Goal: Information Seeking & Learning: Learn about a topic

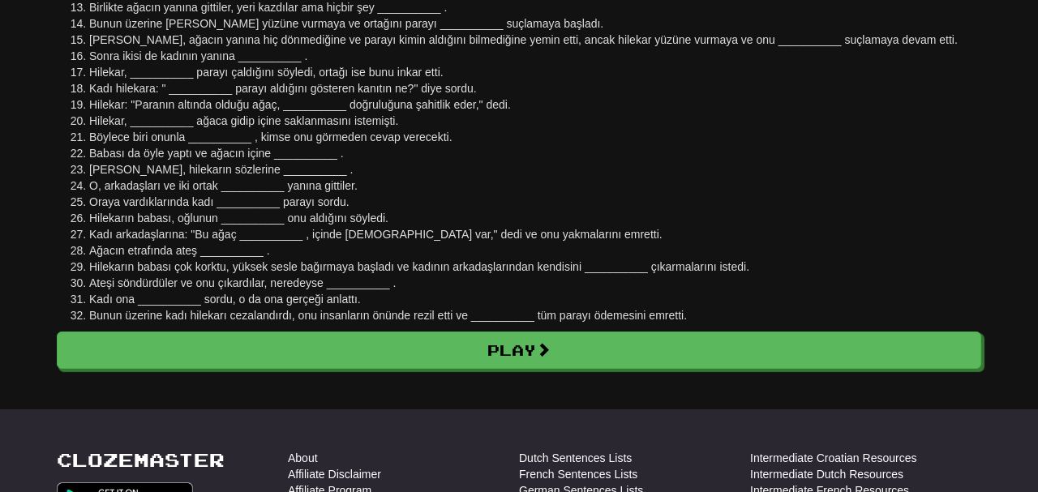
scroll to position [384, 0]
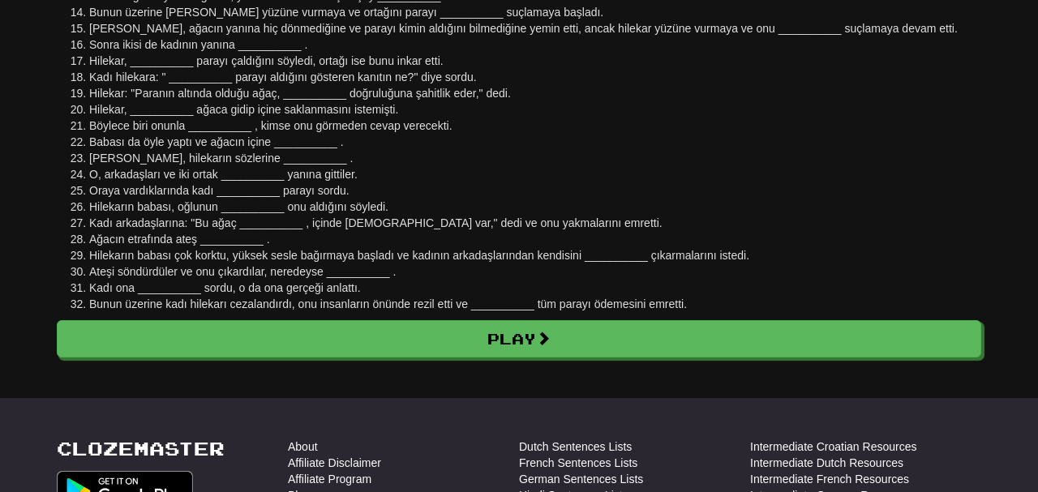
click at [393, 361] on body "Cloze-Reading Clozemaster anarchacatgirlism / Toggle Dropdown Dashboard Leaderb…" at bounding box center [519, 275] width 1038 height 1318
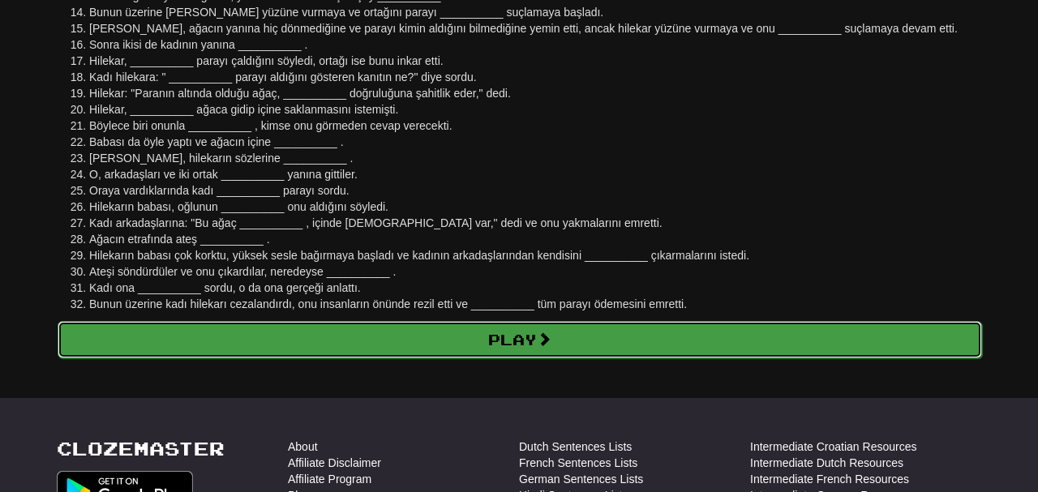
click at [408, 354] on link "Play" at bounding box center [520, 339] width 925 height 37
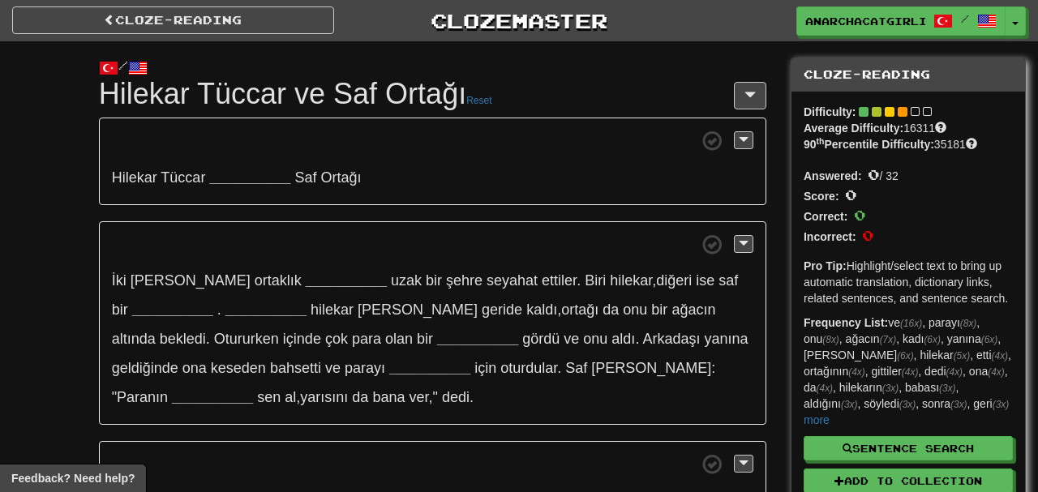
click at [538, 244] on span at bounding box center [433, 244] width 642 height 20
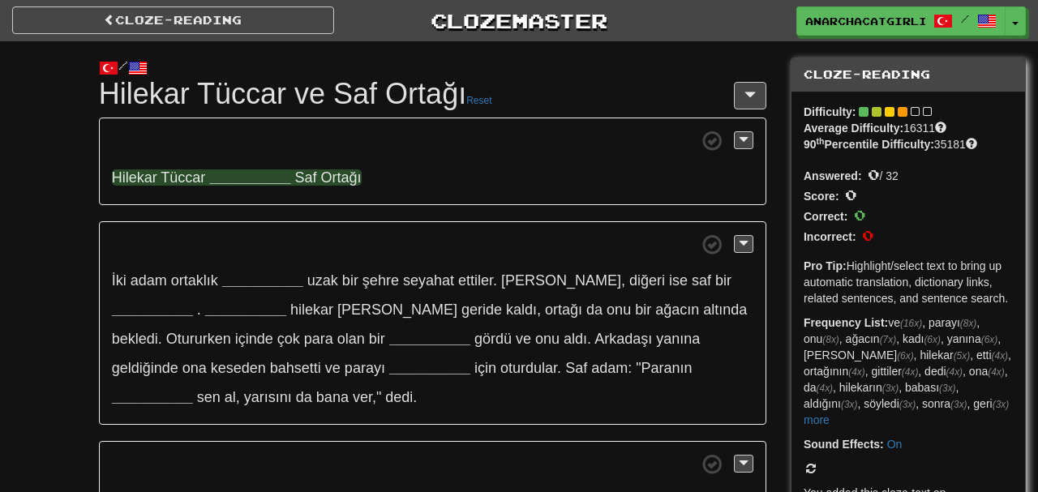
click at [269, 185] on strong "__________" at bounding box center [249, 178] width 81 height 16
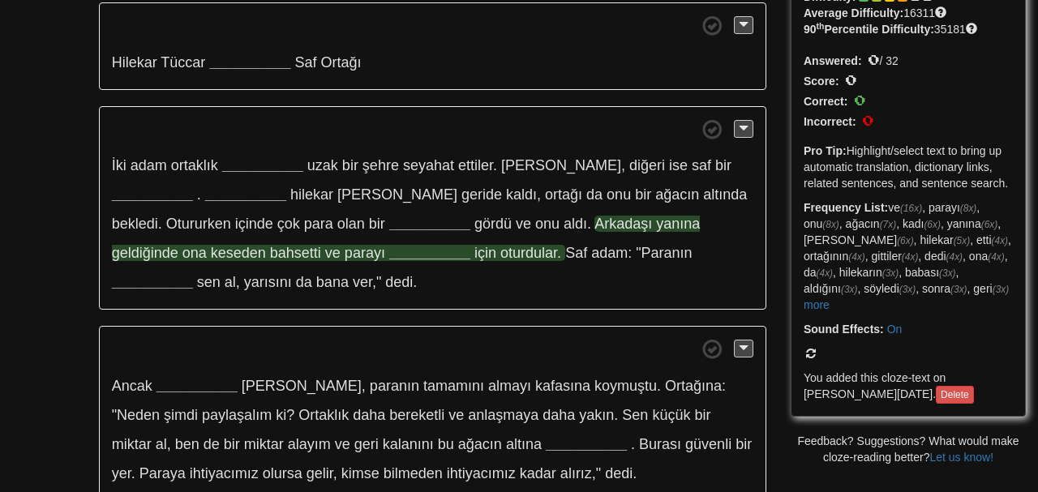
scroll to position [112, 0]
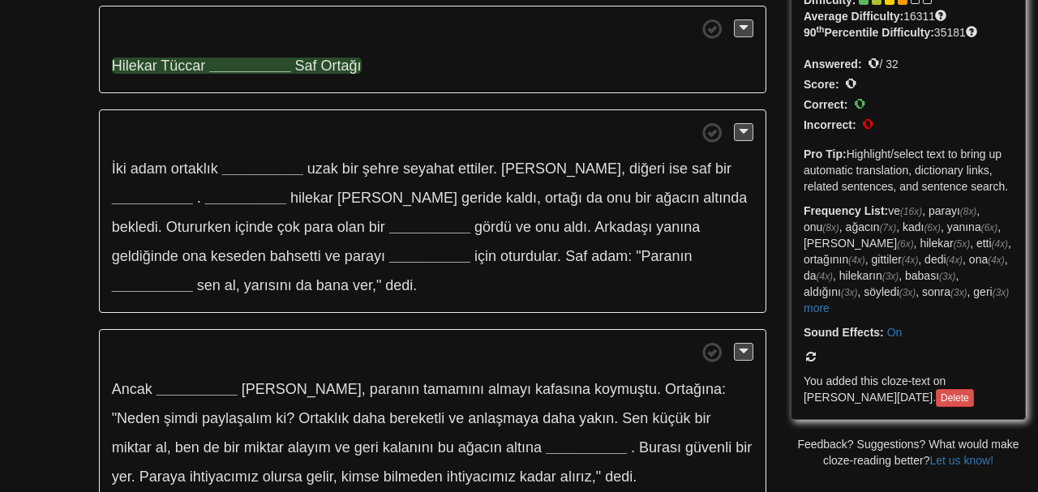
click at [131, 67] on span "Hilekar Tüccar" at bounding box center [159, 66] width 94 height 16
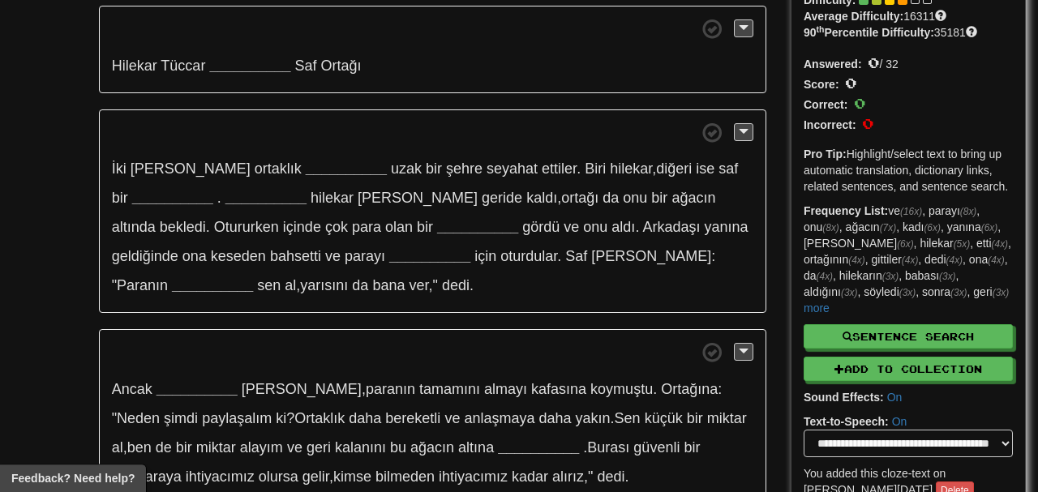
click at [269, 54] on p "Hilekar Tüccar __________ Saf Ortağı" at bounding box center [433, 50] width 668 height 88
click at [269, 58] on strong "__________" at bounding box center [249, 66] width 81 height 16
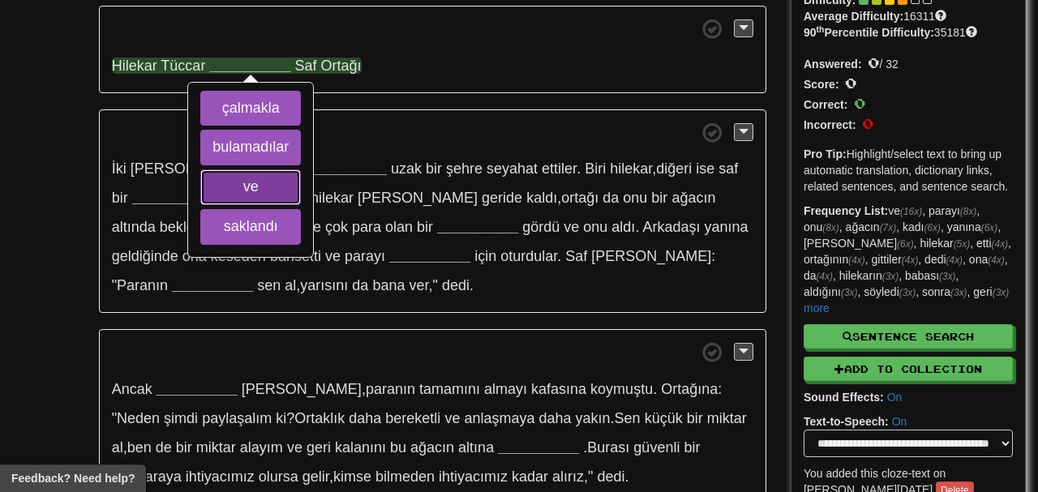
click at [293, 187] on button "ve" at bounding box center [250, 188] width 101 height 36
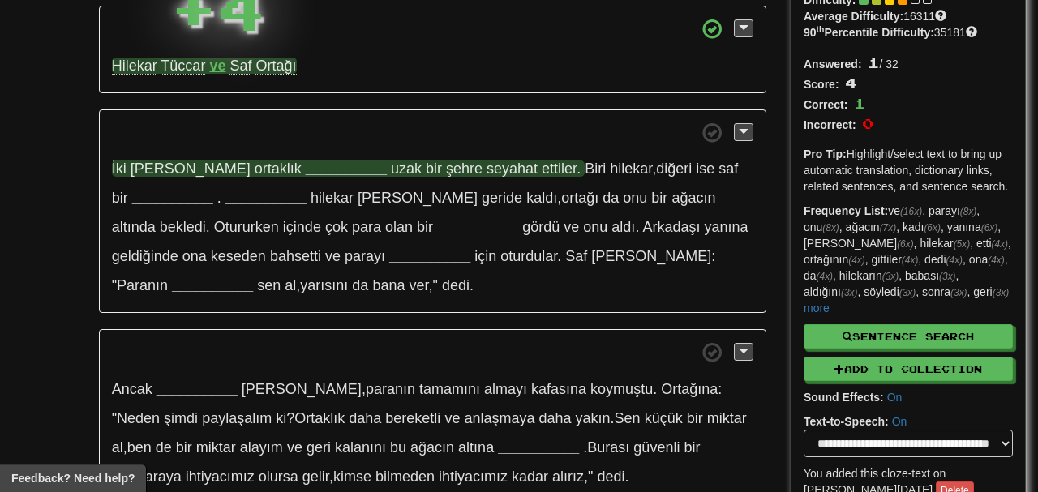
click at [306, 171] on strong "__________" at bounding box center [346, 169] width 81 height 16
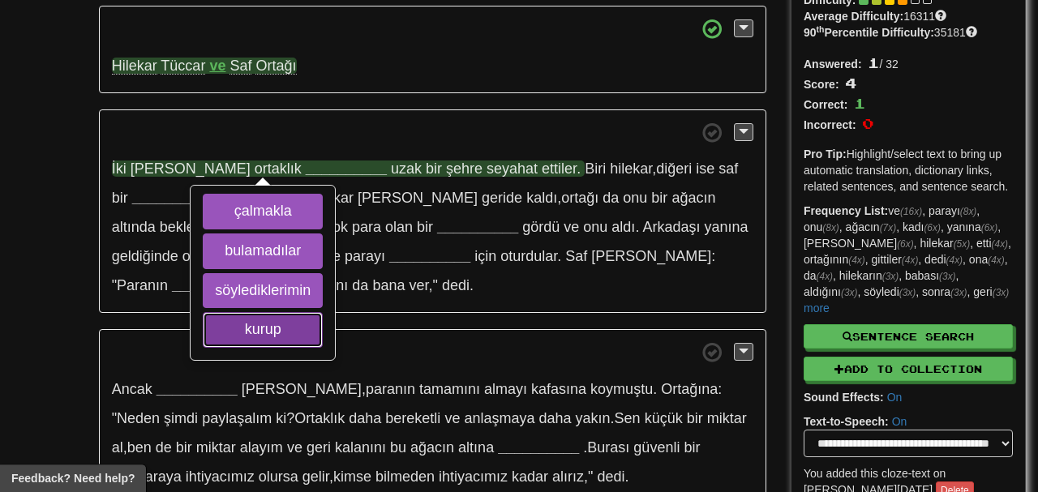
click at [298, 339] on button "kurup" at bounding box center [263, 330] width 120 height 36
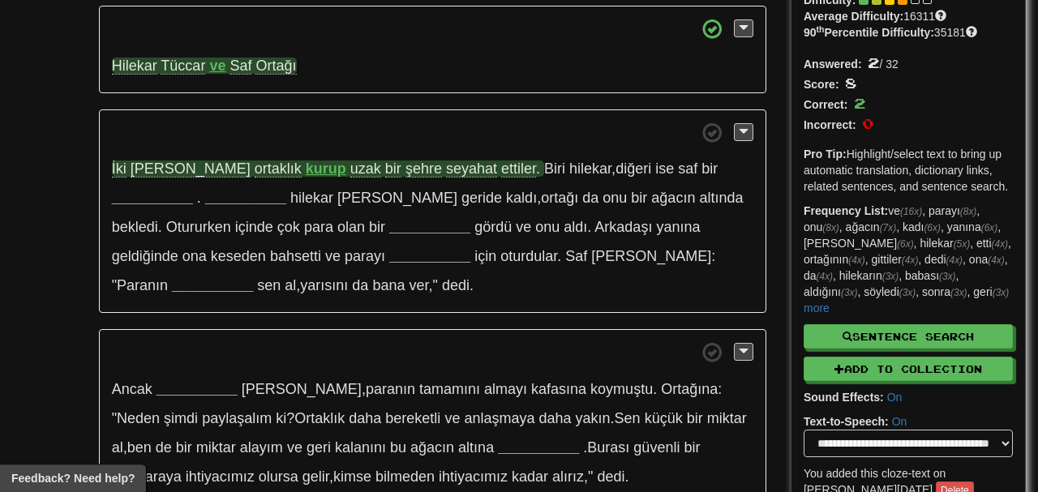
click at [446, 171] on span "seyahat" at bounding box center [471, 169] width 51 height 17
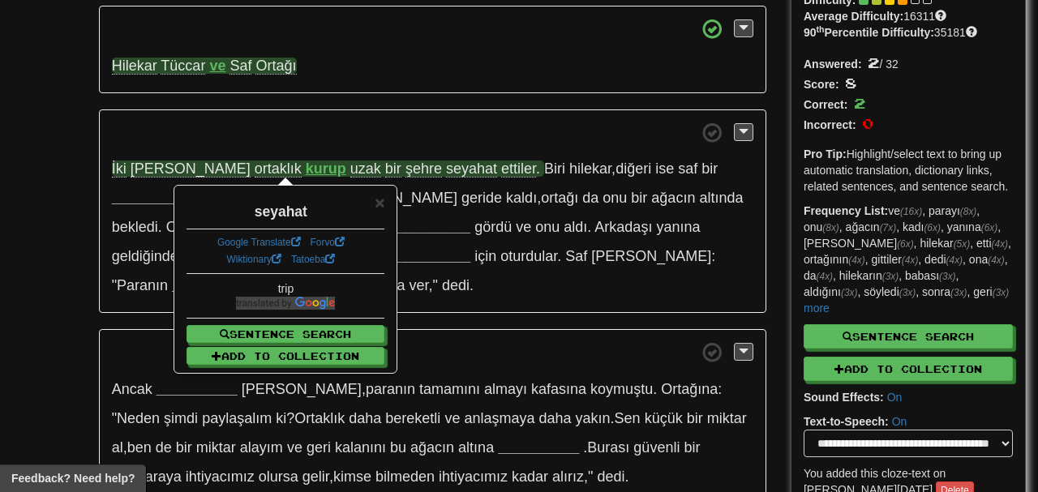
click at [380, 131] on span at bounding box center [433, 132] width 642 height 20
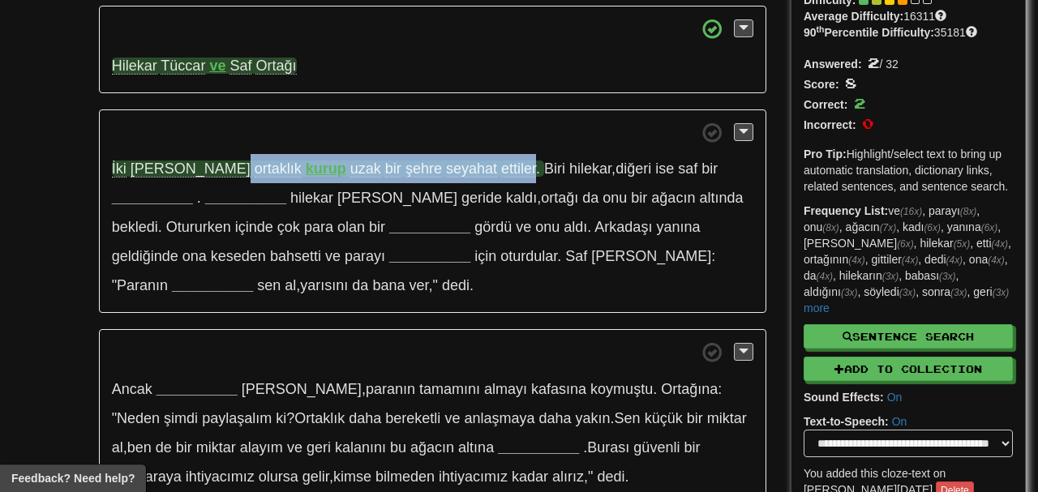
drag, startPoint x: 167, startPoint y: 165, endPoint x: 453, endPoint y: 161, distance: 286.4
click at [453, 161] on span "İki adam ortaklık kurup uzak bir şehre seyahat ettiler ." at bounding box center [328, 169] width 432 height 17
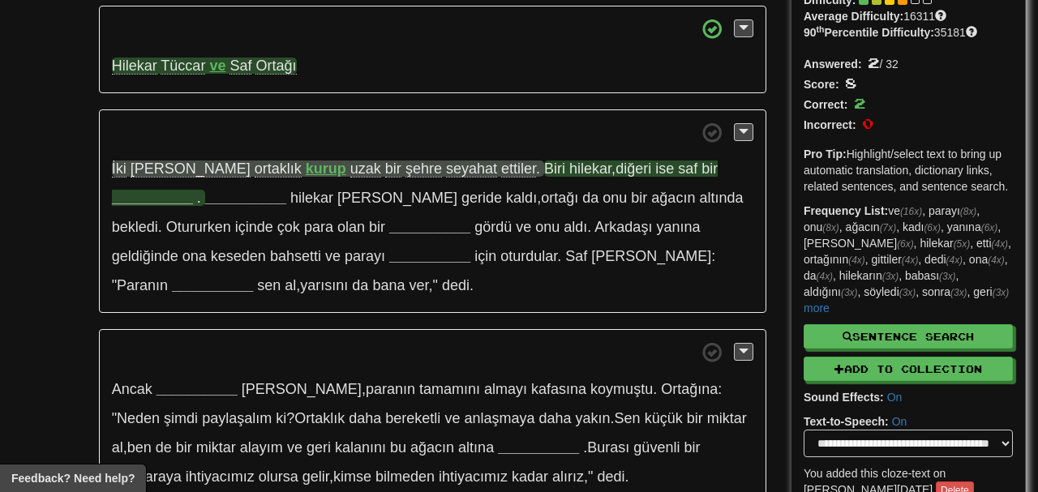
click at [569, 164] on span "hilekar" at bounding box center [590, 169] width 42 height 16
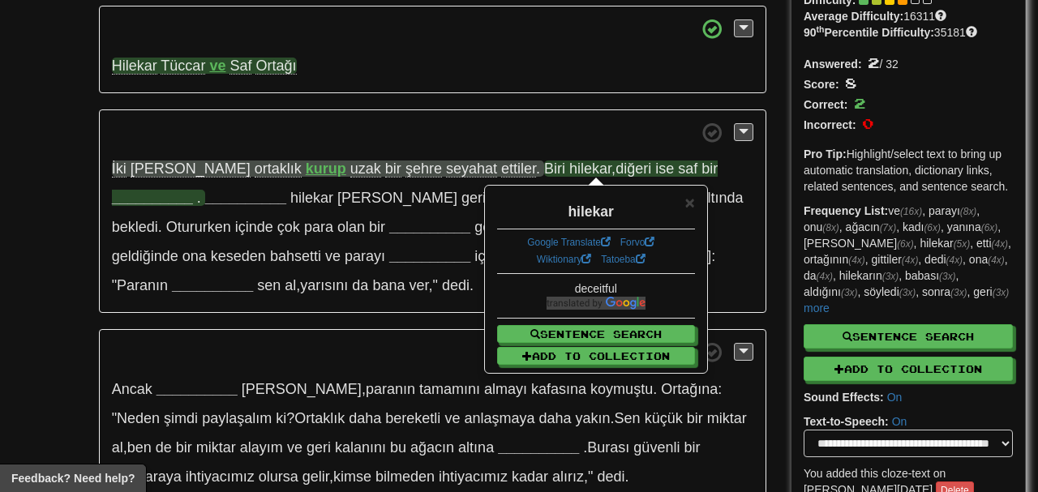
click at [518, 131] on span at bounding box center [433, 132] width 642 height 20
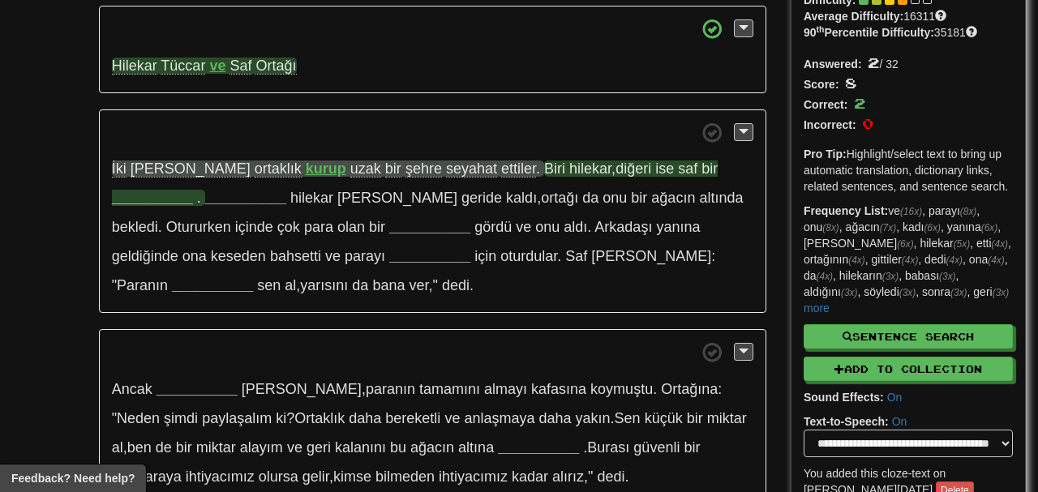
click at [193, 190] on strong "__________" at bounding box center [152, 198] width 81 height 16
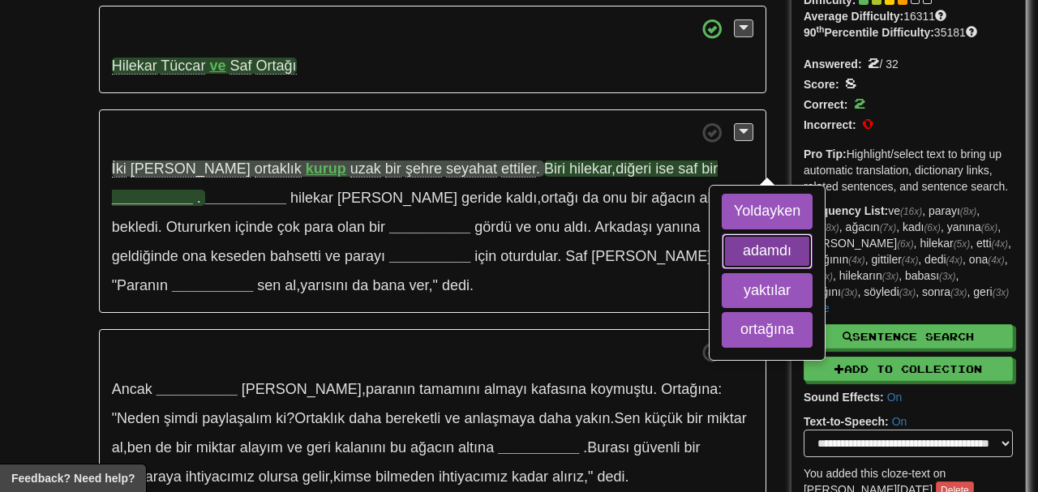
click at [722, 264] on button "adamdı" at bounding box center [767, 252] width 91 height 36
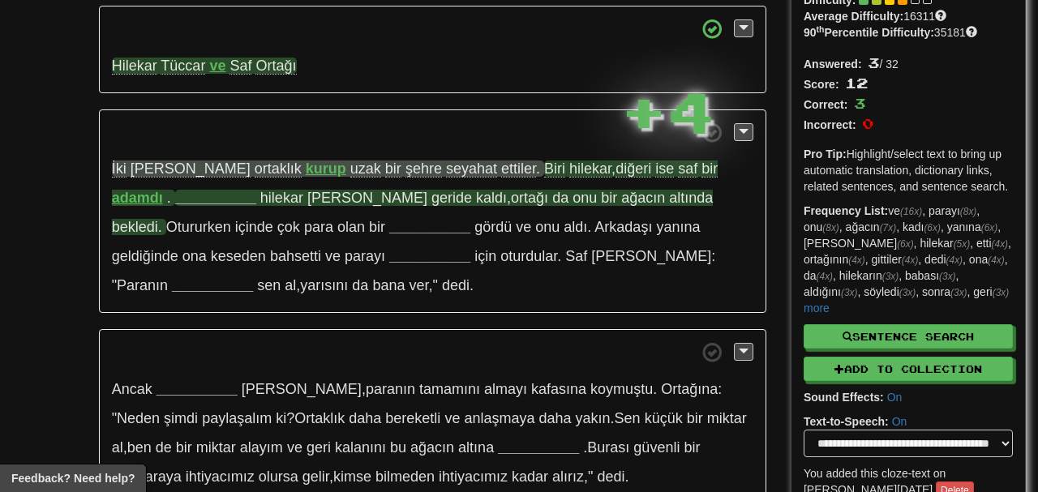
click at [175, 193] on strong "__________" at bounding box center [215, 198] width 81 height 16
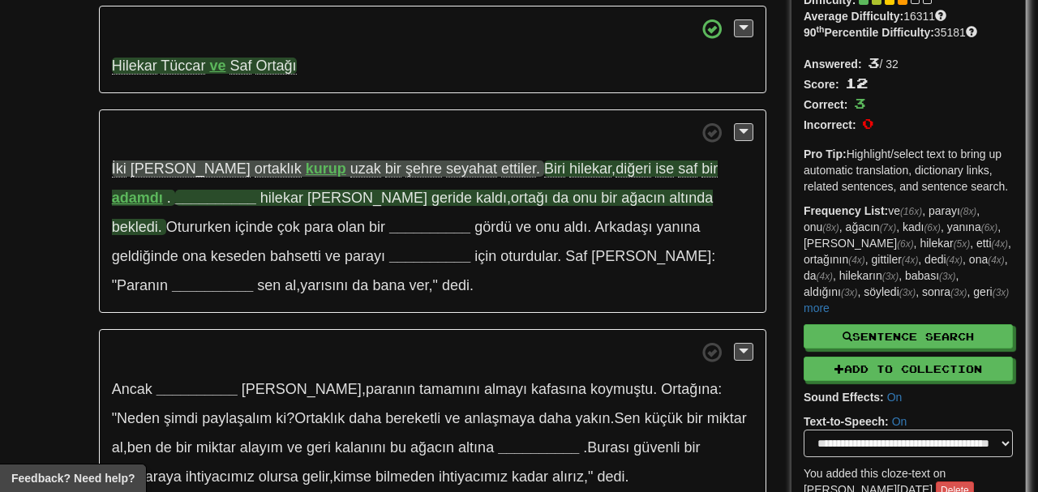
click at [423, 199] on span "geride" at bounding box center [443, 198] width 41 height 17
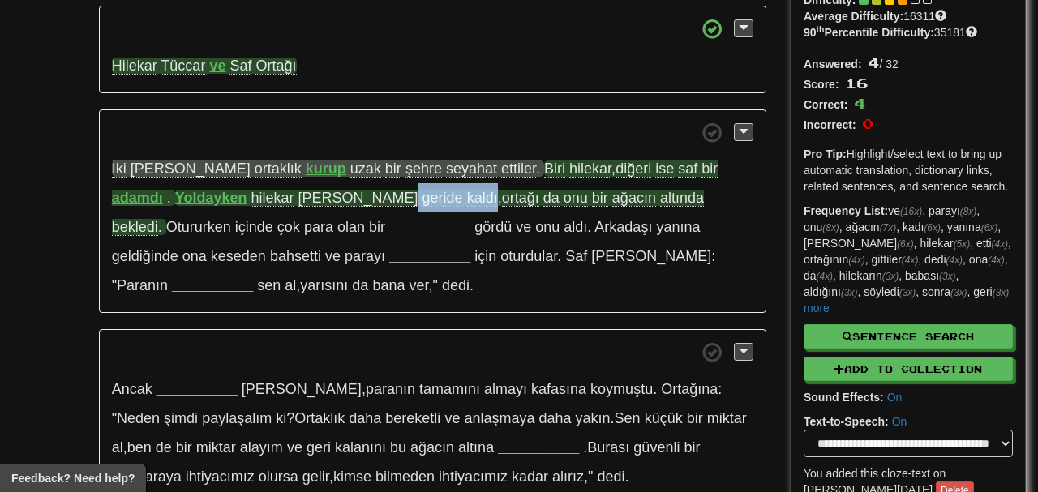
drag, startPoint x: 273, startPoint y: 197, endPoint x: 350, endPoint y: 199, distance: 76.3
click at [350, 199] on span "hilekar adam geride kaldı , ortağı da onu bir ağacın altında bekledi ." at bounding box center [408, 213] width 592 height 46
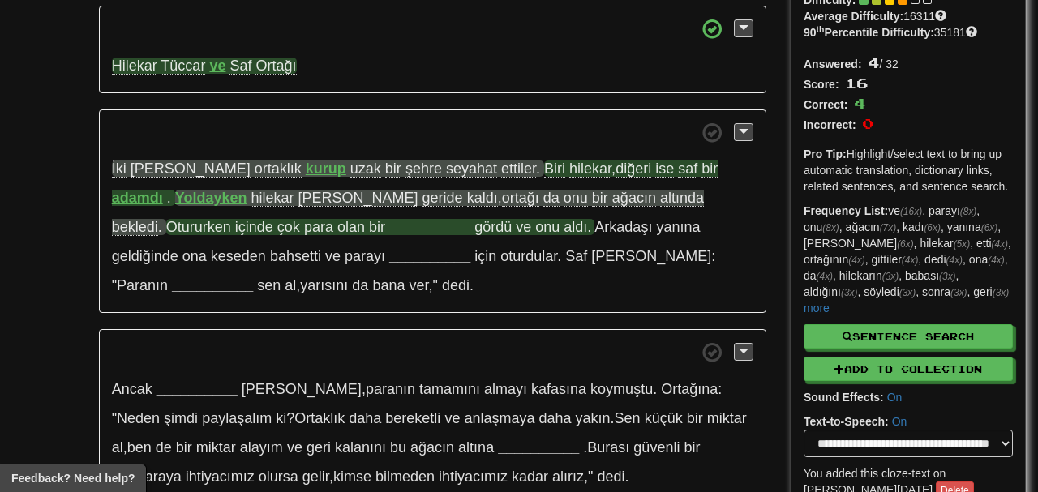
click at [231, 219] on span "Otururken" at bounding box center [198, 227] width 65 height 16
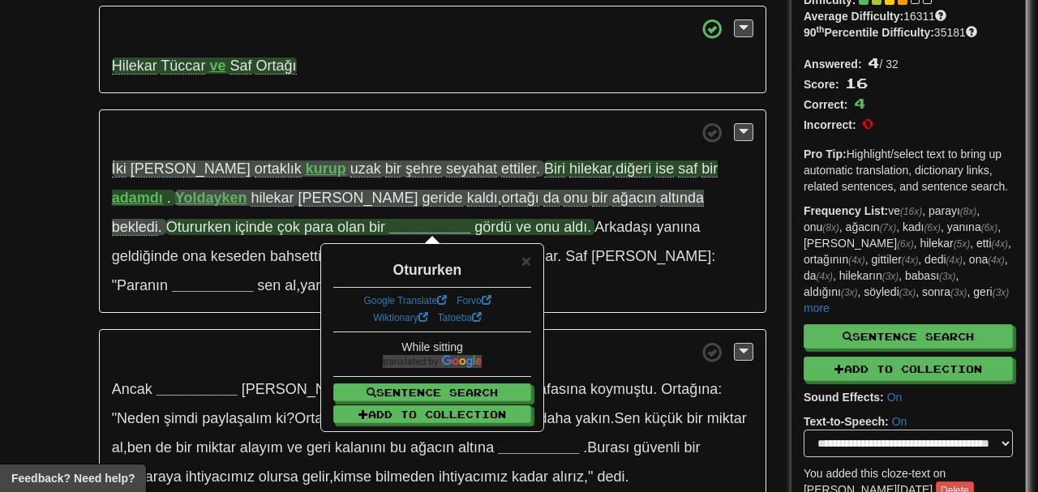
click at [608, 111] on p "İki adam ortaklık kurup uzak bir şehre seyahat ettiler . Biri hilekar , diğeri …" at bounding box center [433, 212] width 668 height 204
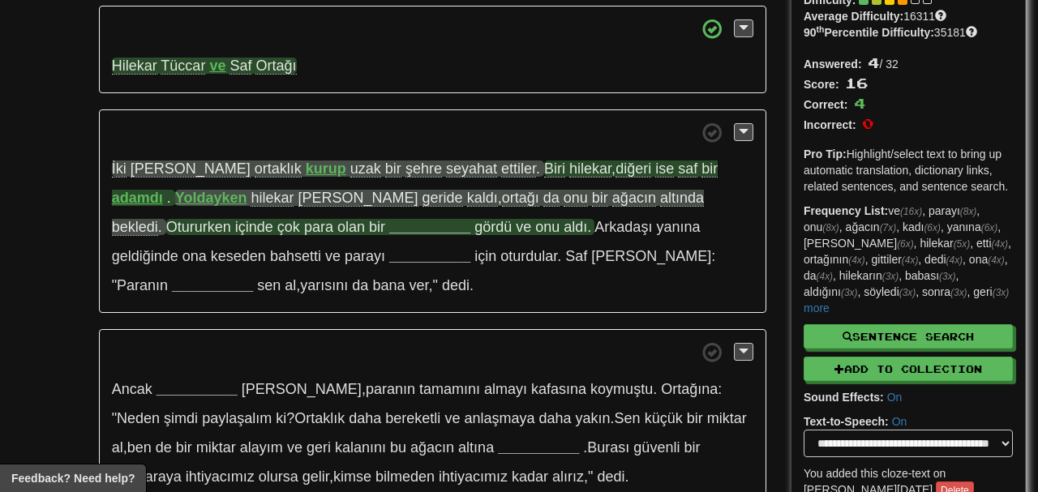
click at [389, 226] on strong "__________" at bounding box center [429, 227] width 81 height 16
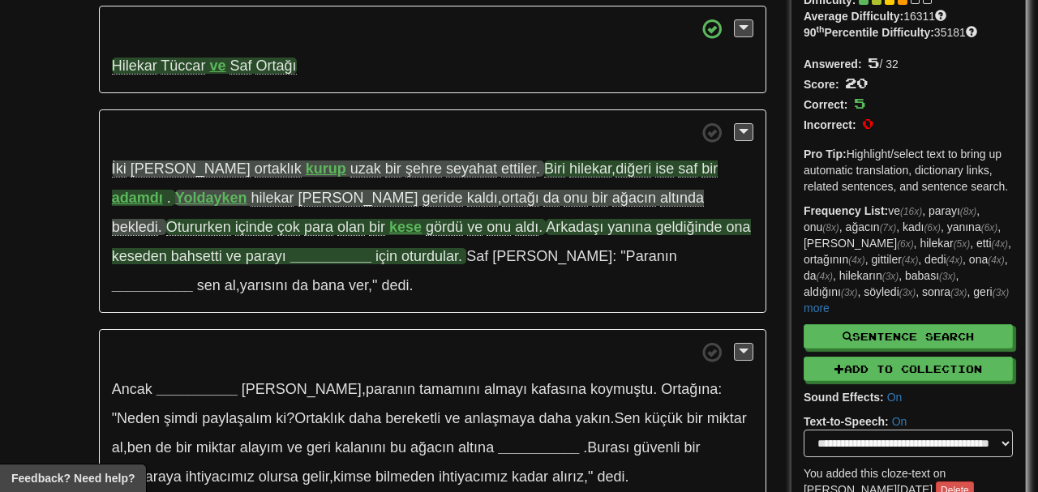
click at [222, 248] on span "bahsetti" at bounding box center [196, 256] width 51 height 16
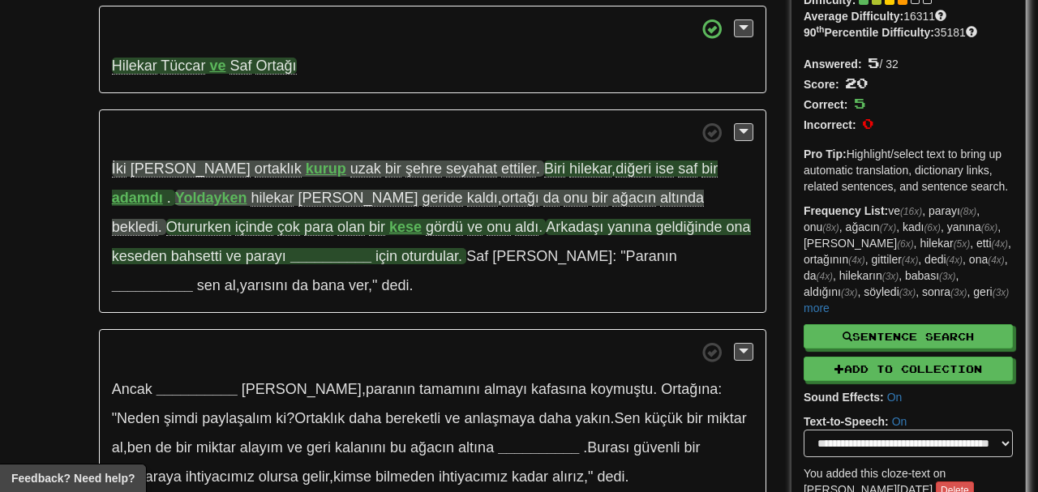
click at [290, 249] on strong "__________" at bounding box center [330, 256] width 81 height 16
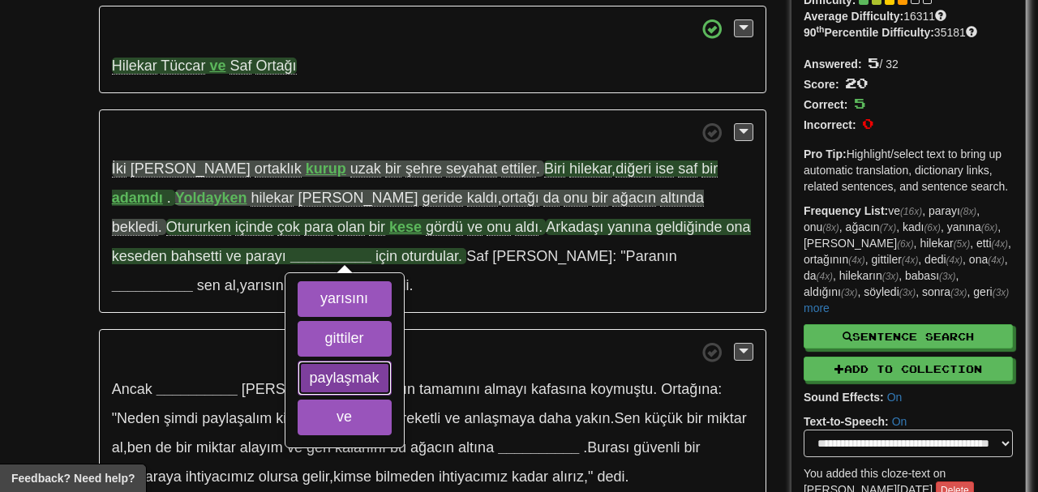
click at [298, 392] on button "paylaşmak" at bounding box center [345, 379] width 94 height 36
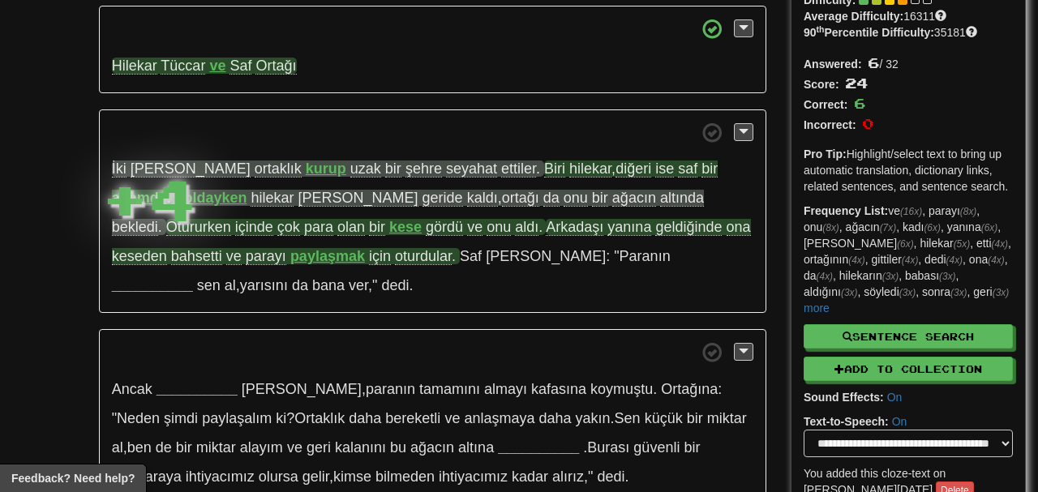
click at [395, 253] on span "oturdular" at bounding box center [423, 256] width 57 height 17
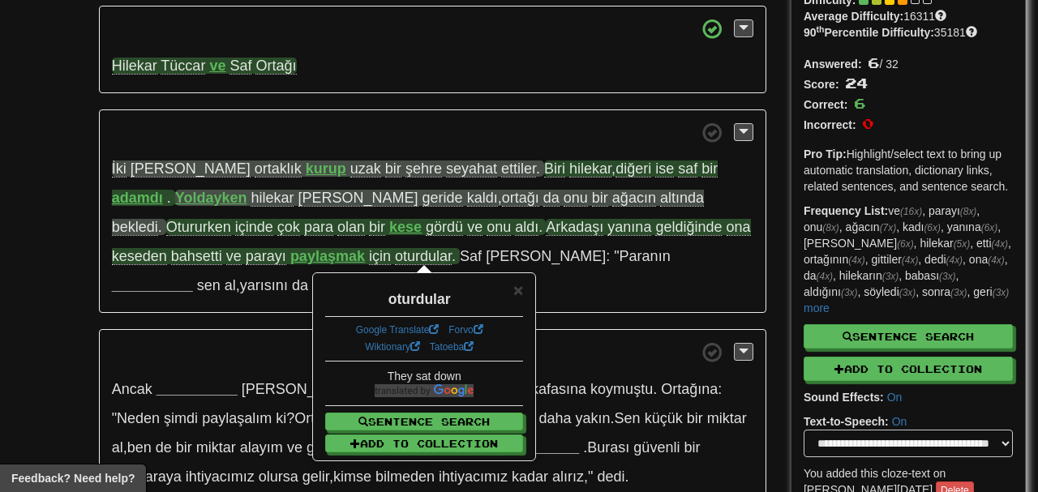
click at [340, 131] on span at bounding box center [433, 132] width 642 height 20
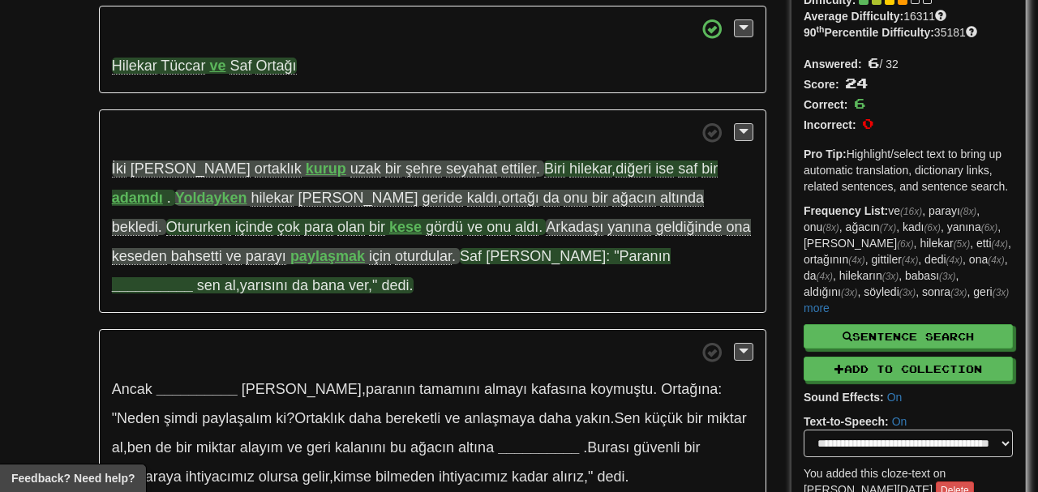
click at [193, 277] on strong "__________" at bounding box center [152, 285] width 81 height 16
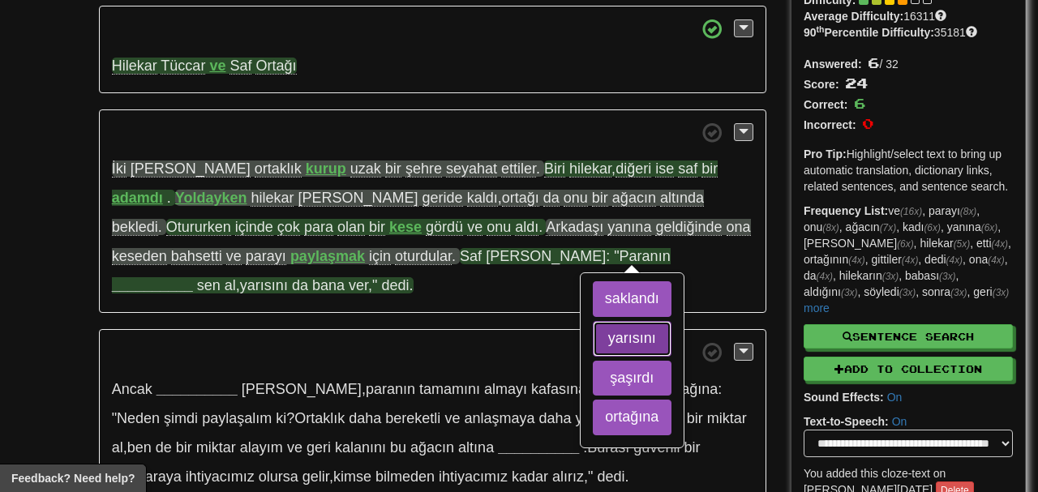
click at [593, 337] on button "yarısını" at bounding box center [632, 339] width 79 height 36
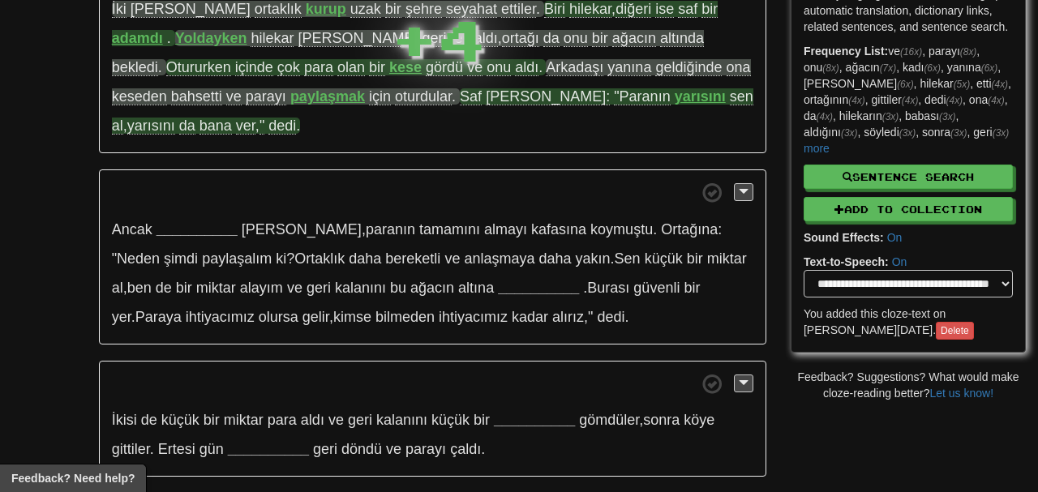
scroll to position [279, 0]
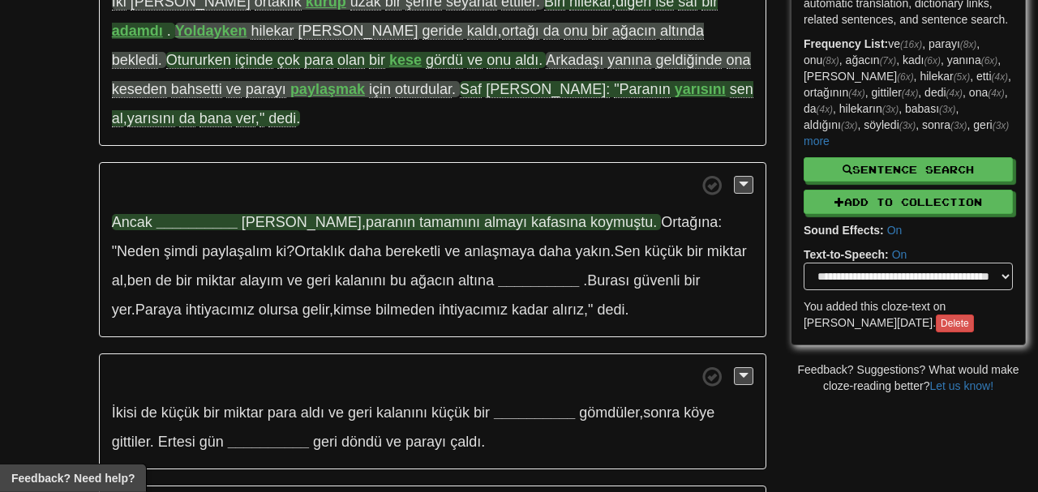
click at [207, 214] on strong "__________" at bounding box center [197, 222] width 81 height 16
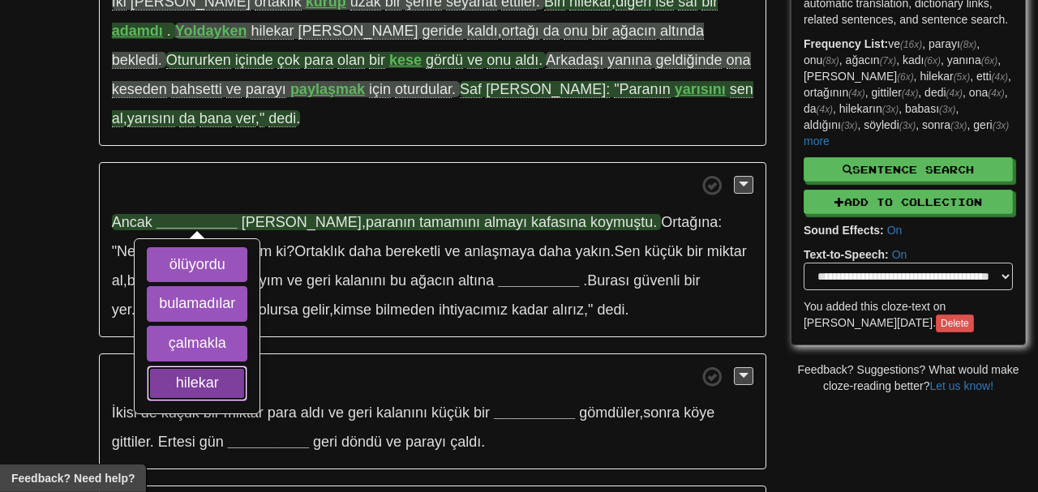
click at [228, 366] on button "hilekar" at bounding box center [197, 384] width 101 height 36
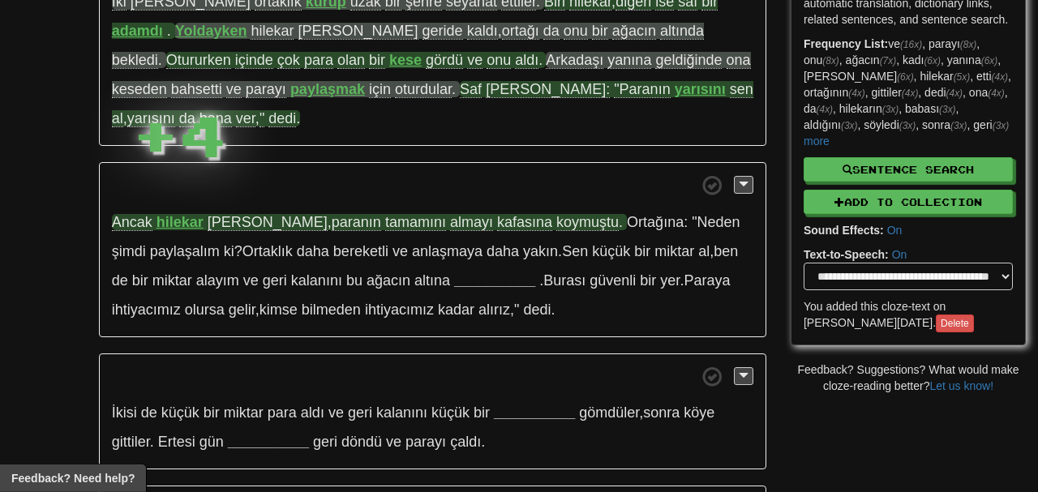
click at [497, 214] on span "kafasına" at bounding box center [524, 222] width 55 height 17
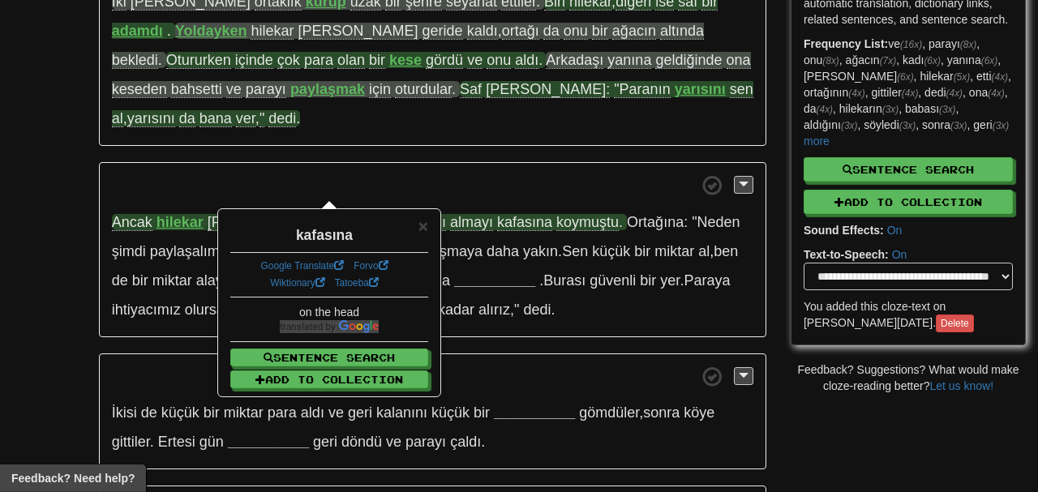
click at [441, 175] on span at bounding box center [433, 185] width 642 height 20
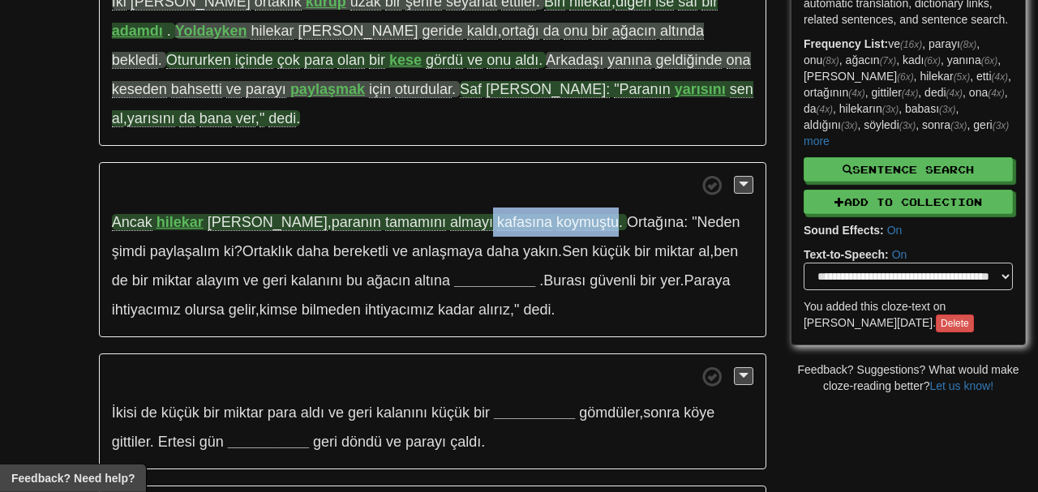
drag, startPoint x: 415, startPoint y: 194, endPoint x: 538, endPoint y: 190, distance: 122.5
click at [538, 214] on span "adam , paranın tamamını almayı kafasına koymuştu ." at bounding box center [415, 222] width 415 height 17
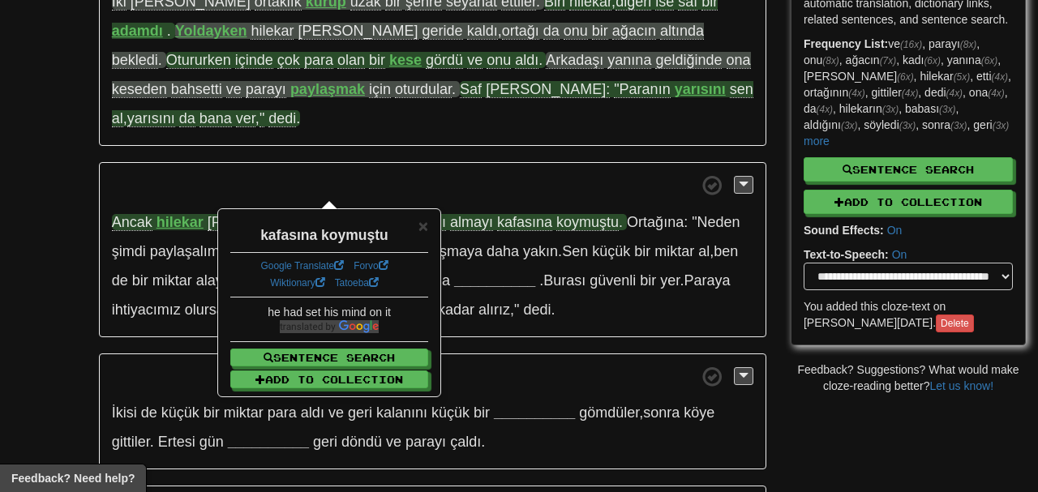
click at [486, 162] on p "Ancak hilekar adam , paranın tamamını almayı kafasına koymuştu . Ortağına: "Ned…" at bounding box center [433, 249] width 668 height 175
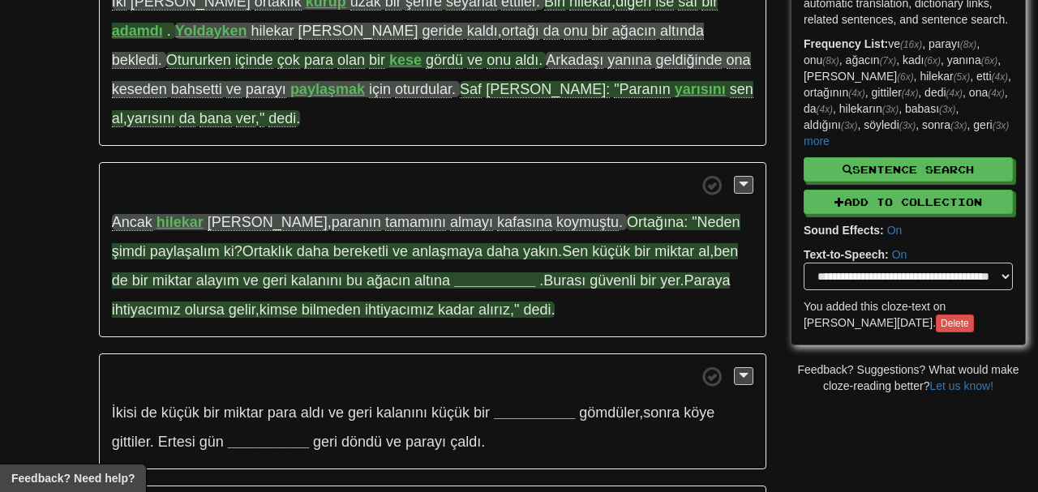
click at [454, 273] on strong "__________" at bounding box center [494, 281] width 81 height 16
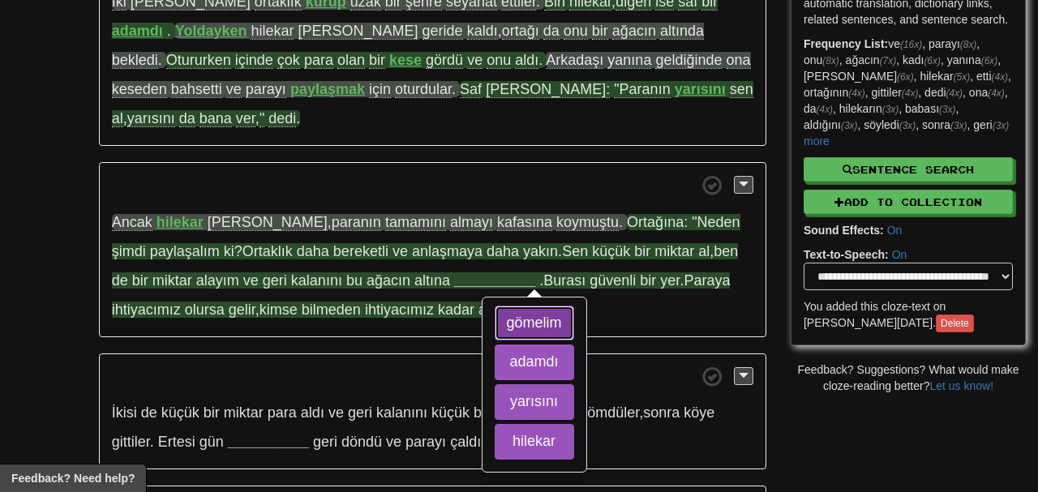
click at [495, 306] on button "gömelim" at bounding box center [534, 324] width 79 height 36
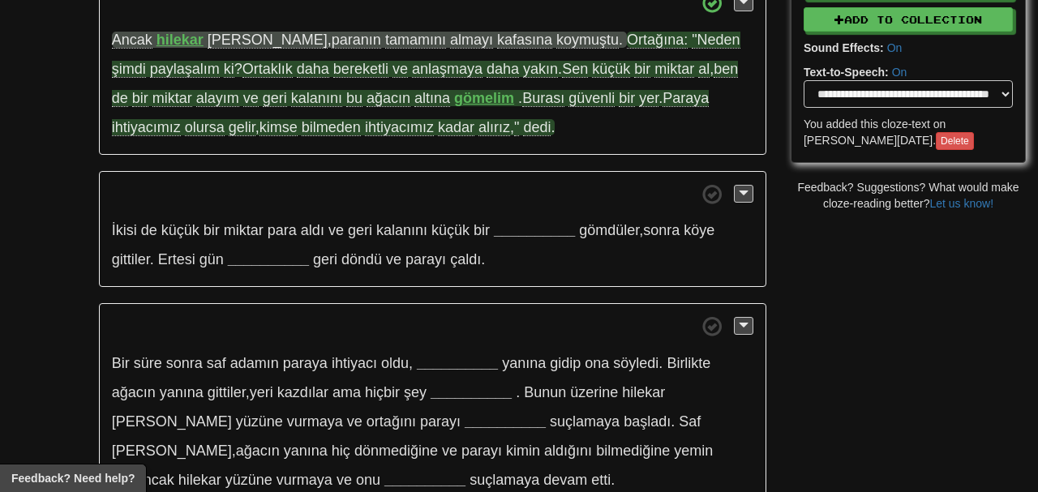
scroll to position [462, 0]
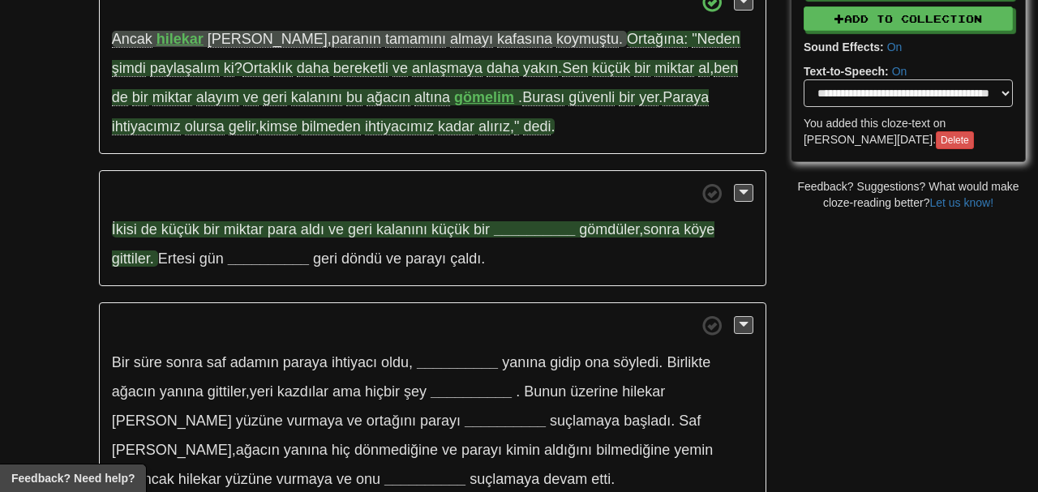
click at [550, 221] on strong "__________" at bounding box center [534, 229] width 81 height 16
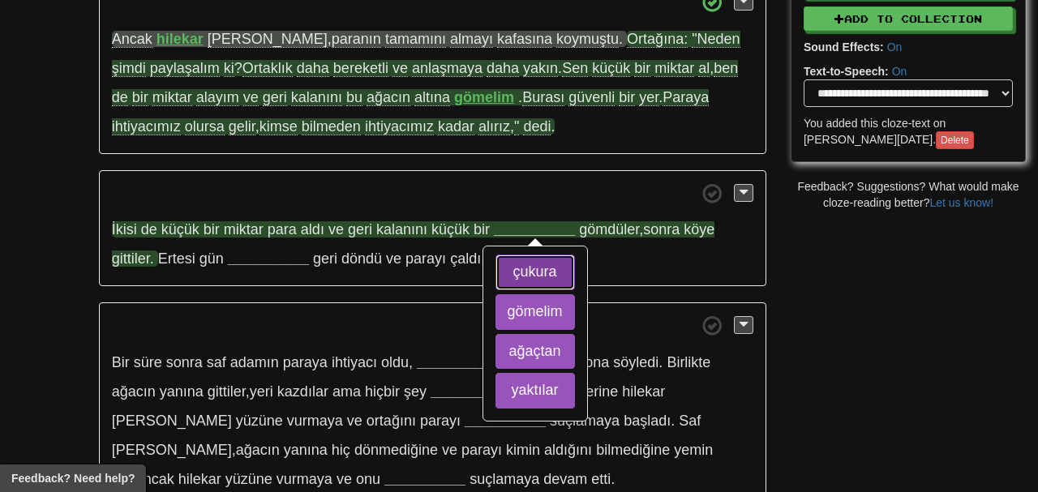
click at [557, 255] on button "çukura" at bounding box center [535, 273] width 79 height 36
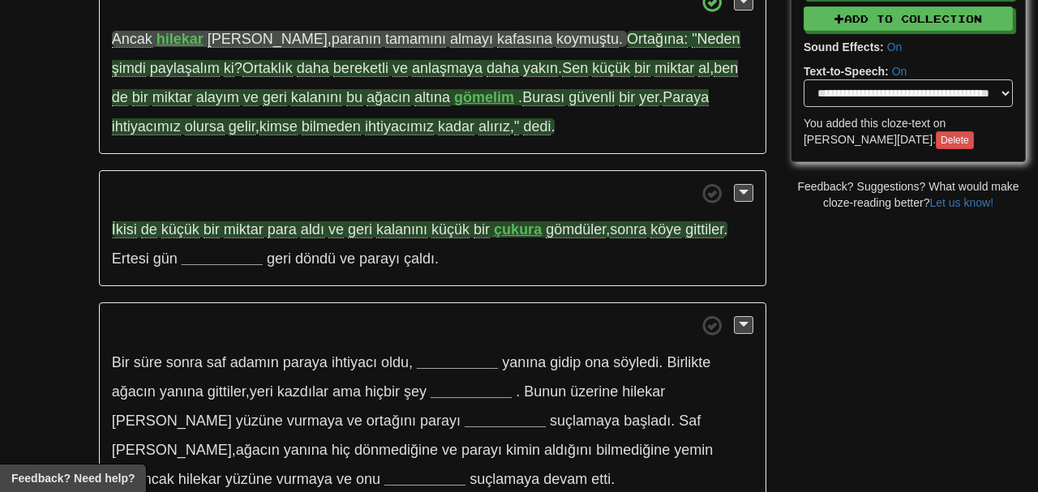
click at [228, 219] on p "İkisi de küçük bir miktar para aldı ve geri kalanını küçük bir çukura gömdüler …" at bounding box center [433, 228] width 668 height 117
click at [228, 251] on strong "__________" at bounding box center [222, 259] width 81 height 16
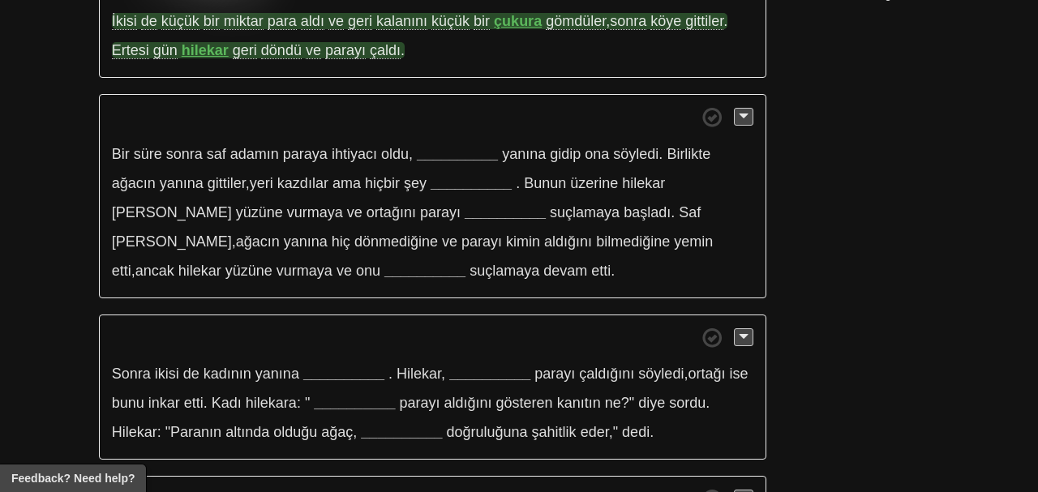
scroll to position [676, 0]
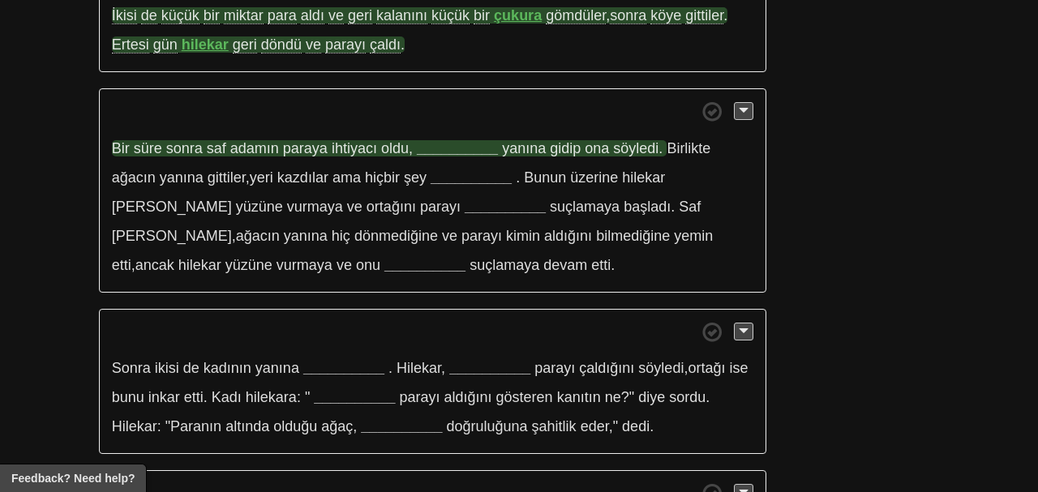
click at [452, 140] on strong "__________" at bounding box center [457, 148] width 81 height 16
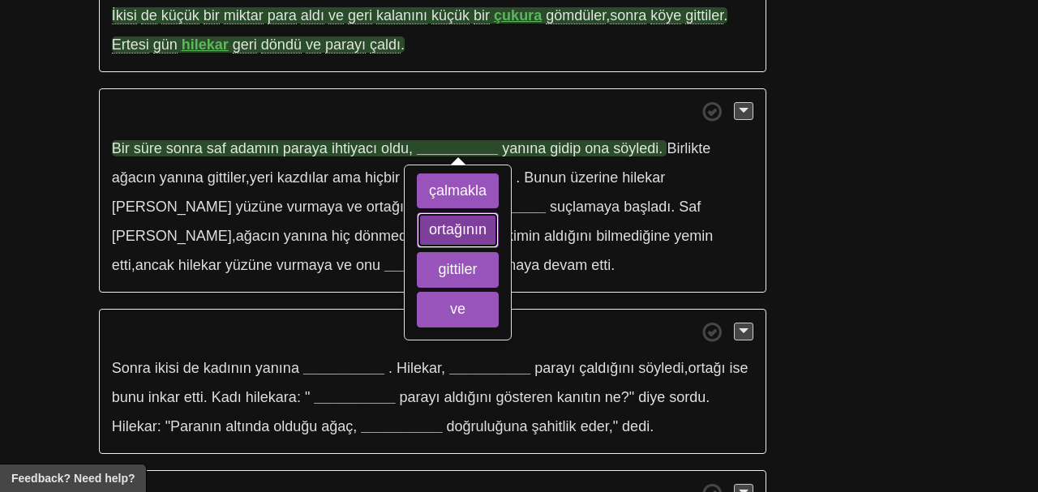
click at [465, 213] on button "ortağının" at bounding box center [458, 231] width 82 height 36
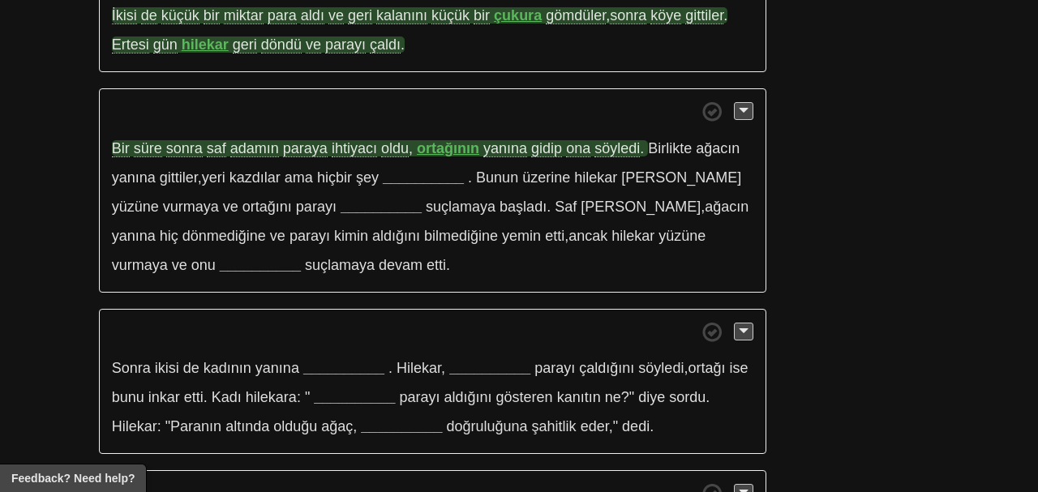
click at [424, 138] on p "Bir süre sonra saf adamın paraya ihtiyacı oldu , ortağının yanına gidip ona söy…" at bounding box center [433, 190] width 668 height 204
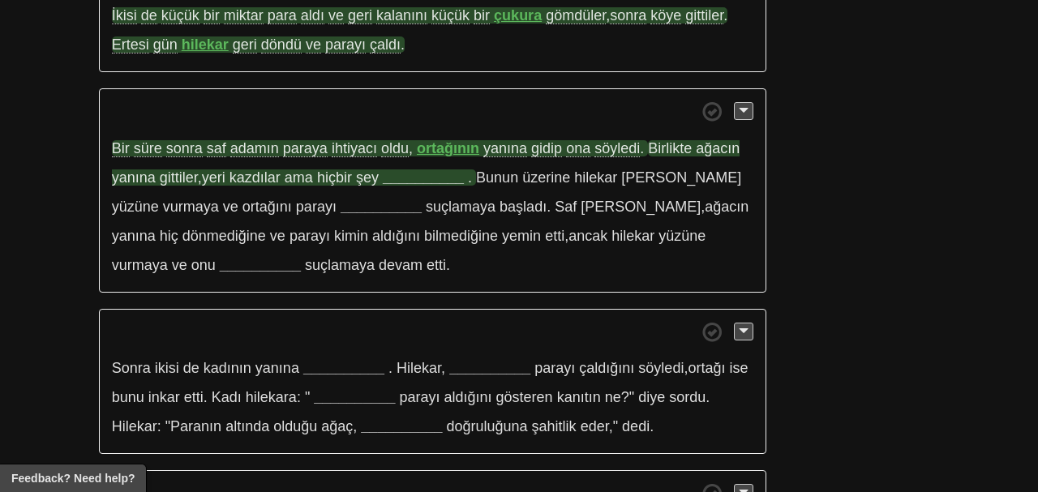
click at [431, 170] on strong "__________" at bounding box center [423, 178] width 81 height 16
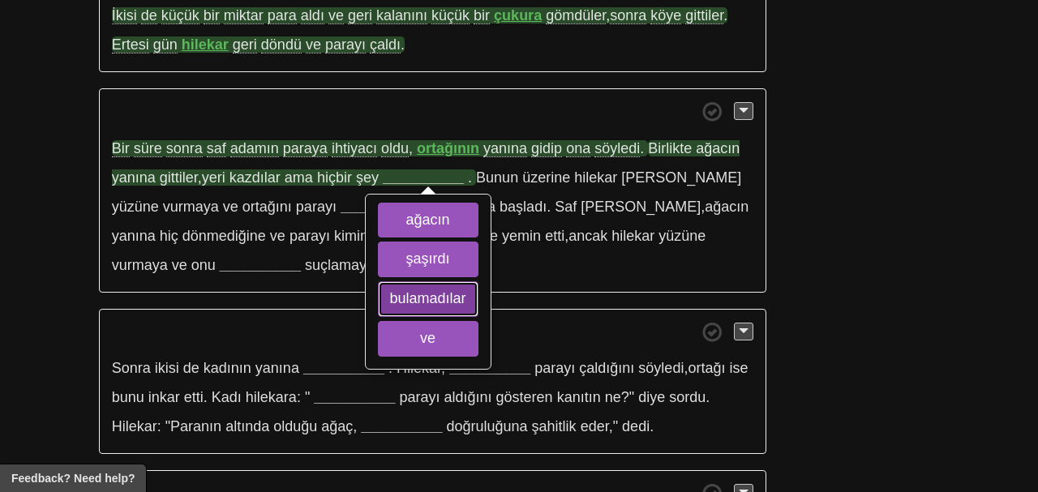
click at [470, 281] on button "bulamadılar" at bounding box center [428, 299] width 101 height 36
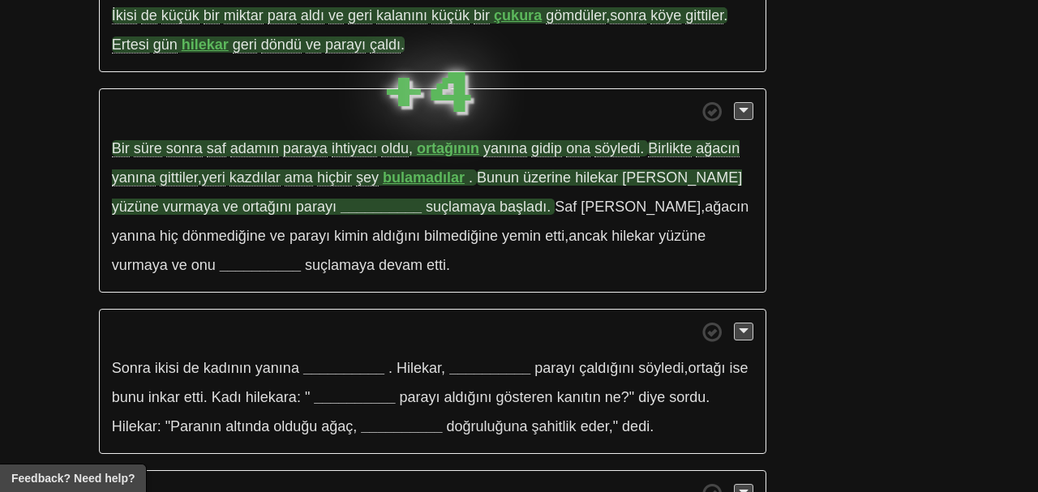
click at [341, 199] on strong "__________" at bounding box center [381, 207] width 81 height 16
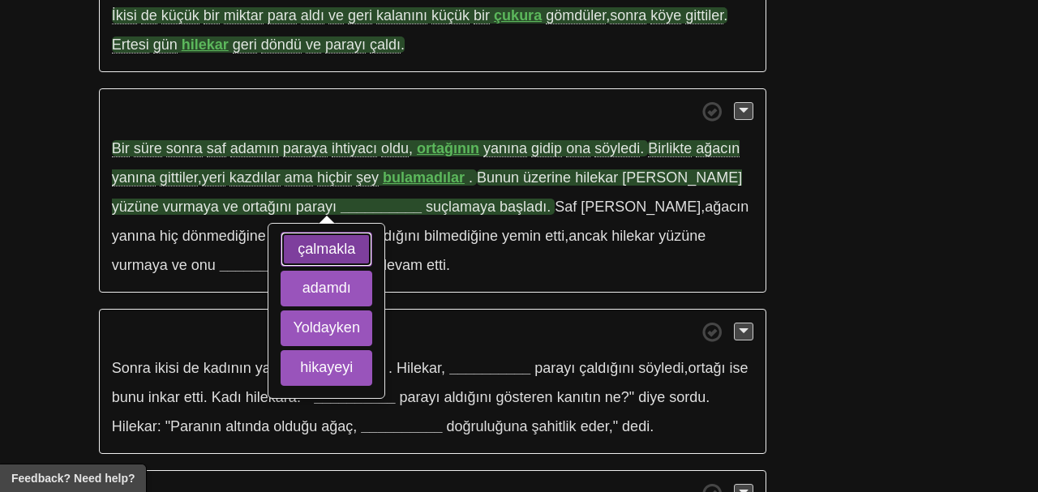
click at [345, 232] on button "çalmakla" at bounding box center [326, 250] width 91 height 36
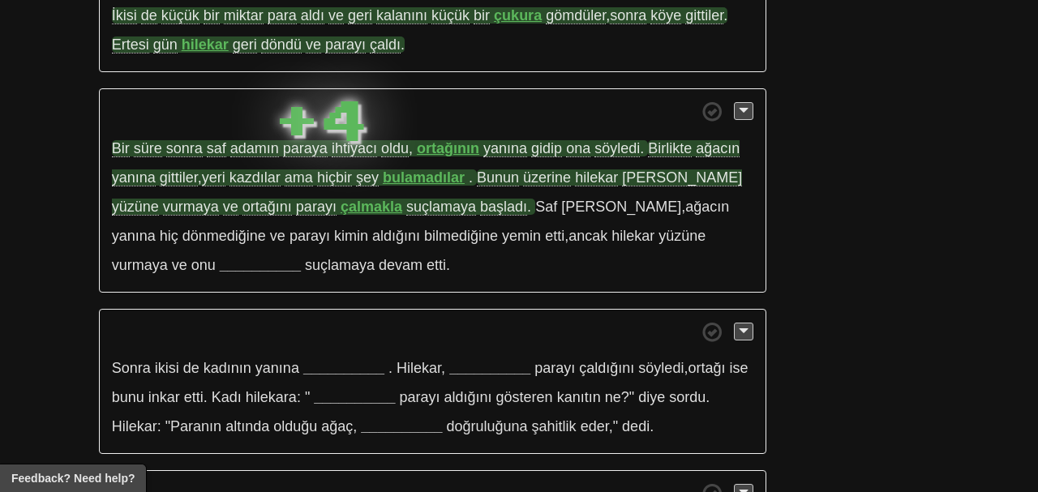
click at [406, 199] on span "suçlamaya" at bounding box center [441, 207] width 70 height 17
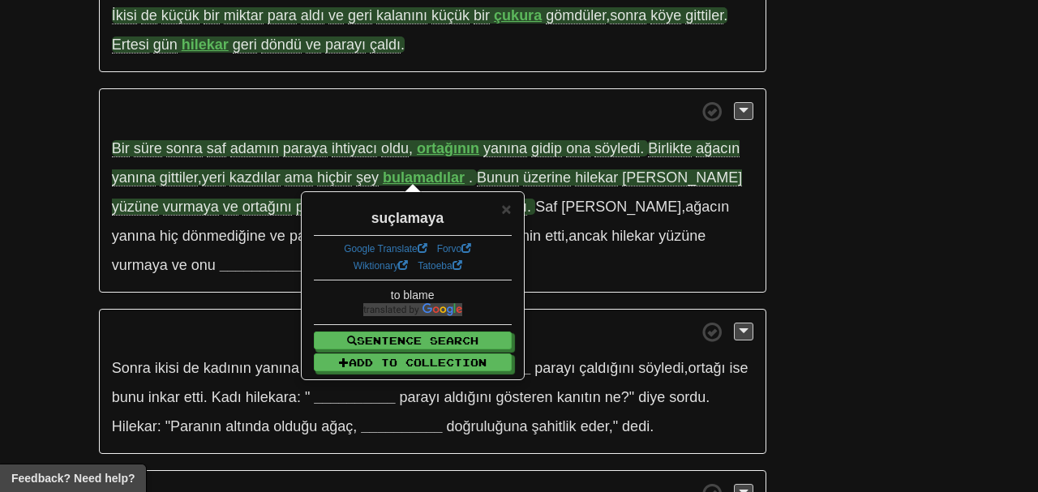
click at [250, 309] on p "Sonra ikisi de kadının yanına __________ . Hilekar , __________ parayı çaldığın…" at bounding box center [433, 382] width 668 height 146
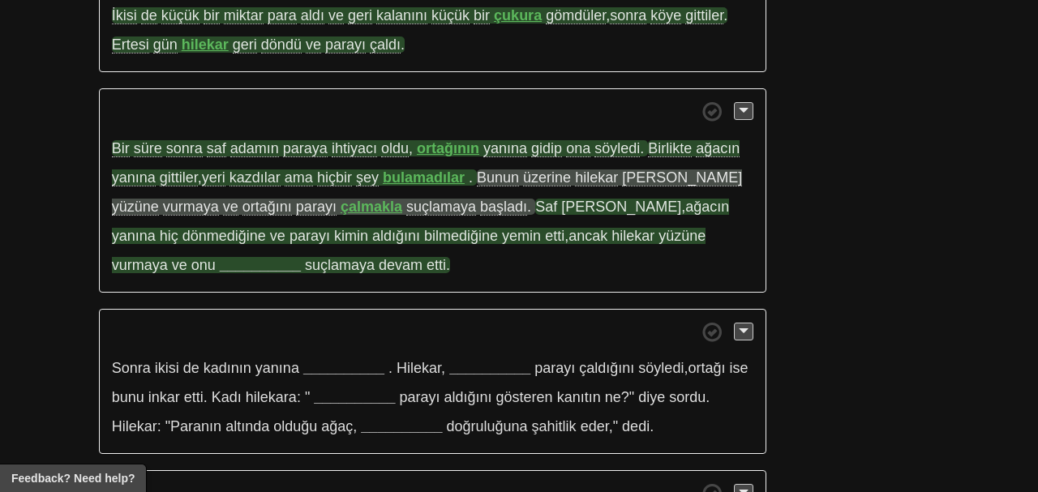
click at [220, 257] on strong "__________" at bounding box center [260, 265] width 81 height 16
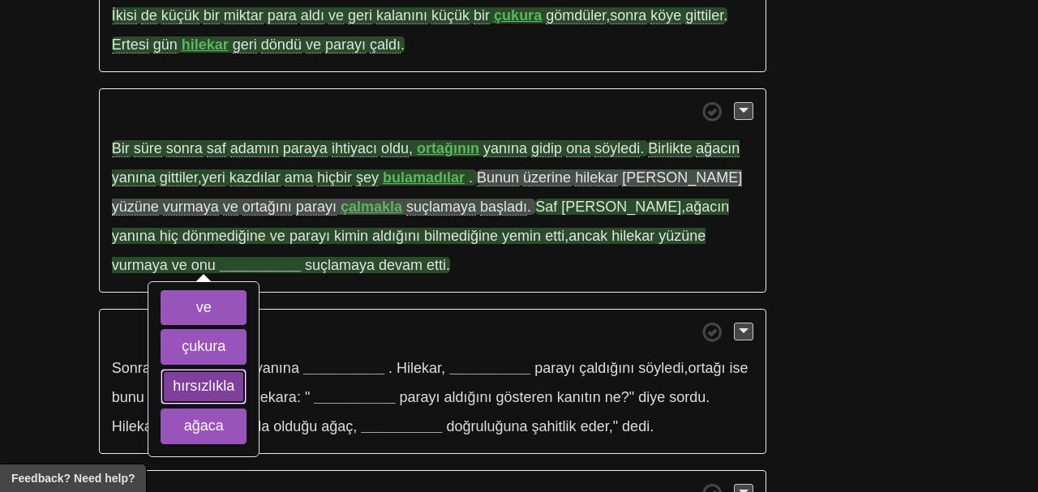
click at [187, 369] on button "hırsızlıkla" at bounding box center [204, 387] width 86 height 36
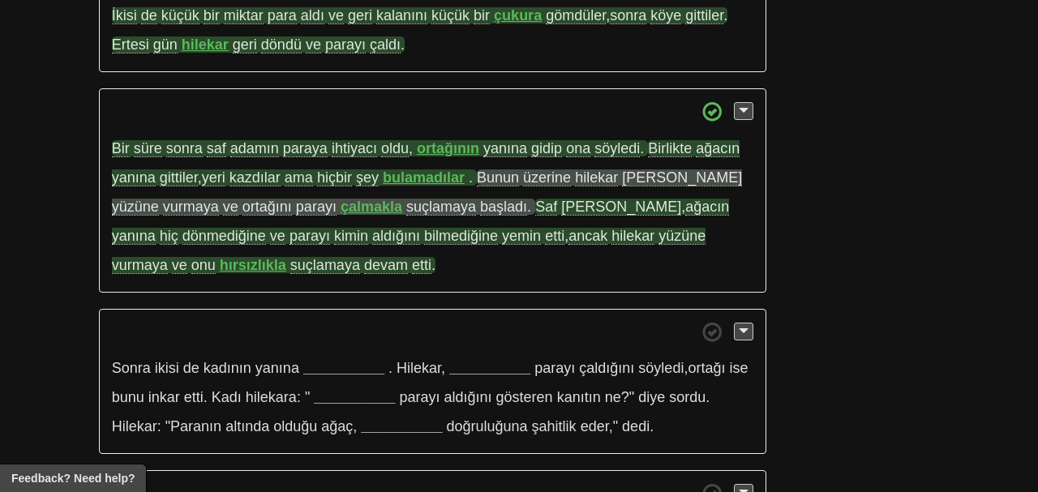
click at [220, 257] on strong "hırsızlıkla" at bounding box center [253, 265] width 67 height 16
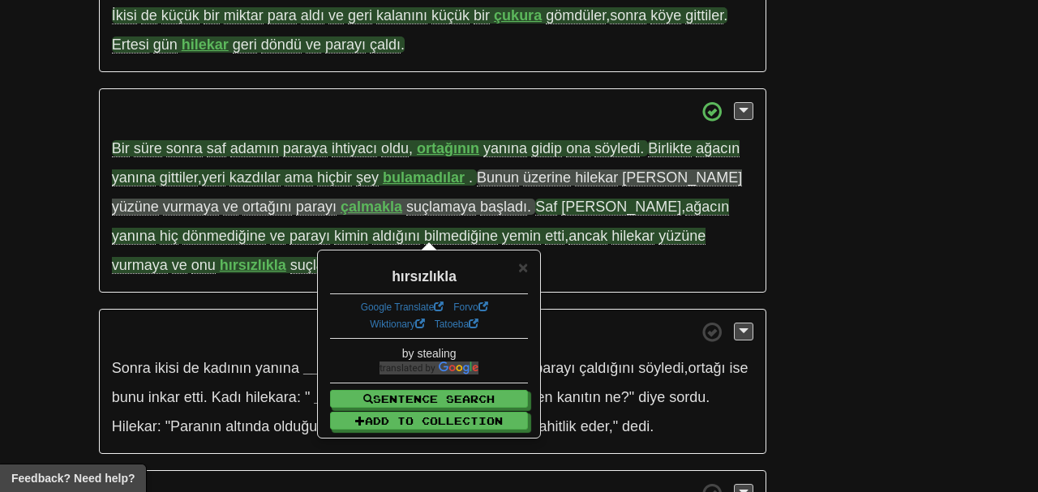
click at [88, 316] on div "/ Cloze-Reading Hilekar Tüccar ve Saf Ortağı Reset Hilekar Tüccar ve Saf Ortağı…" at bounding box center [433, 227] width 692 height 1724
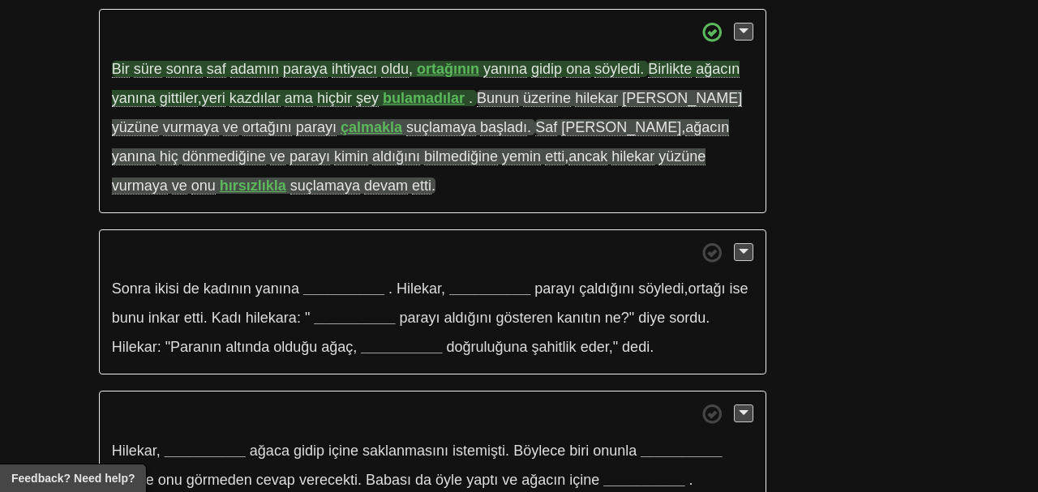
scroll to position [761, 0]
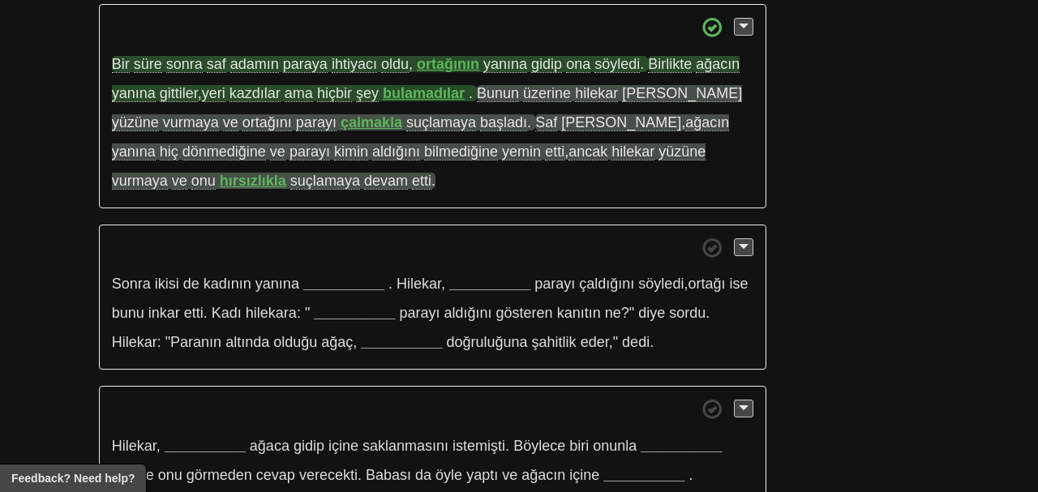
click at [366, 263] on p "Sonra ikisi de kadının yanına __________ . Hilekar , __________ parayı çaldığın…" at bounding box center [433, 298] width 668 height 146
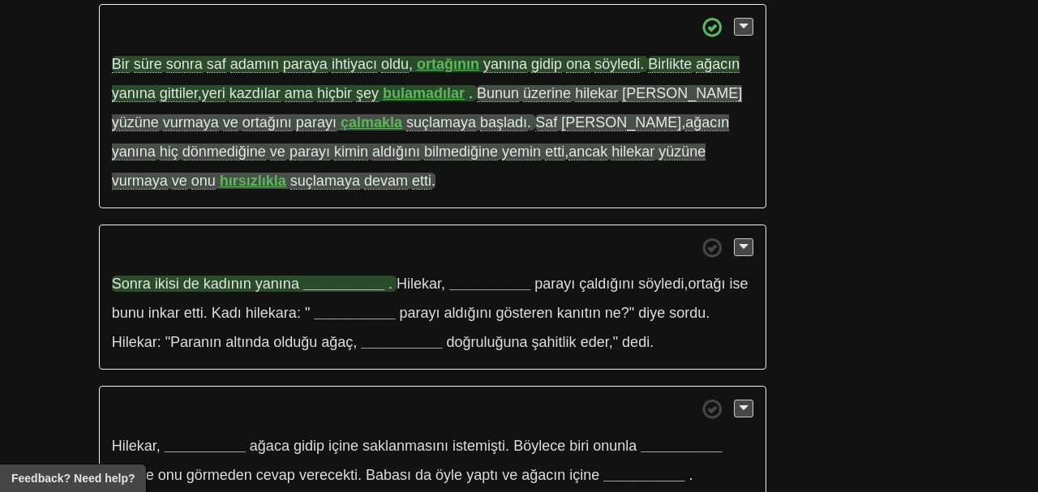
click at [359, 276] on strong "__________" at bounding box center [343, 284] width 81 height 16
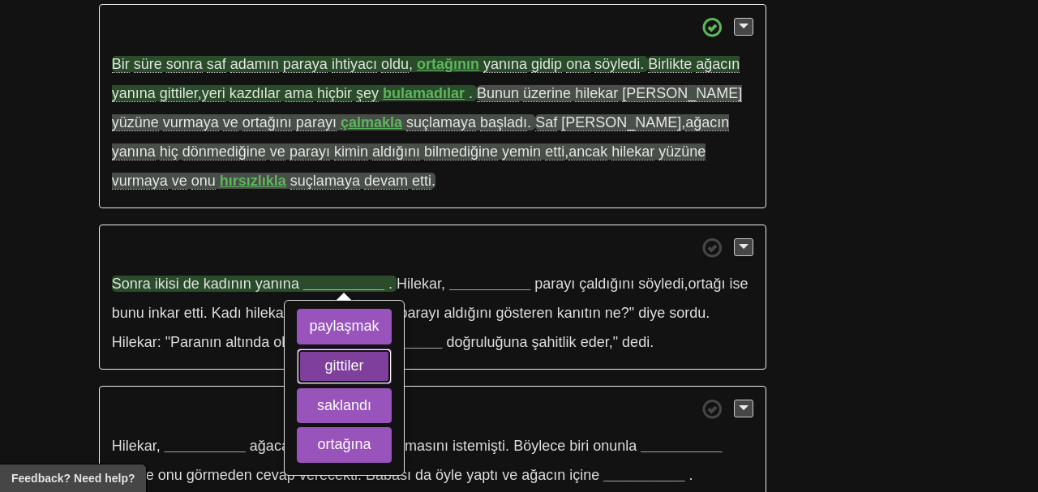
click at [380, 349] on button "gittiler" at bounding box center [344, 367] width 94 height 36
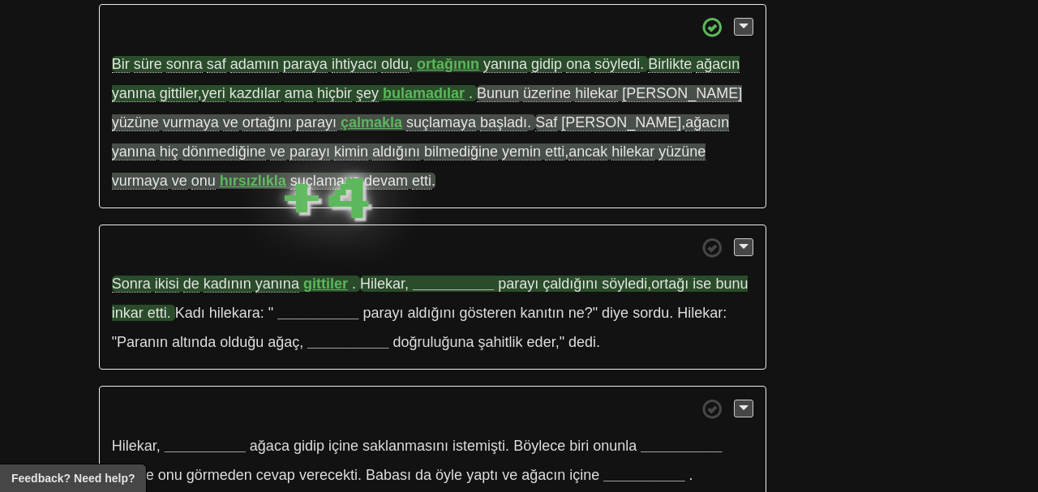
click at [458, 276] on strong "__________" at bounding box center [453, 284] width 81 height 16
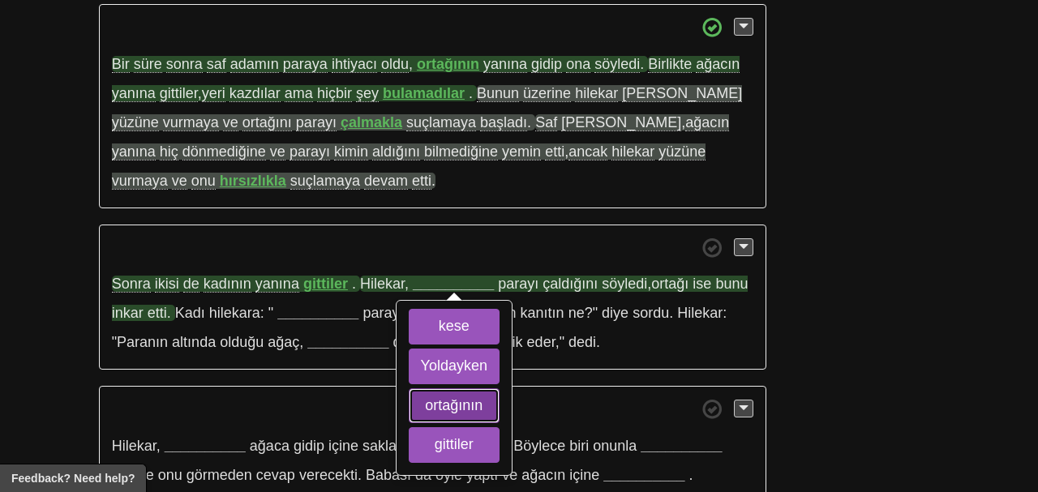
click at [478, 389] on button "ortağının" at bounding box center [454, 407] width 91 height 36
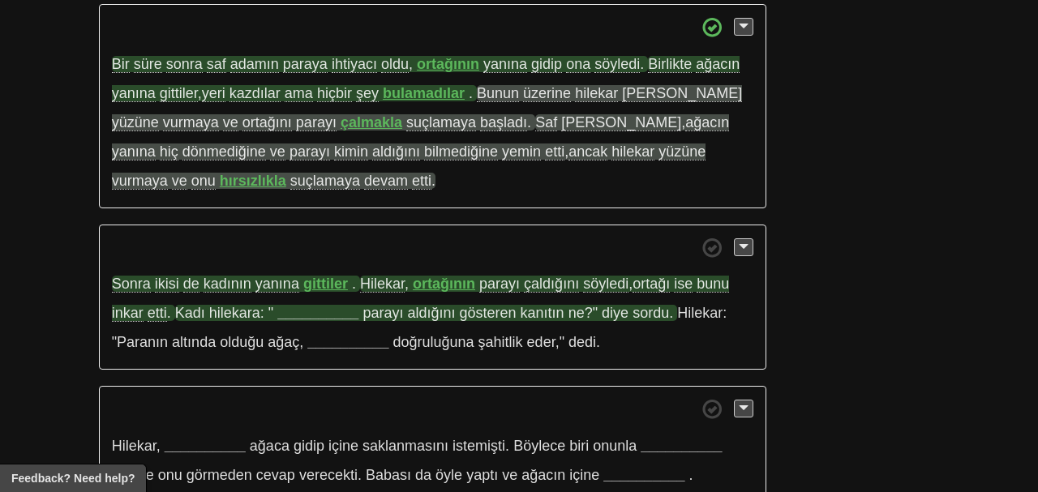
click at [335, 305] on strong "__________" at bounding box center [317, 313] width 81 height 16
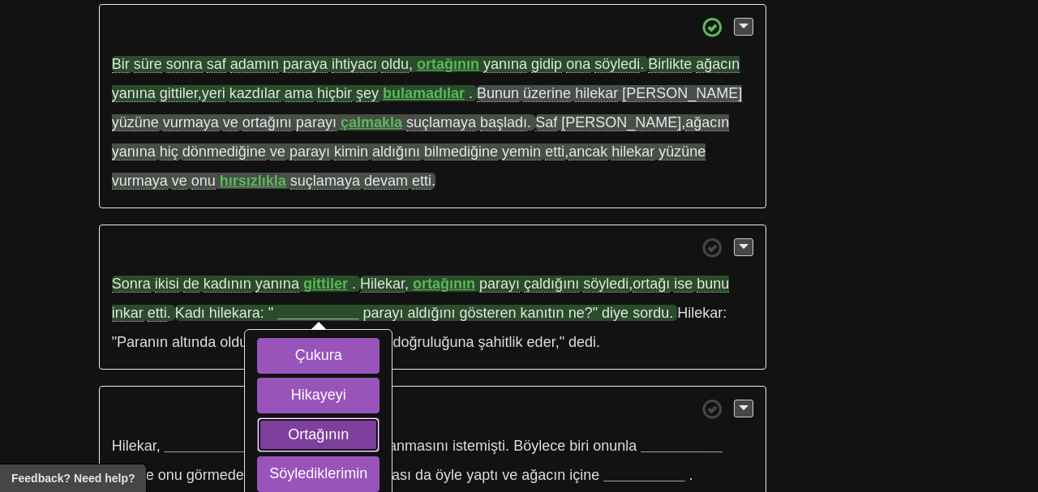
click at [361, 418] on button "Ortağının" at bounding box center [318, 436] width 122 height 36
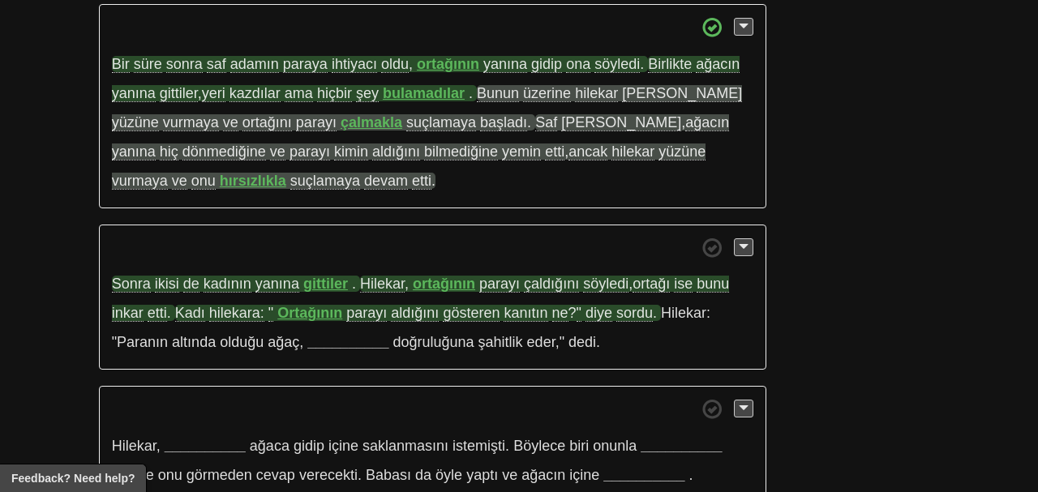
click at [536, 305] on span "kanıtın" at bounding box center [526, 313] width 44 height 17
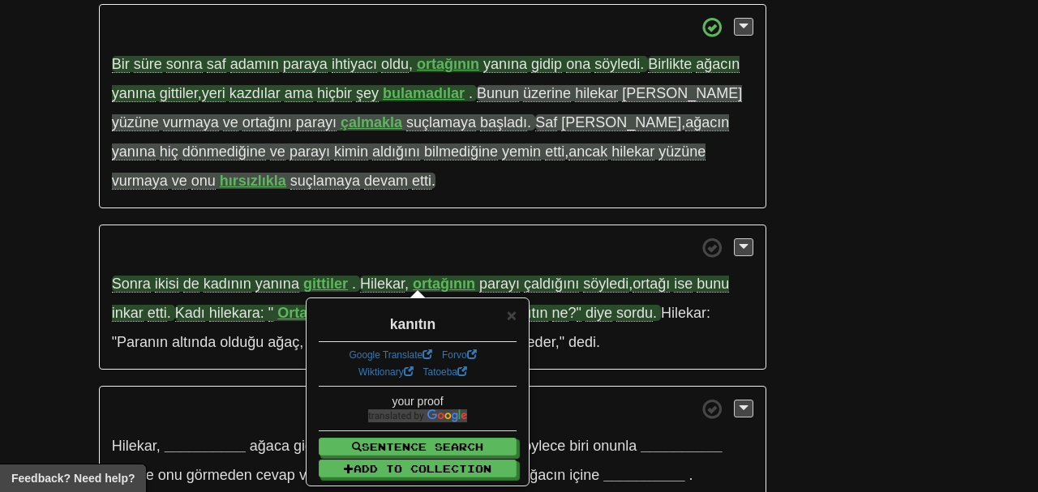
click at [539, 238] on span at bounding box center [433, 248] width 642 height 20
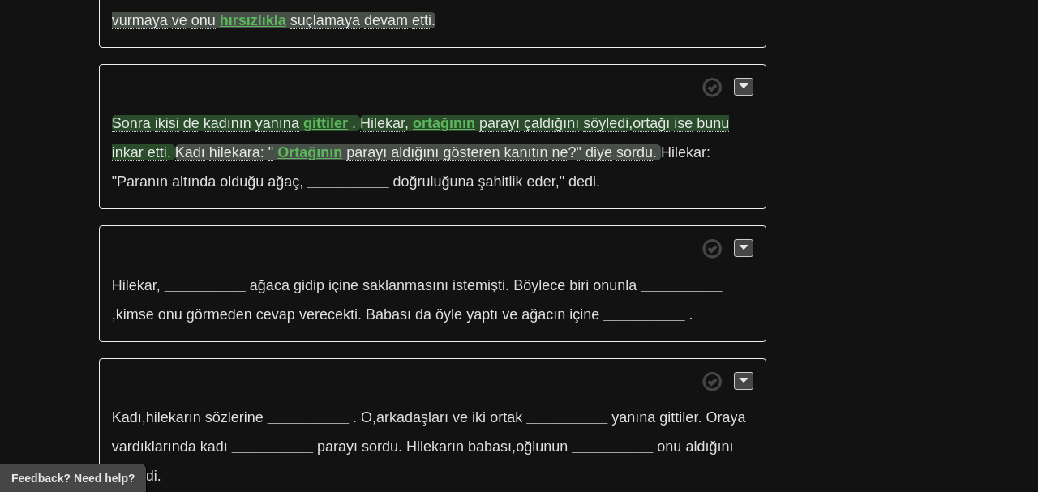
scroll to position [922, 0]
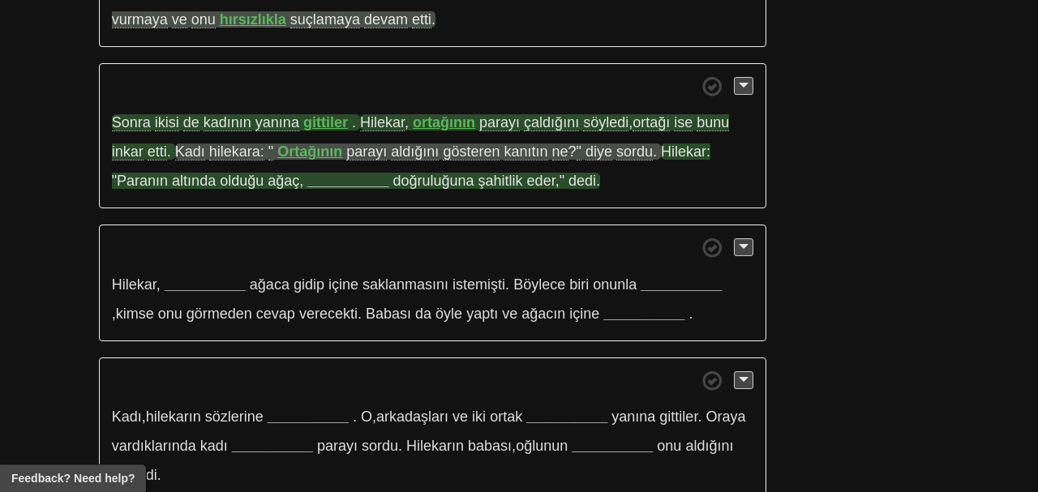
click at [346, 173] on strong "__________" at bounding box center [347, 181] width 81 height 16
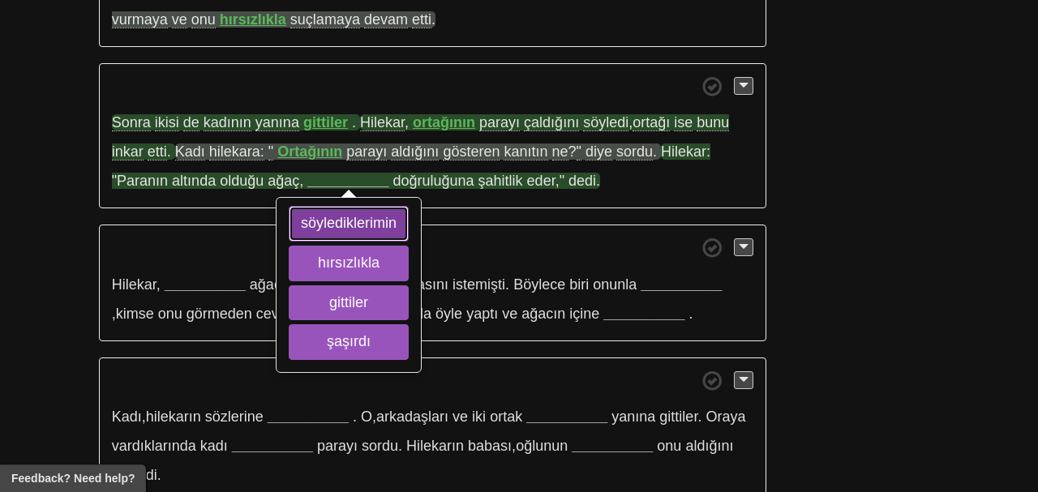
click at [351, 206] on button "söylediklerimin" at bounding box center [349, 224] width 120 height 36
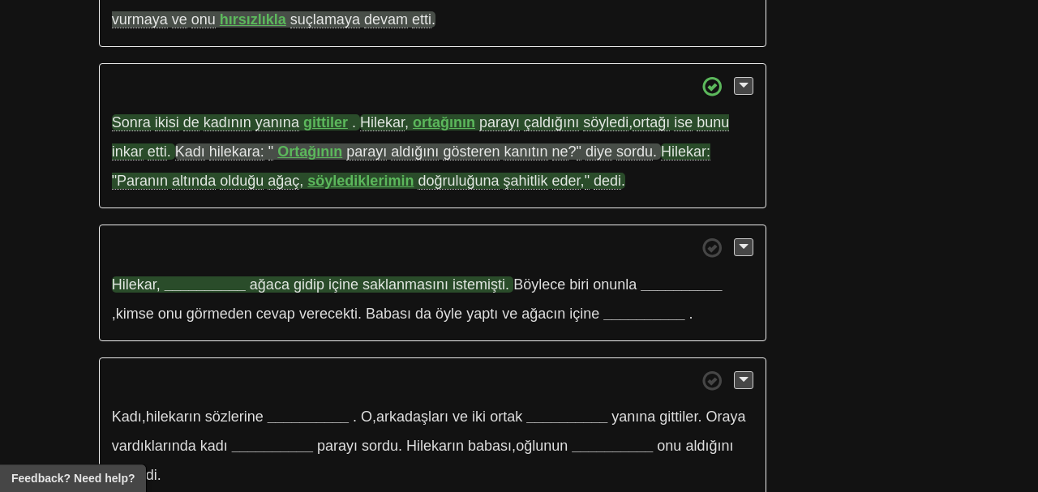
click at [218, 277] on strong "__________" at bounding box center [205, 285] width 81 height 16
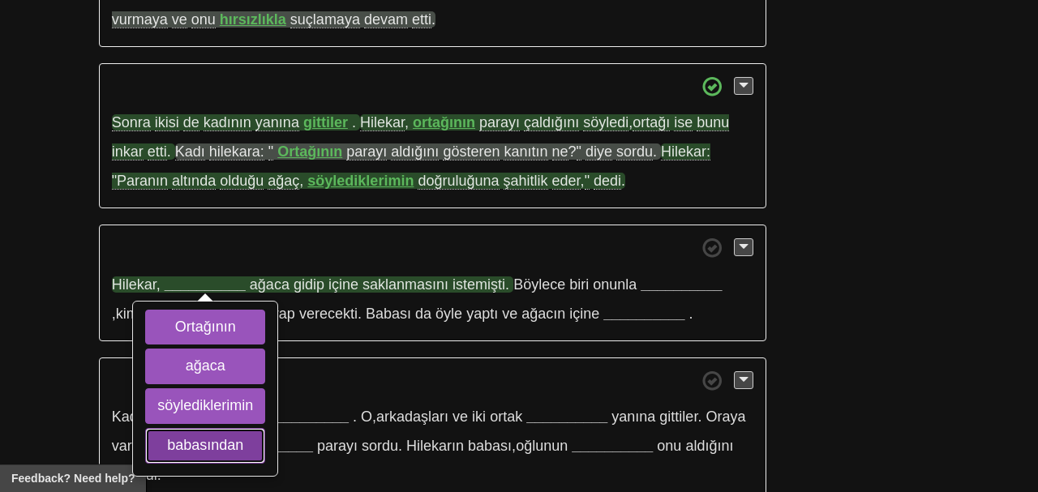
click at [225, 428] on button "babasından" at bounding box center [205, 446] width 120 height 36
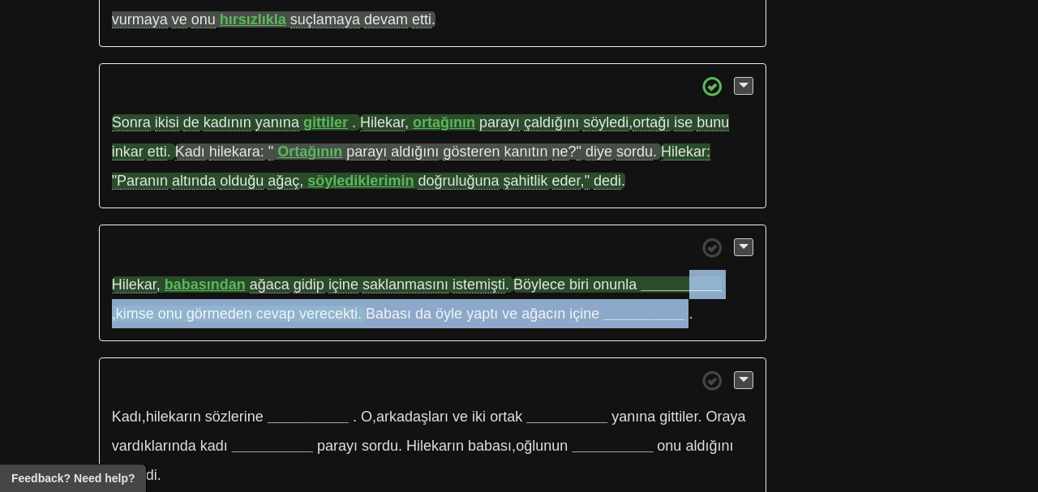
drag, startPoint x: 686, startPoint y: 267, endPoint x: 687, endPoint y: 255, distance: 12.2
click at [687, 255] on p "Hilekar , babasından ağaca gidip içine saklanmasını istemişti . Böylece biri on…" at bounding box center [433, 283] width 668 height 117
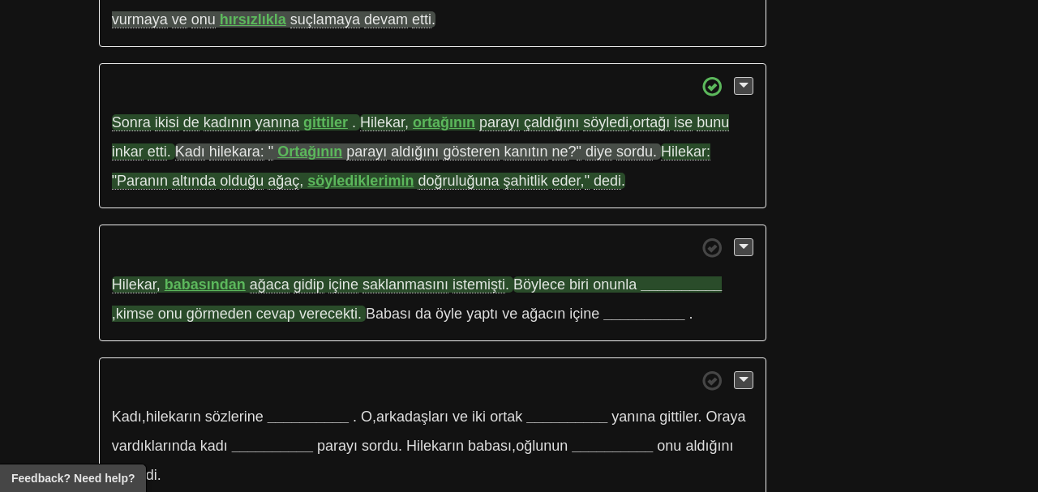
click at [687, 277] on strong "__________" at bounding box center [681, 285] width 81 height 16
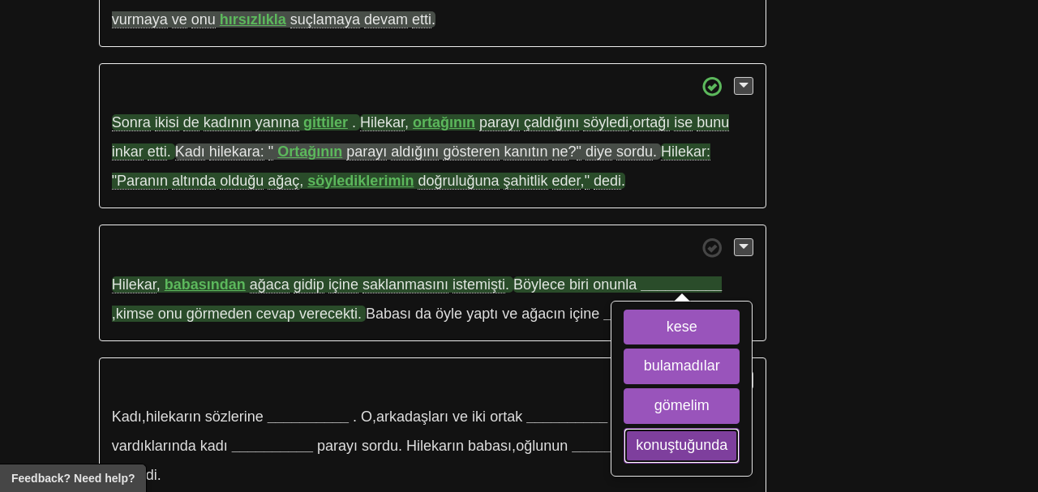
click at [698, 428] on button "konuştuğunda" at bounding box center [682, 446] width 116 height 36
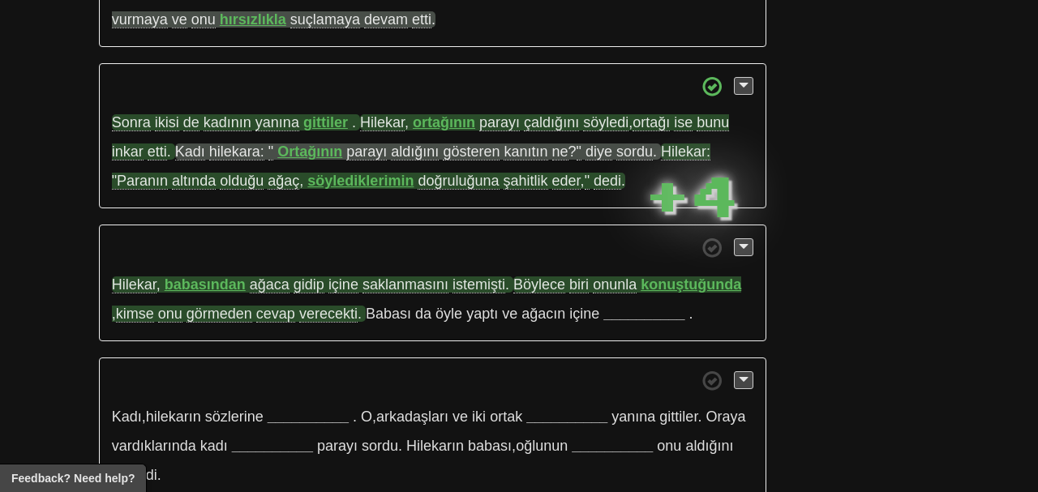
click at [659, 290] on p "Hilekar , babasından ağaca gidip içine saklanmasını istemişti . Böylece biri on…" at bounding box center [433, 283] width 668 height 117
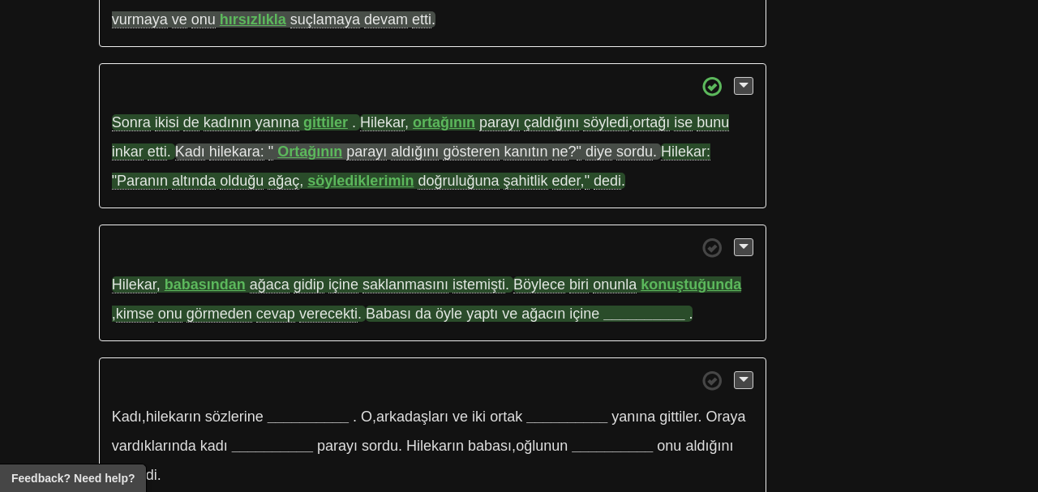
click at [659, 306] on strong "__________" at bounding box center [643, 314] width 81 height 16
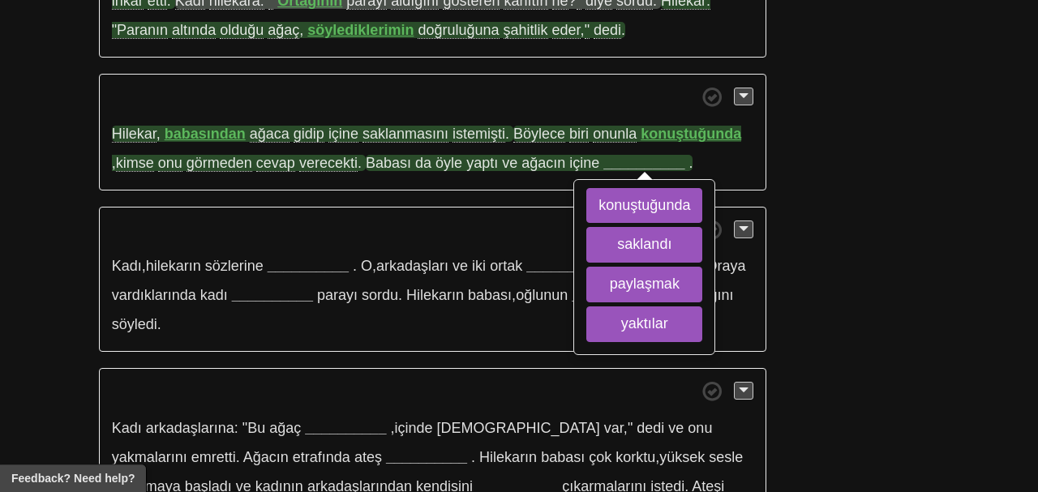
scroll to position [1073, 0]
click at [669, 227] on button "saklandı" at bounding box center [644, 245] width 116 height 36
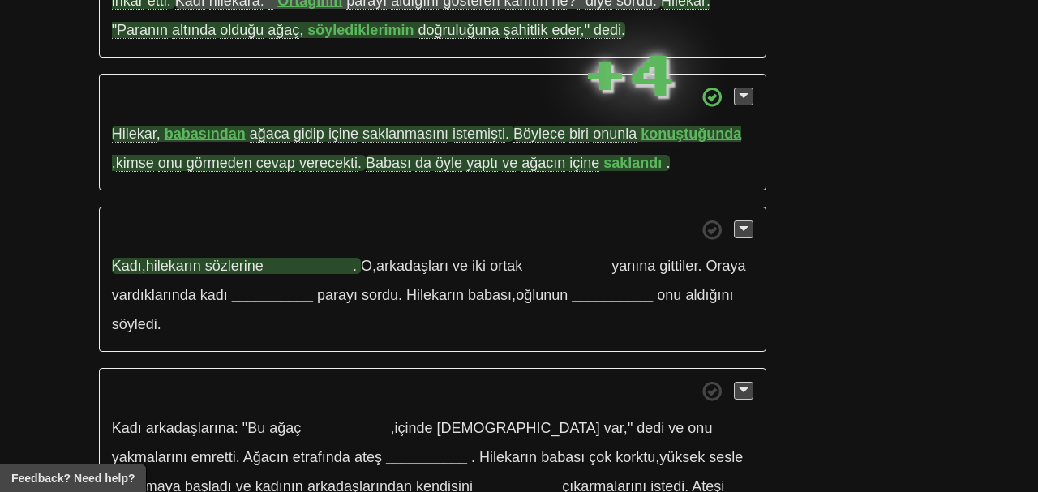
click at [294, 258] on strong "__________" at bounding box center [308, 266] width 81 height 16
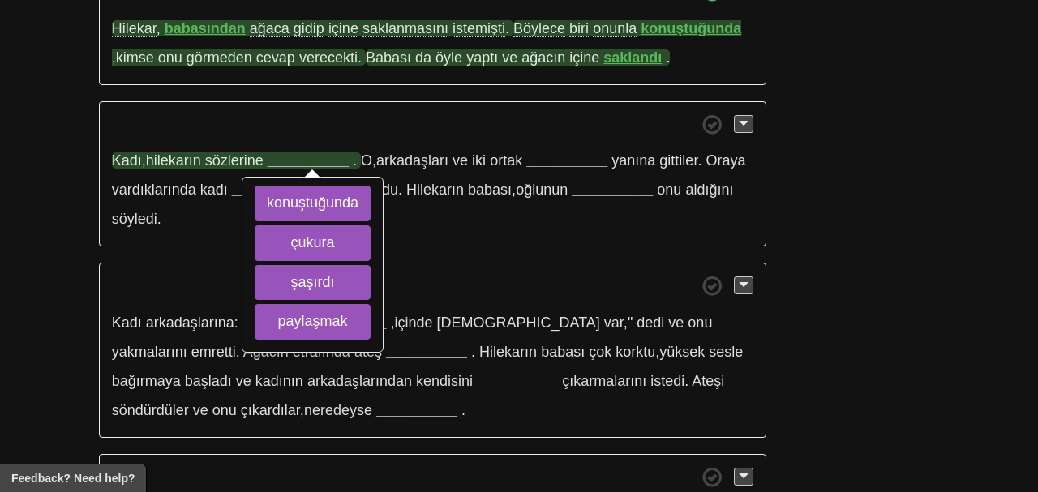
scroll to position [1222, 0]
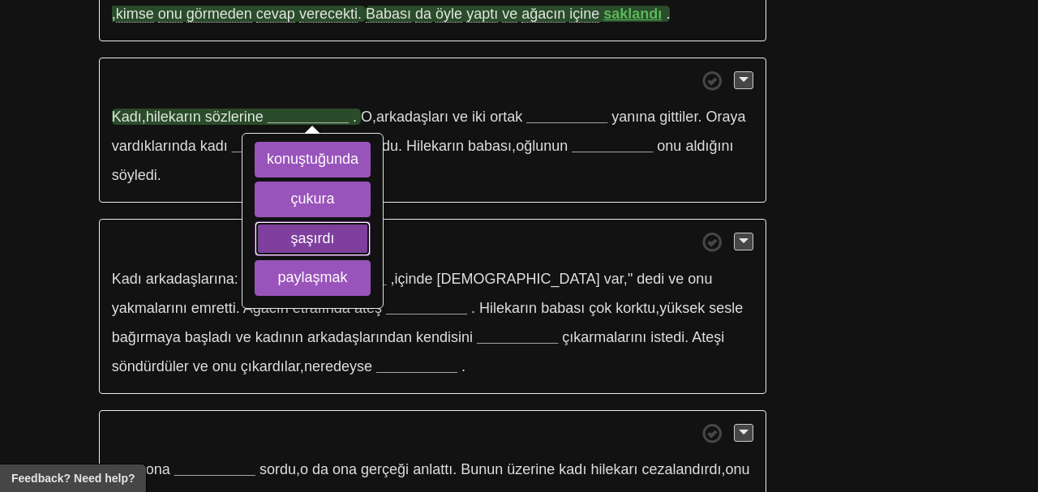
click at [354, 221] on button "şaşırdı" at bounding box center [313, 239] width 116 height 36
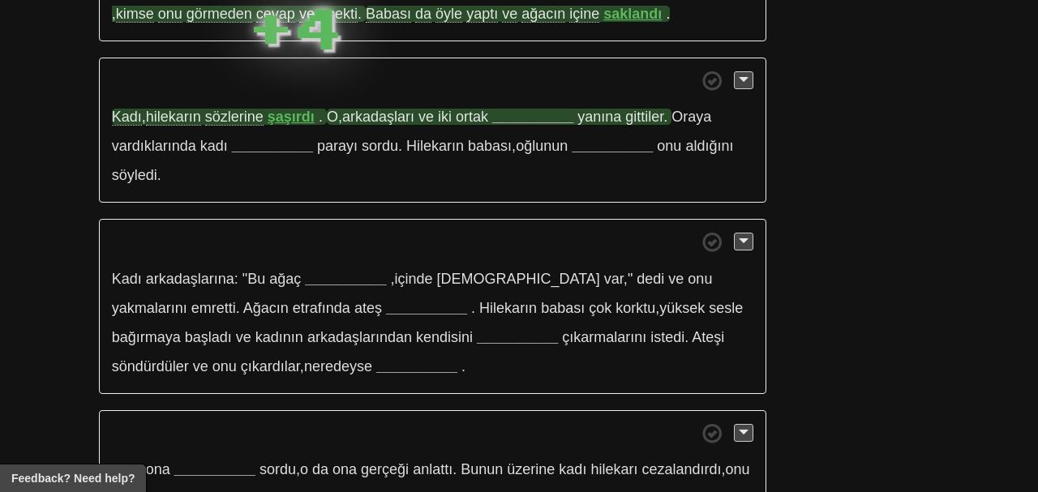
click at [543, 109] on strong "__________" at bounding box center [532, 117] width 81 height 16
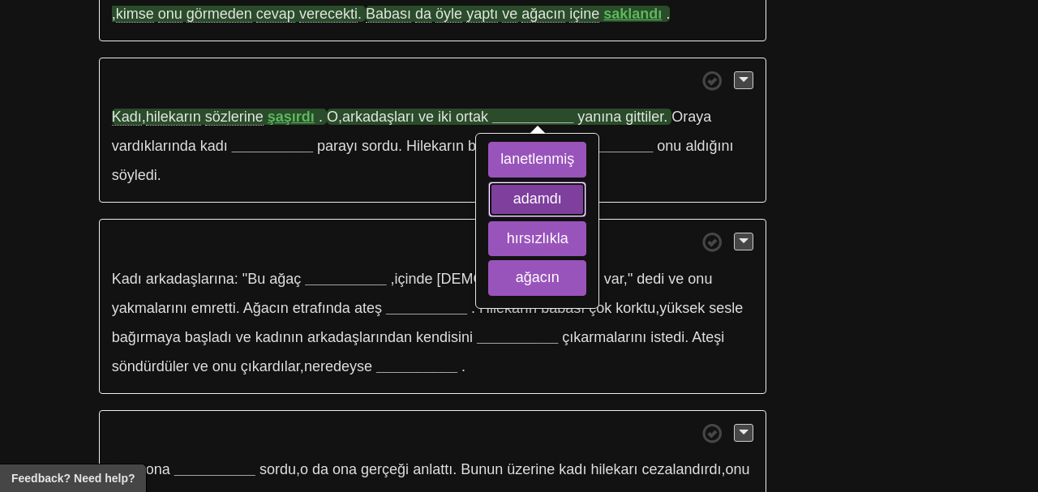
click at [570, 182] on button "adamdı" at bounding box center [537, 200] width 98 height 36
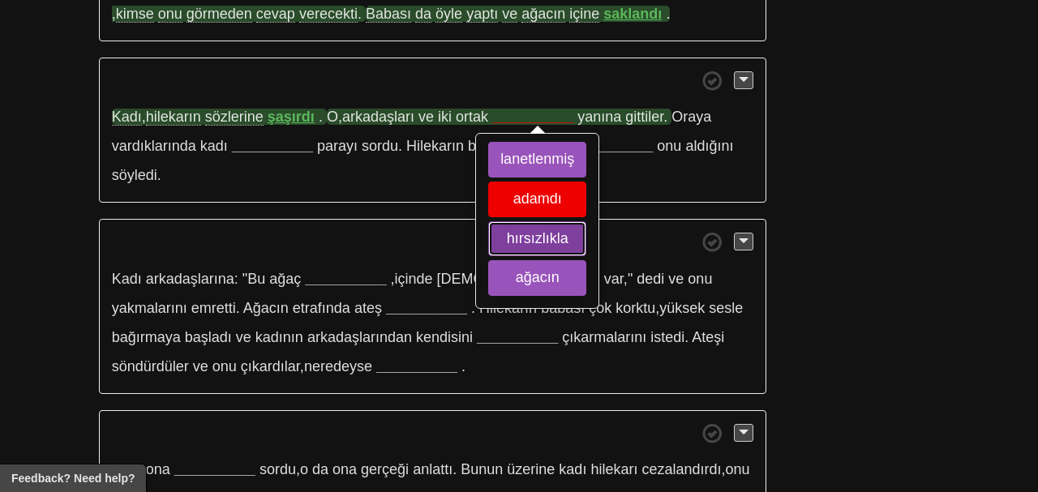
click at [571, 221] on button "hırsızlıkla" at bounding box center [537, 239] width 98 height 36
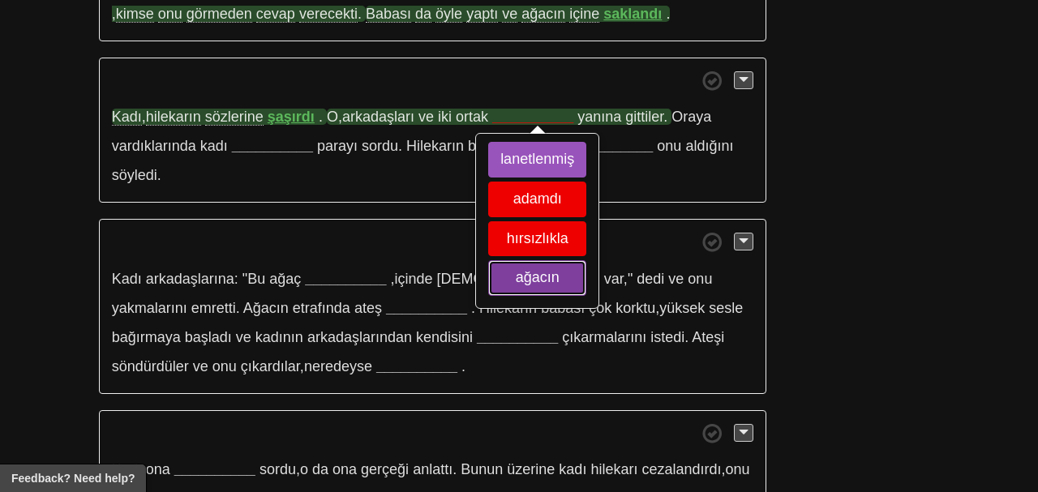
click at [569, 260] on button "ağacın" at bounding box center [537, 278] width 98 height 36
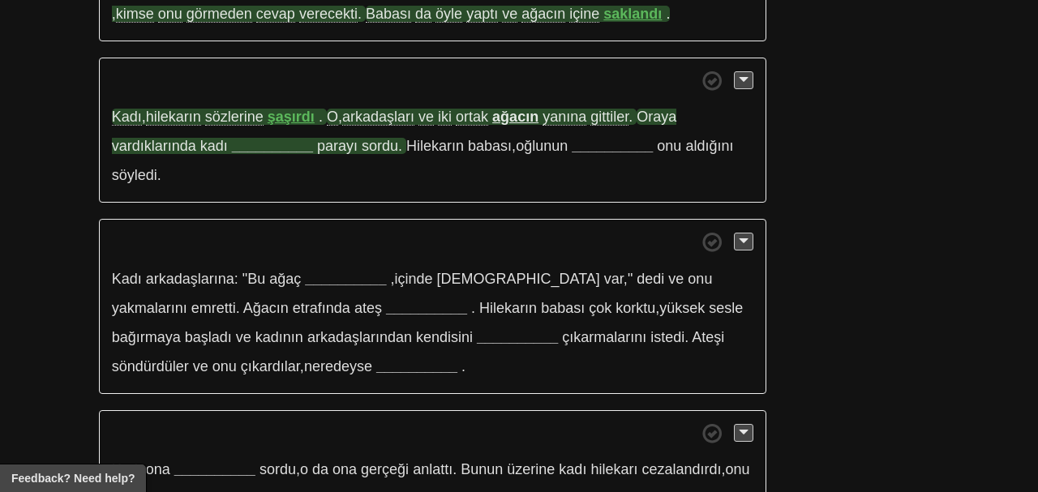
click at [303, 138] on strong "__________" at bounding box center [272, 146] width 81 height 16
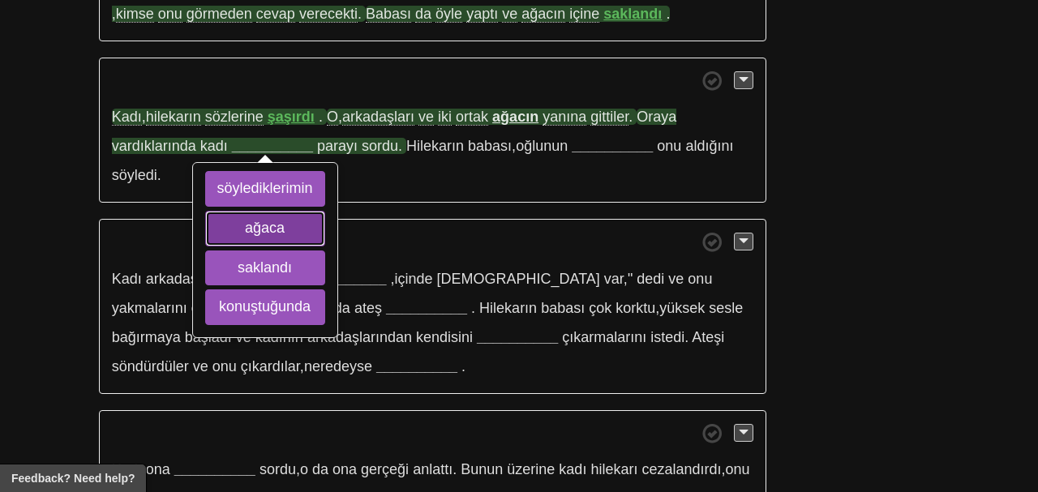
click at [301, 211] on button "ağaca" at bounding box center [265, 229] width 120 height 36
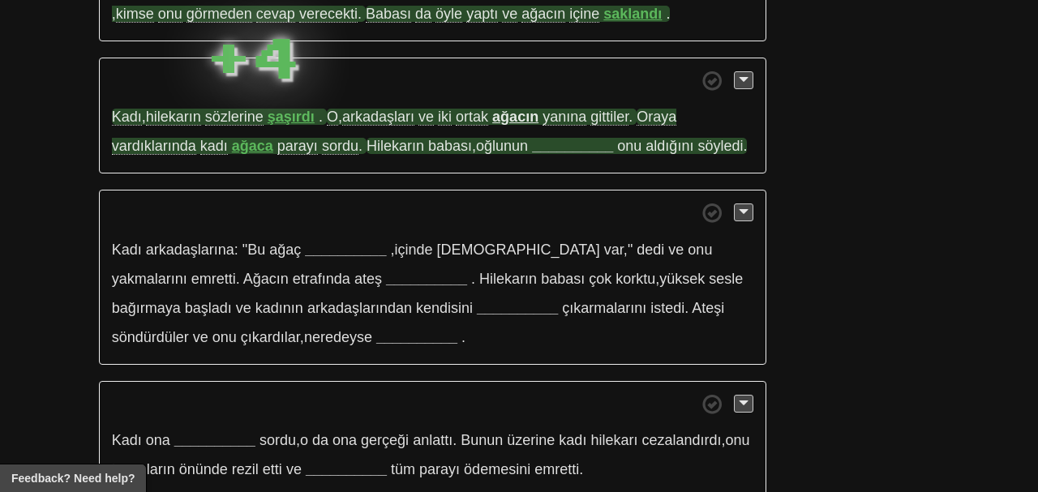
click at [585, 138] on strong "__________" at bounding box center [572, 146] width 81 height 16
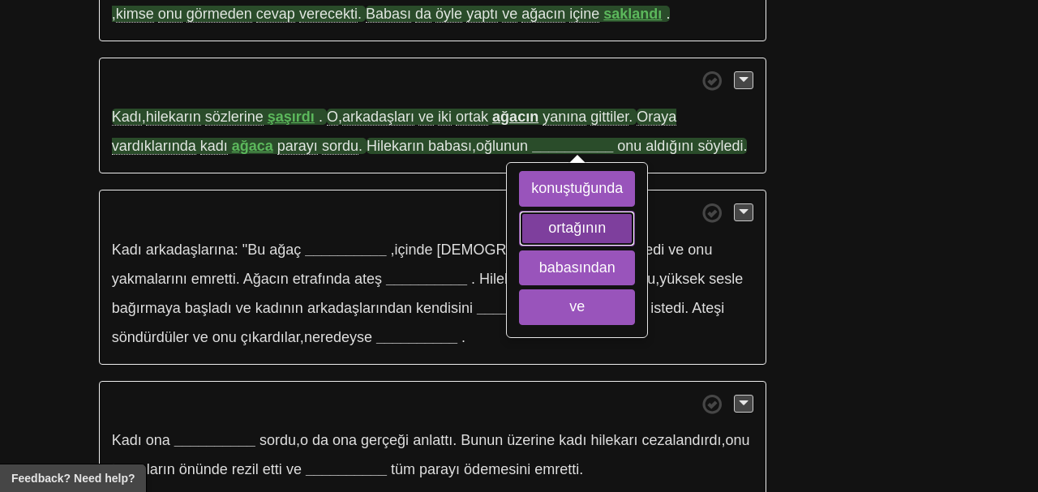
click at [621, 211] on button "ortağının" at bounding box center [577, 229] width 116 height 36
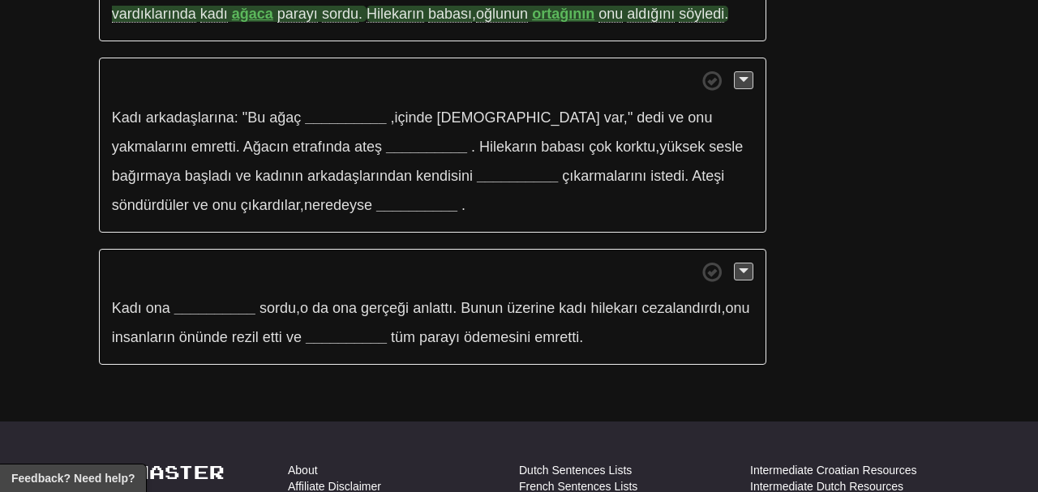
scroll to position [1328, 0]
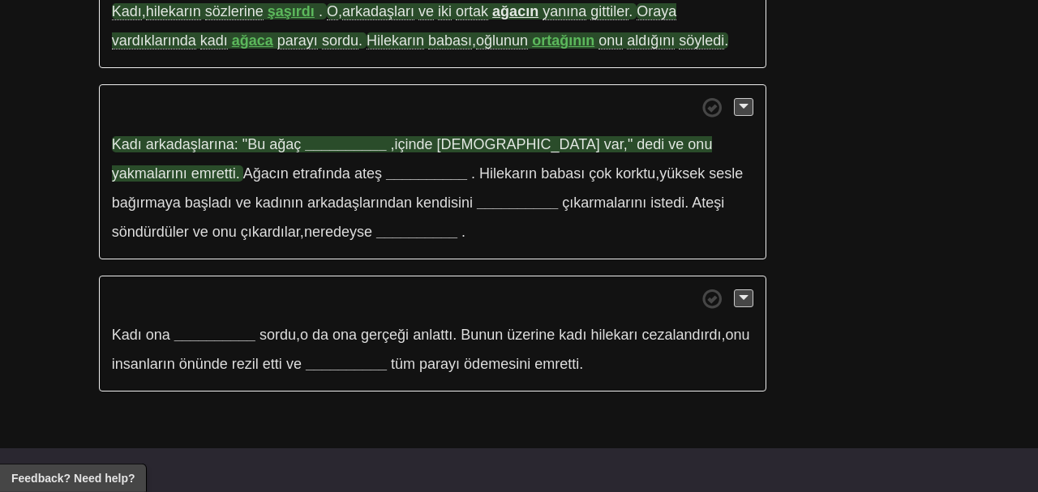
click at [343, 136] on strong "__________" at bounding box center [345, 144] width 81 height 16
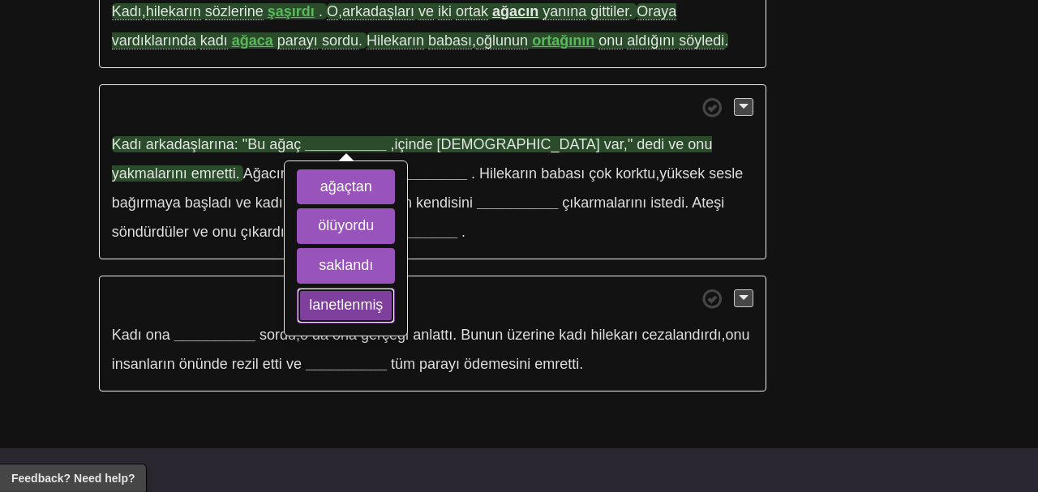
click at [356, 288] on button "lanetlenmiş" at bounding box center [346, 306] width 98 height 36
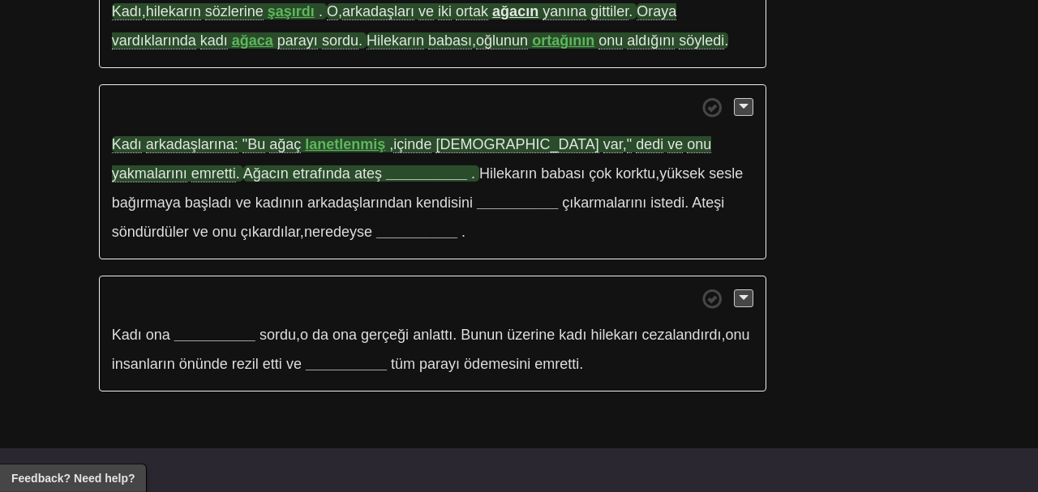
click at [386, 165] on strong "__________" at bounding box center [426, 173] width 81 height 16
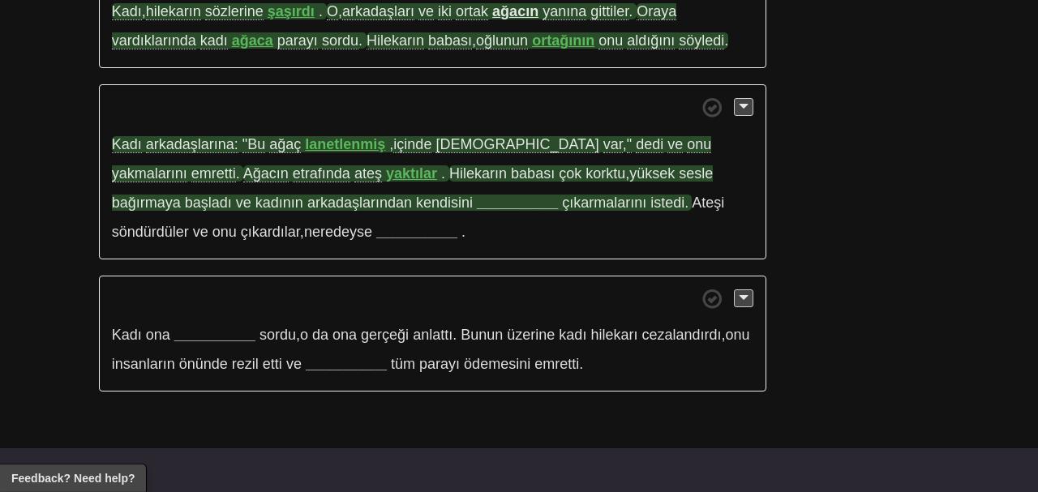
click at [477, 195] on strong "__________" at bounding box center [517, 203] width 81 height 16
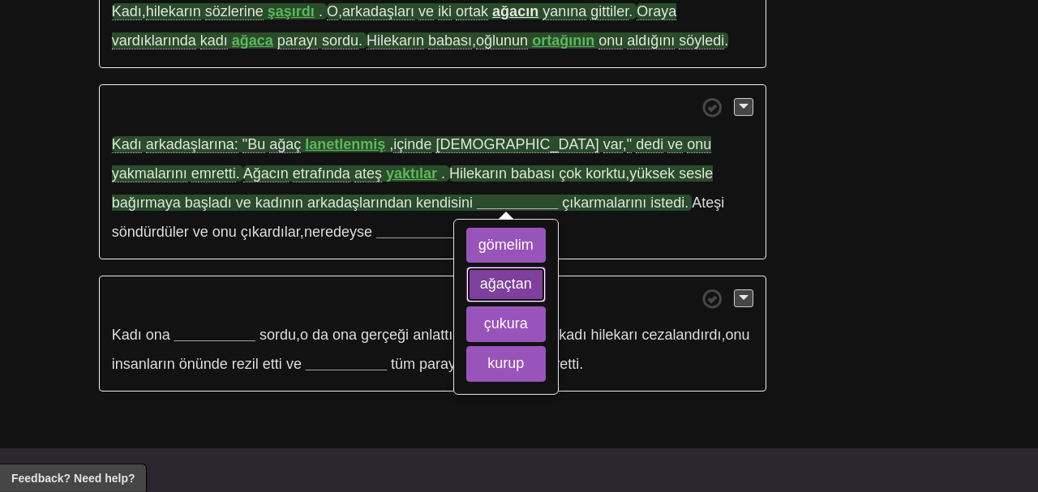
click at [466, 267] on button "ağaçtan" at bounding box center [505, 285] width 79 height 36
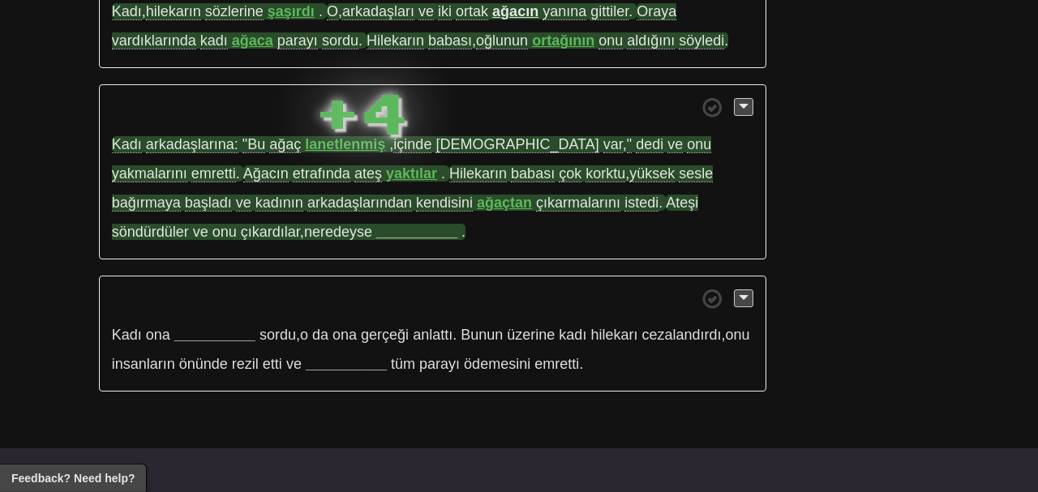
click at [376, 224] on strong "__________" at bounding box center [416, 232] width 81 height 16
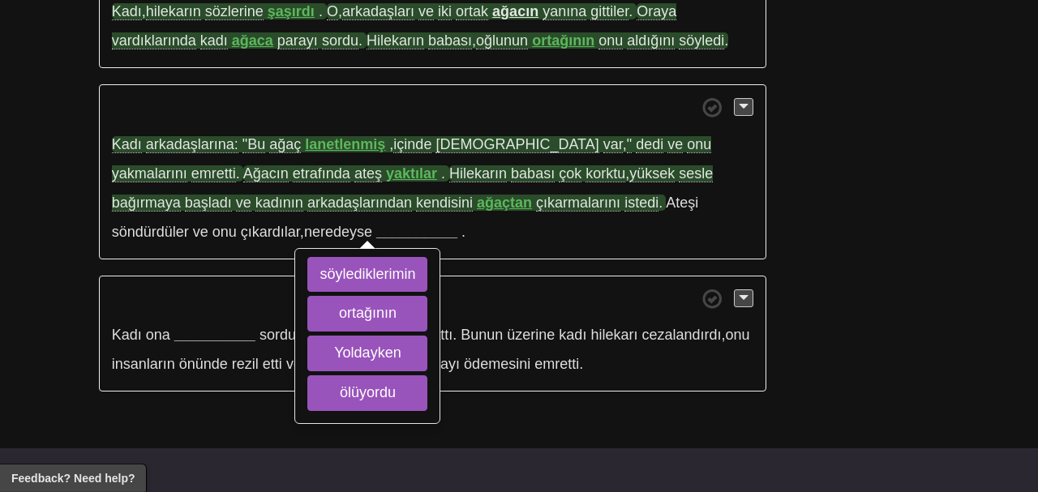
click at [455, 213] on p "Kadı arkadaşlarına: "Bu ağaç lanetlenmiş , içinde şeytan var , " dedi ve onu ya…" at bounding box center [433, 171] width 668 height 175
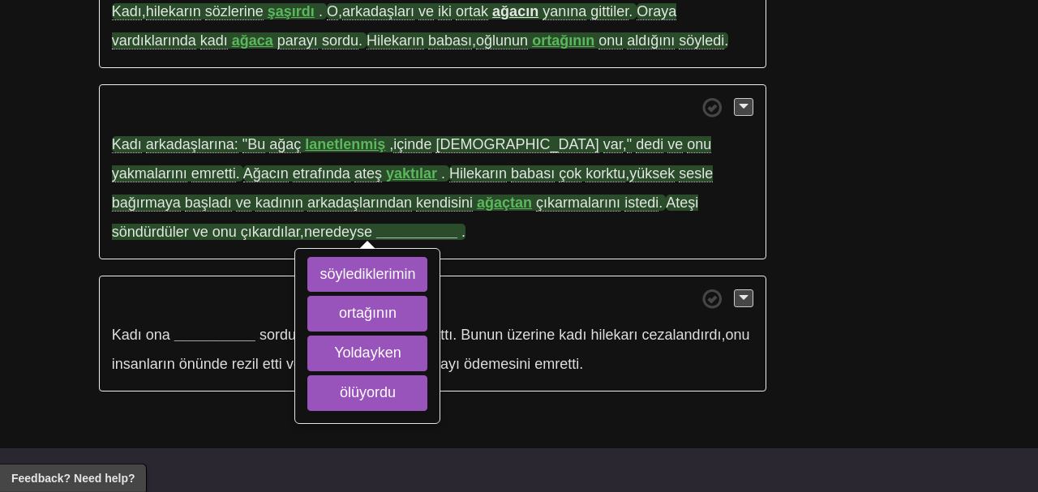
click at [376, 224] on strong "__________" at bounding box center [416, 232] width 81 height 16
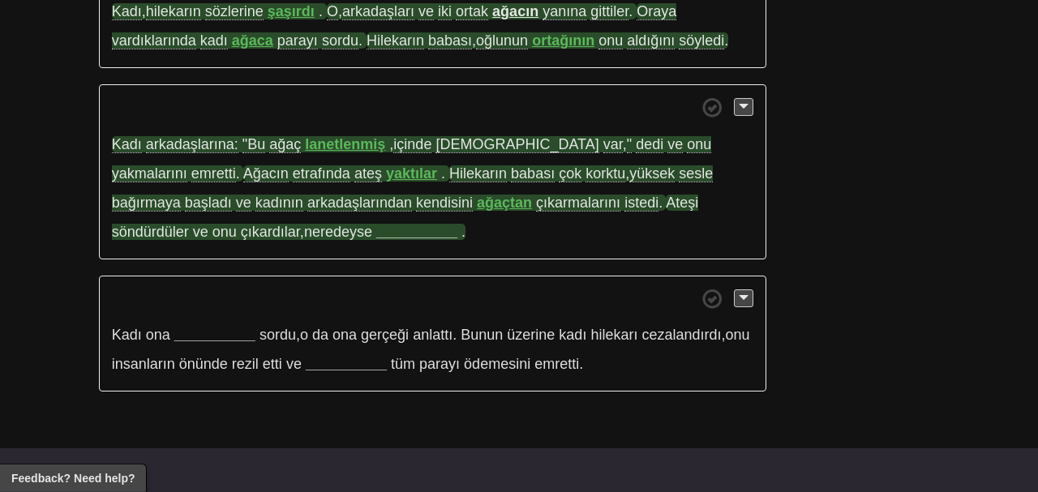
click at [376, 224] on strong "__________" at bounding box center [416, 232] width 81 height 16
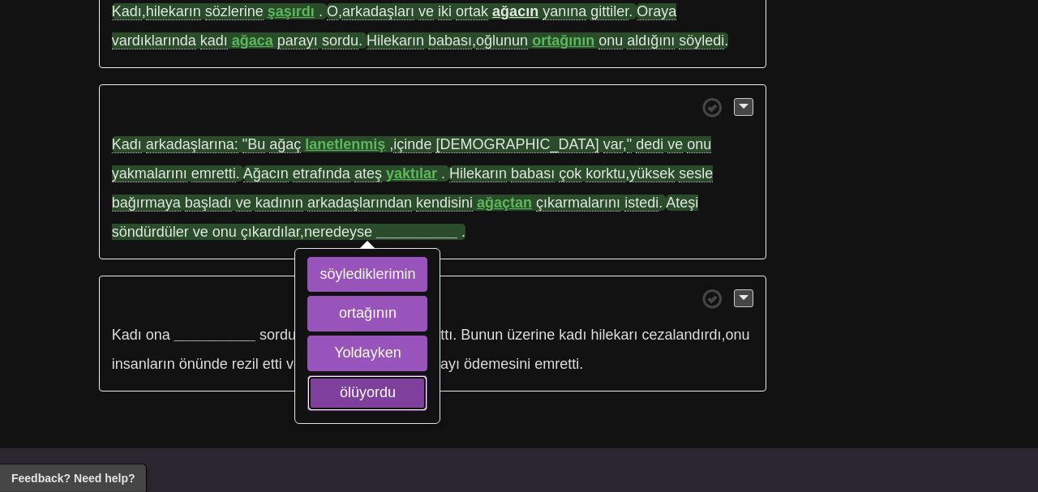
click at [307, 376] on button "ölüyordu" at bounding box center [367, 394] width 120 height 36
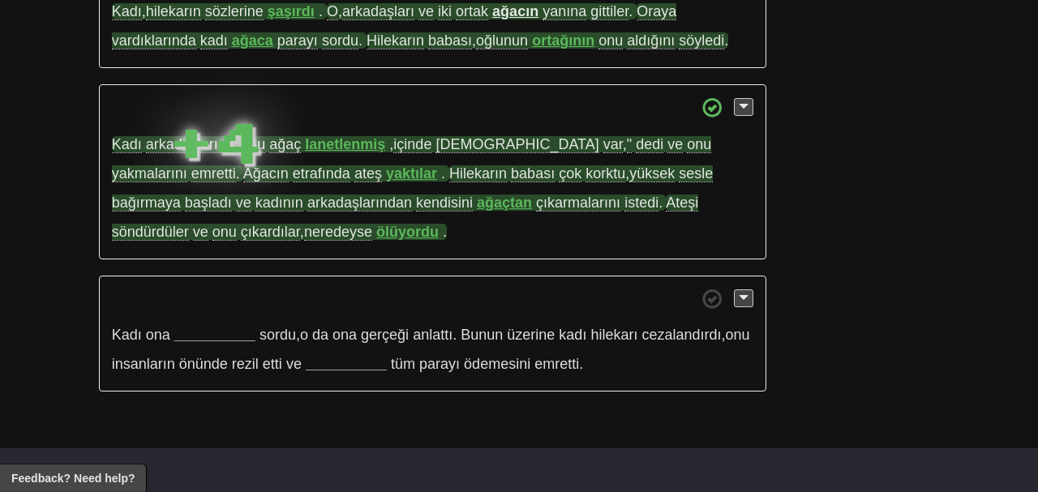
click at [304, 224] on span "neredeyse" at bounding box center [338, 232] width 68 height 17
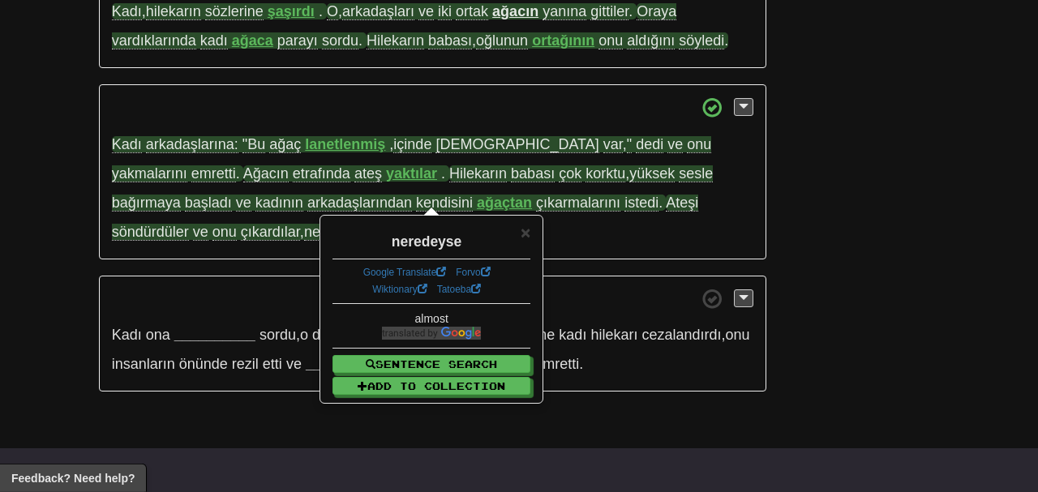
click at [99, 204] on p "Kadı arkadaşlarına: "Bu ağaç lanetlenmiş , içinde şeytan var , " dedi ve onu ya…" at bounding box center [433, 171] width 668 height 175
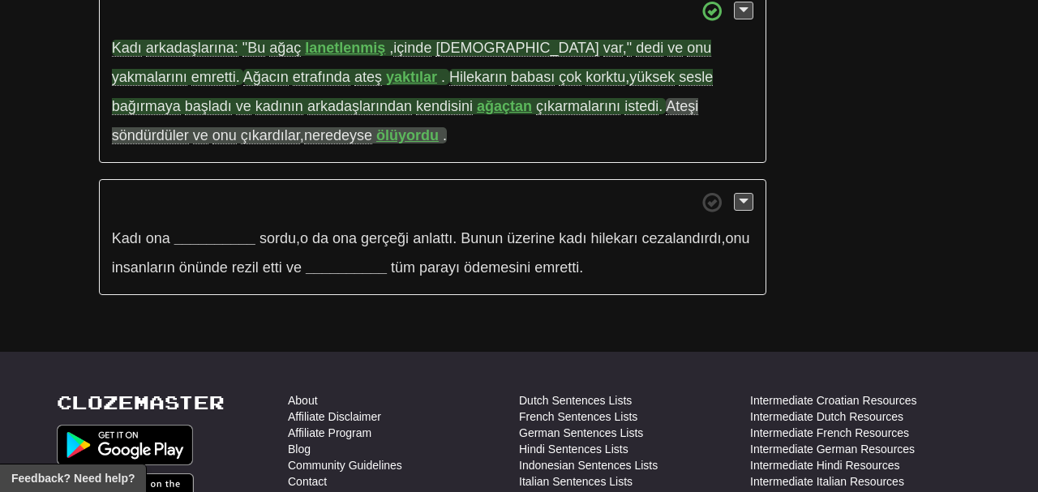
scroll to position [1448, 0]
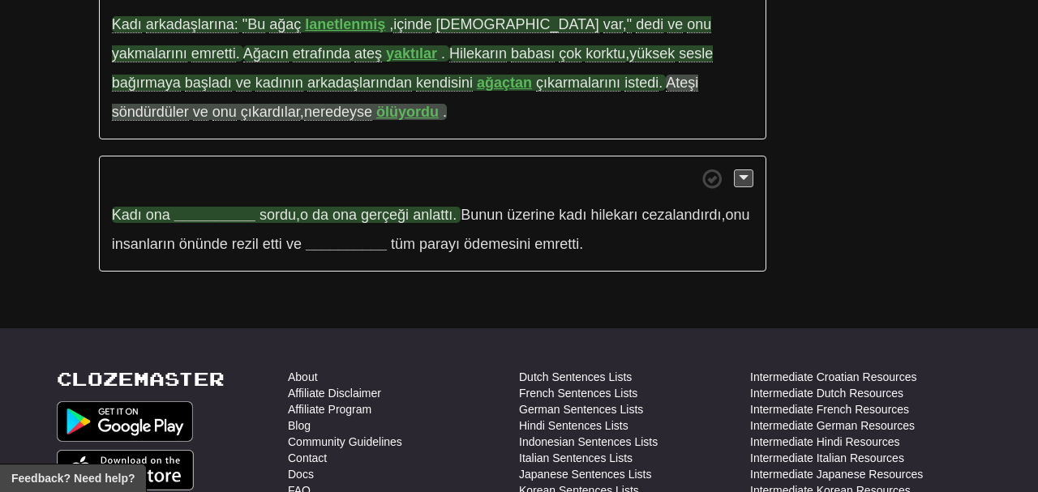
click at [231, 207] on strong "__________" at bounding box center [214, 215] width 81 height 16
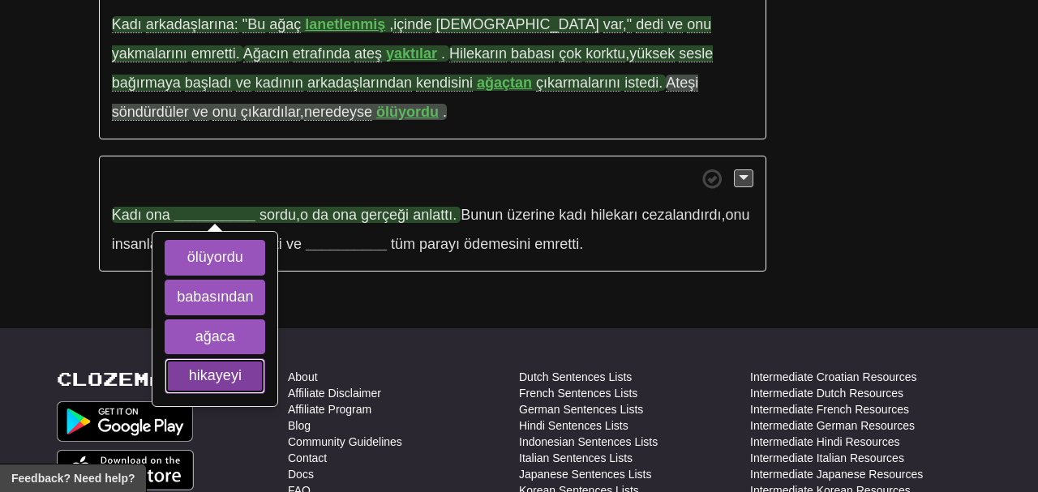
click at [236, 359] on button "hikayeyi" at bounding box center [215, 377] width 101 height 36
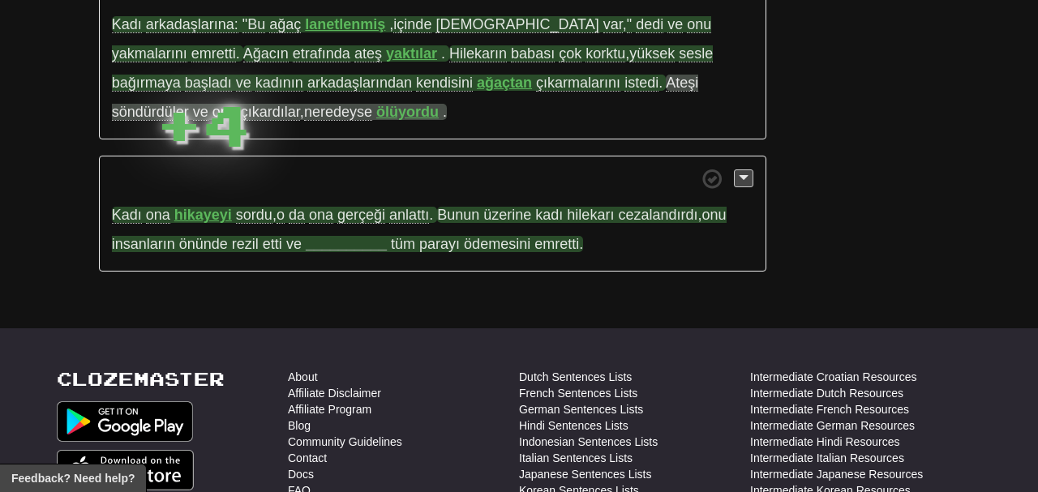
click at [341, 236] on strong "__________" at bounding box center [346, 244] width 81 height 16
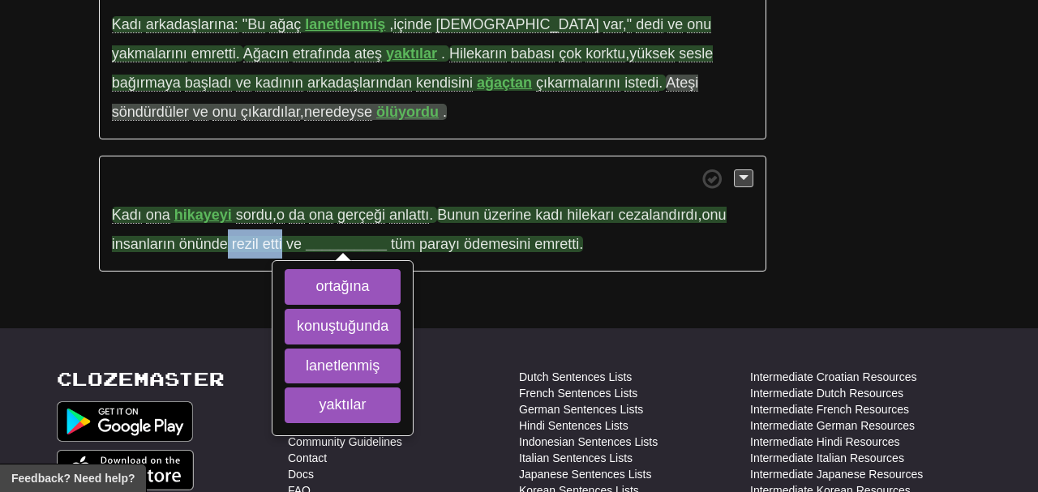
drag, startPoint x: 228, startPoint y: 208, endPoint x: 283, endPoint y: 213, distance: 55.4
click at [283, 213] on span "Bunun üzerine kadı hilekarı cezalandırdı , onu insanların önünde rezil etti ve" at bounding box center [419, 229] width 615 height 45
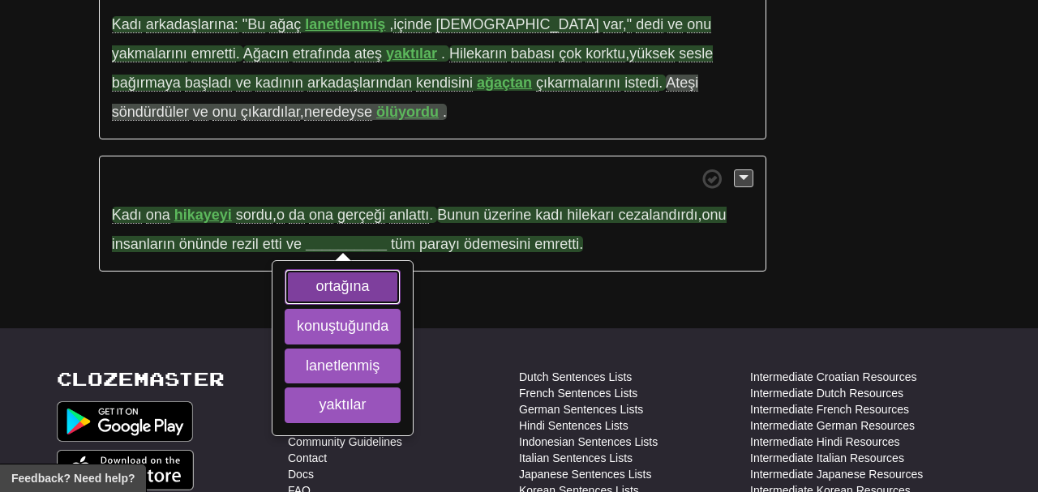
click at [324, 269] on button "ortağına" at bounding box center [343, 287] width 116 height 36
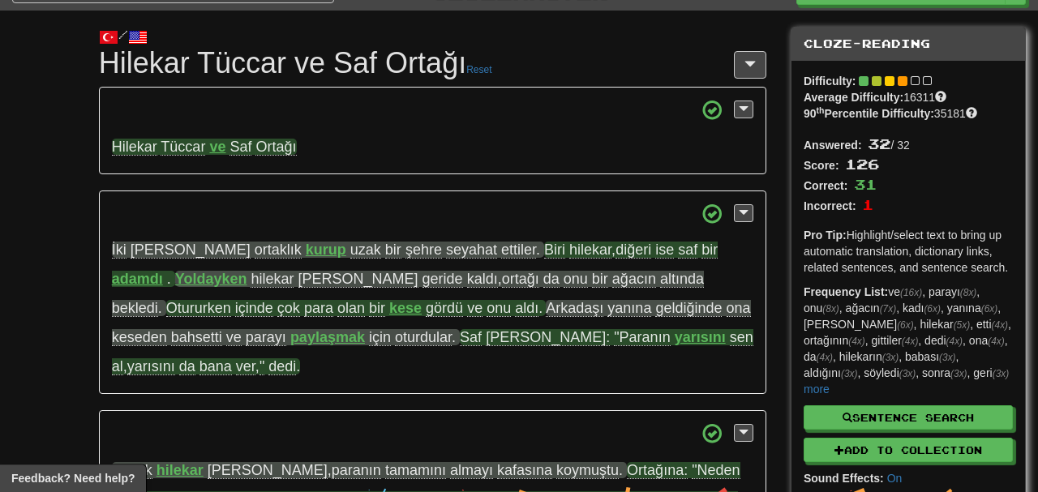
scroll to position [0, 0]
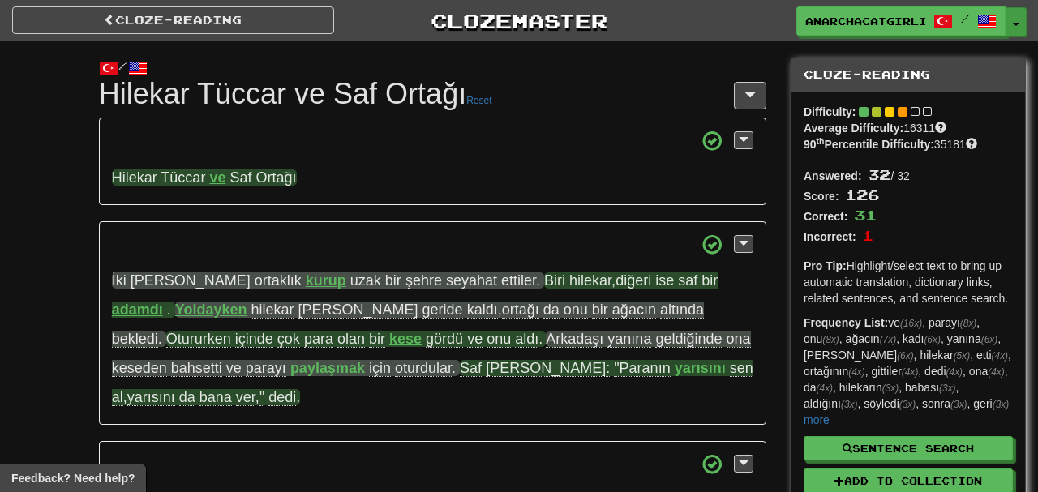
click at [1020, 27] on button "Toggle Dropdown" at bounding box center [1016, 21] width 21 height 29
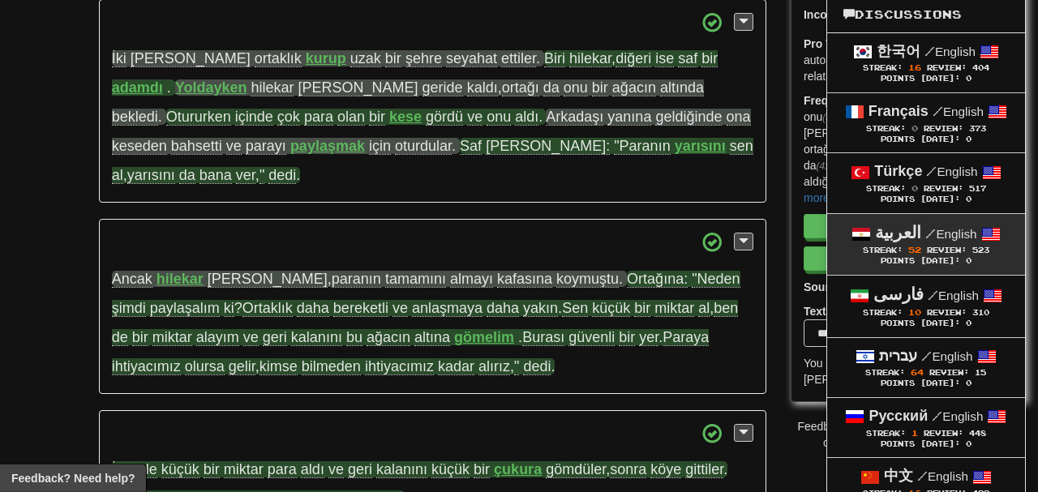
scroll to position [223, 0]
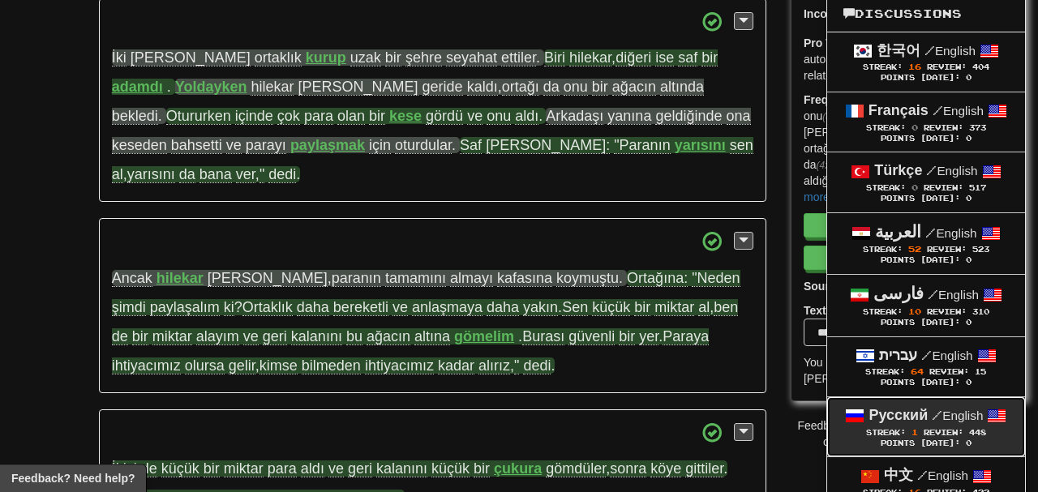
click at [932, 417] on span "/" at bounding box center [937, 415] width 11 height 15
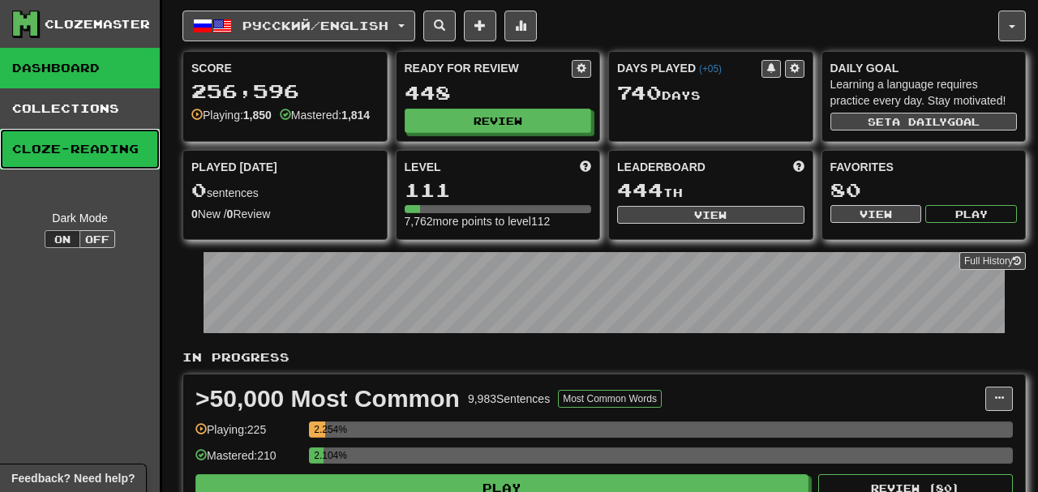
click at [100, 152] on link "Cloze-Reading" at bounding box center [80, 149] width 160 height 41
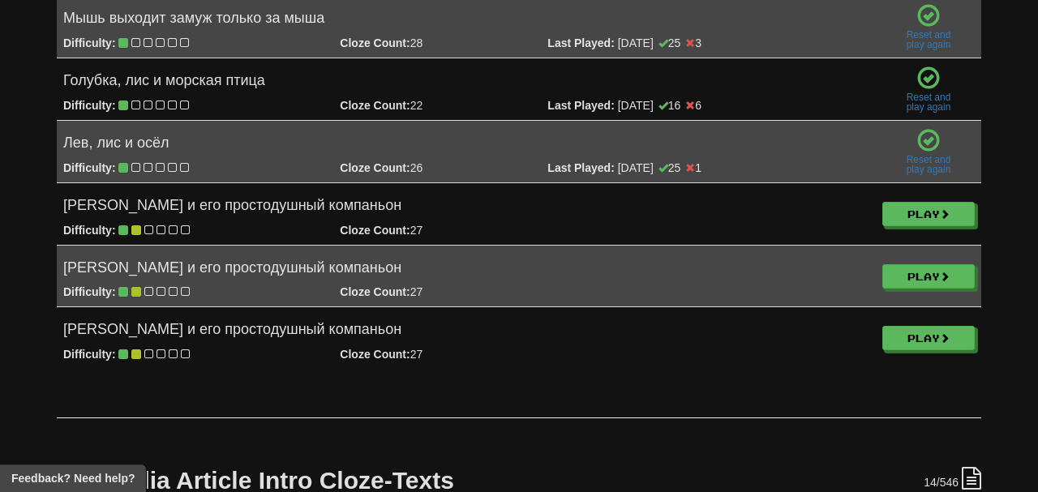
scroll to position [3223, 0]
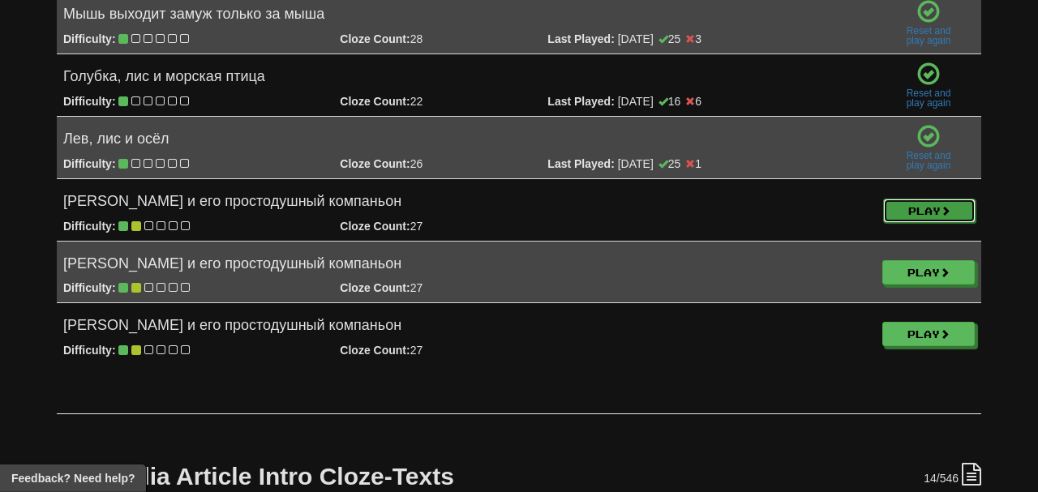
click at [913, 199] on link "Play" at bounding box center [929, 211] width 92 height 24
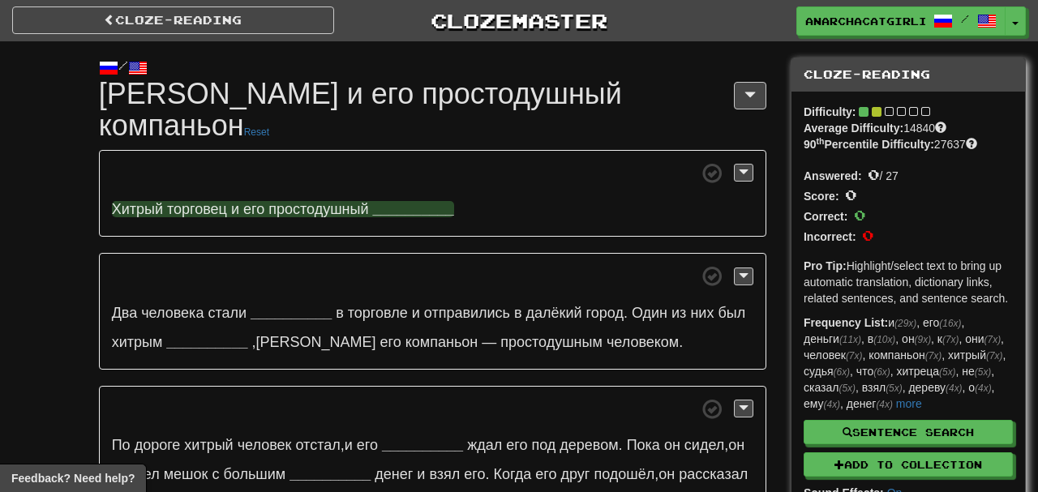
click at [406, 210] on strong "__________" at bounding box center [413, 209] width 81 height 16
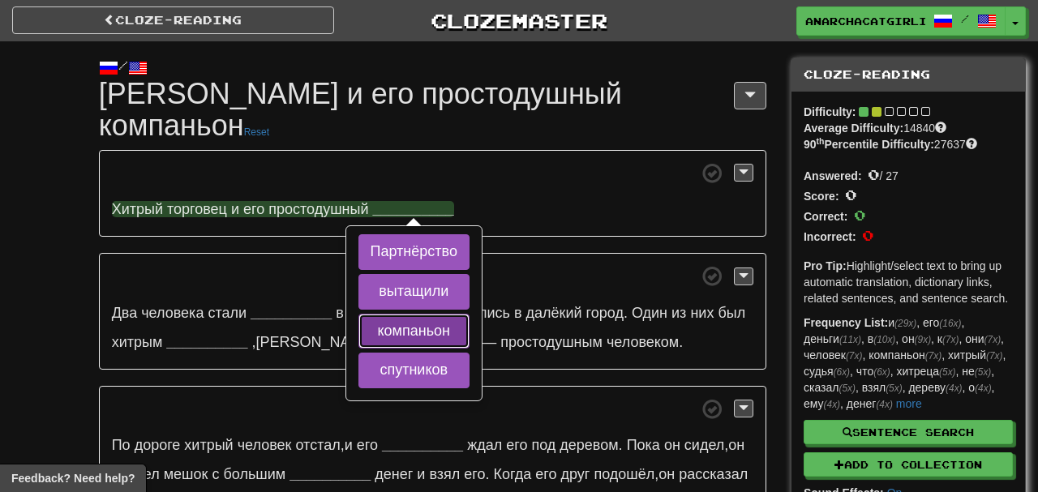
click at [445, 330] on button "компаньон" at bounding box center [414, 332] width 111 height 36
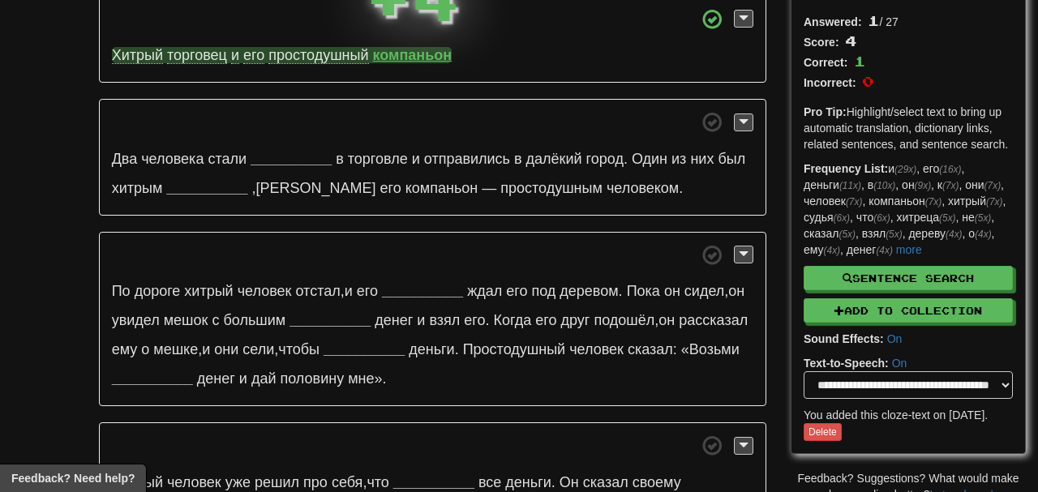
scroll to position [157, 0]
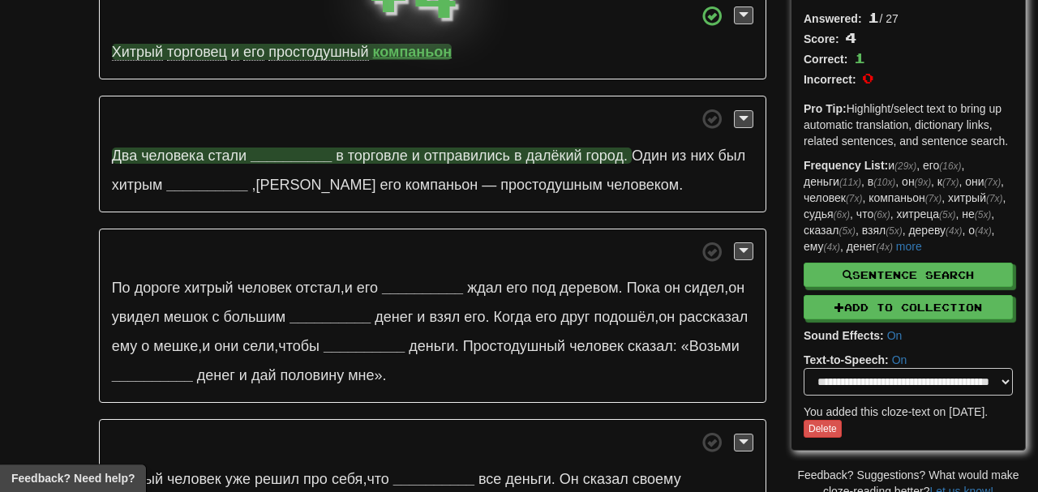
click at [302, 153] on strong "__________" at bounding box center [291, 156] width 81 height 16
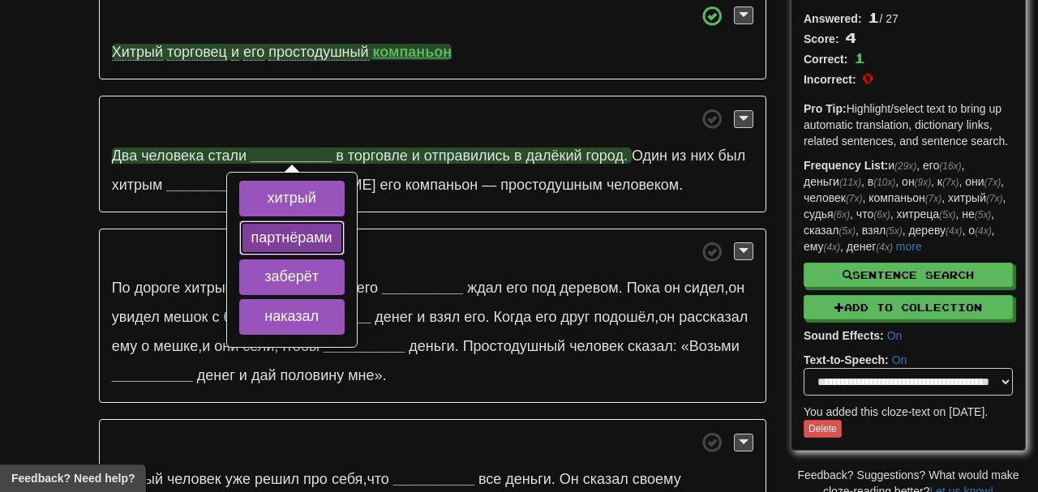
click at [329, 238] on button "партнёрами" at bounding box center [291, 239] width 105 height 36
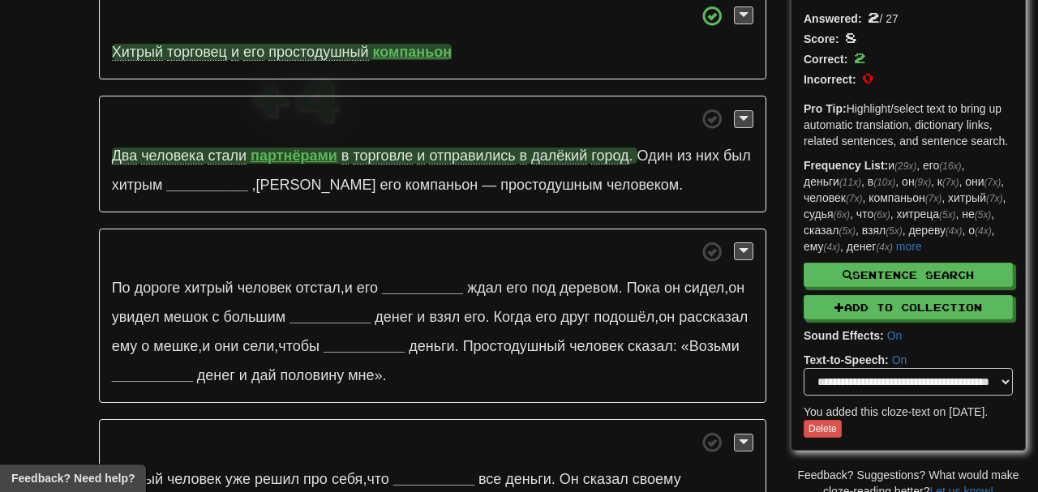
click at [390, 160] on span "торговле" at bounding box center [383, 156] width 60 height 17
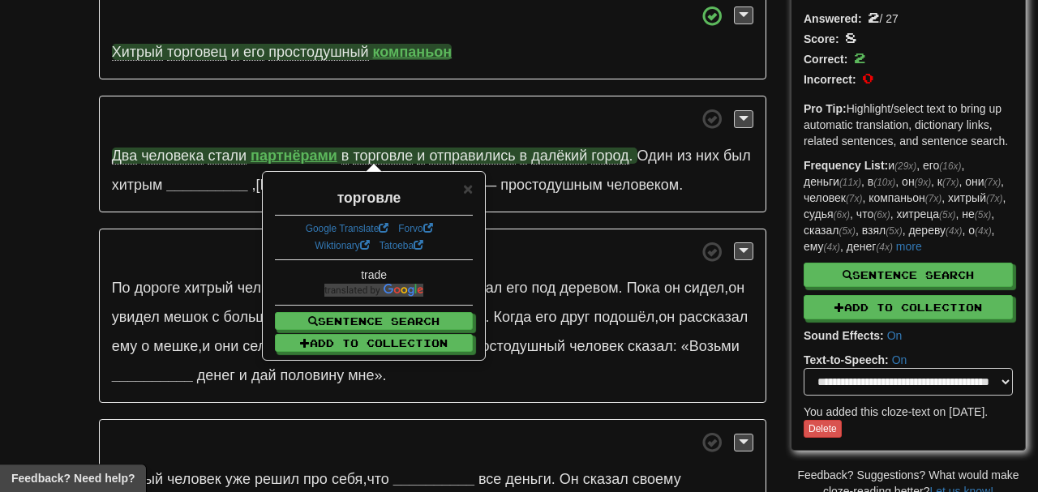
click at [388, 97] on p "Два человека стали партнёрами в торговле и отправились в далёкий город . Один и…" at bounding box center [433, 154] width 668 height 117
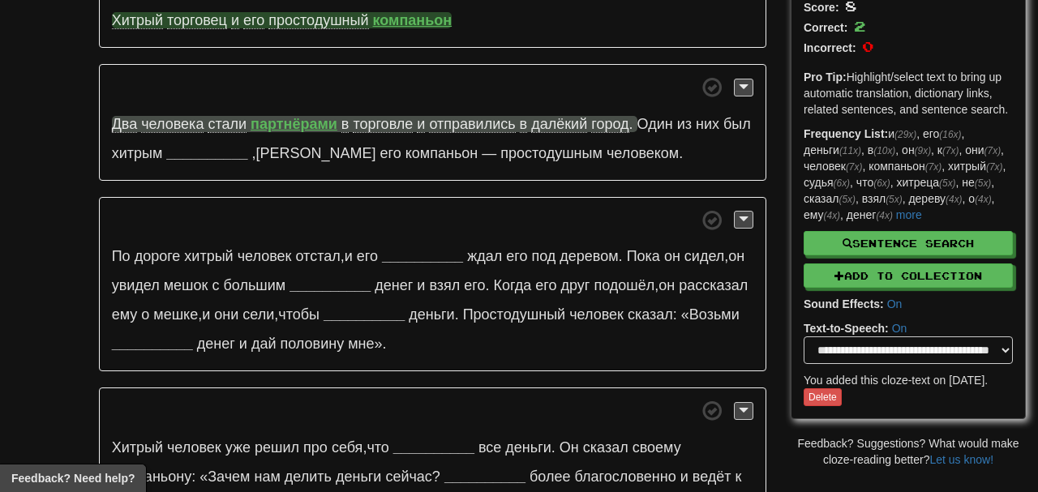
scroll to position [217, 0]
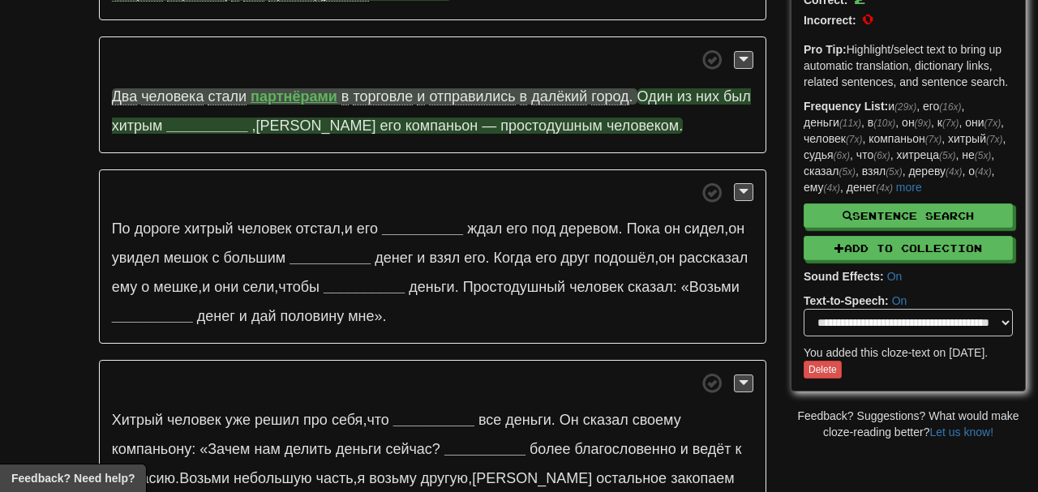
click at [203, 129] on strong "__________" at bounding box center [206, 126] width 81 height 16
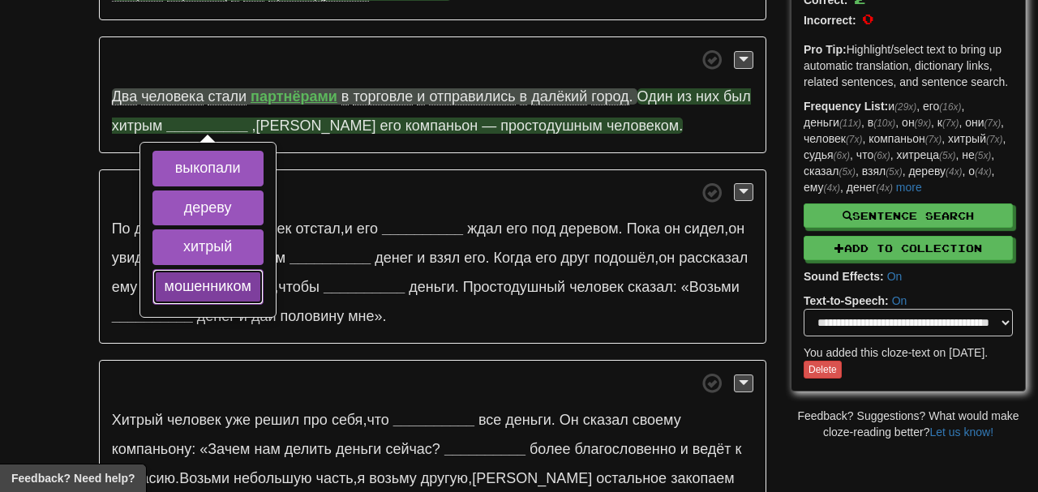
click at [237, 284] on button "мошенником" at bounding box center [207, 287] width 111 height 36
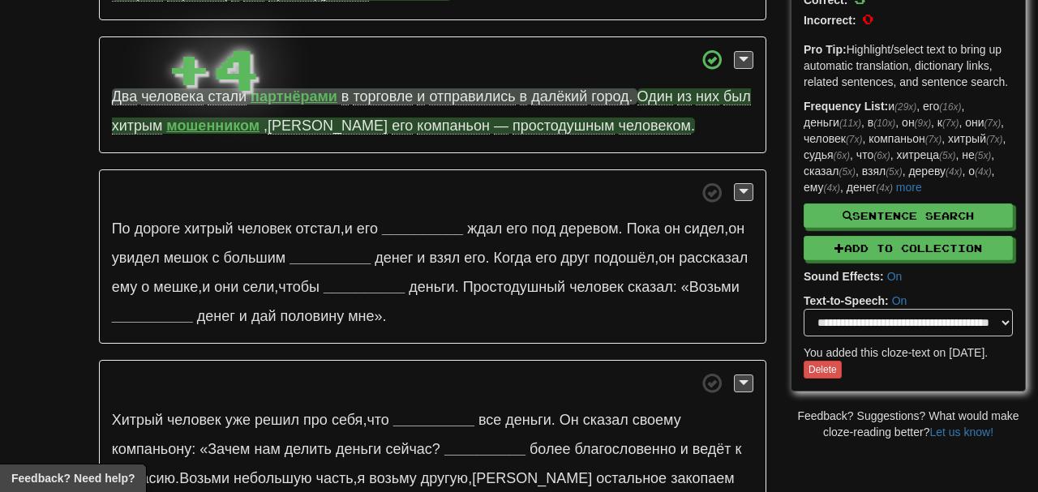
click at [218, 122] on strong "мошенником" at bounding box center [212, 126] width 93 height 16
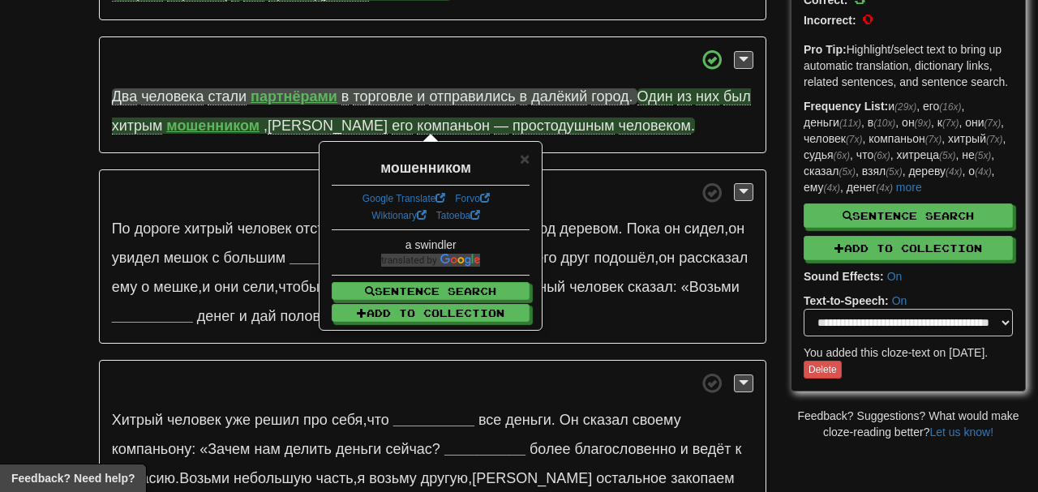
click at [135, 179] on p "По дороге хитрый человек отстал , и его __________ ждал его под деревом . Пока …" at bounding box center [433, 257] width 668 height 175
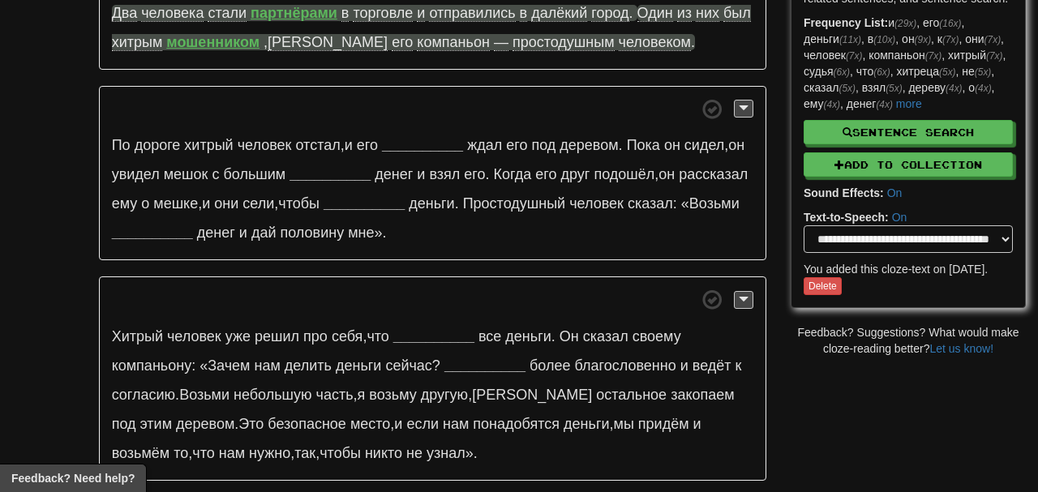
scroll to position [302, 0]
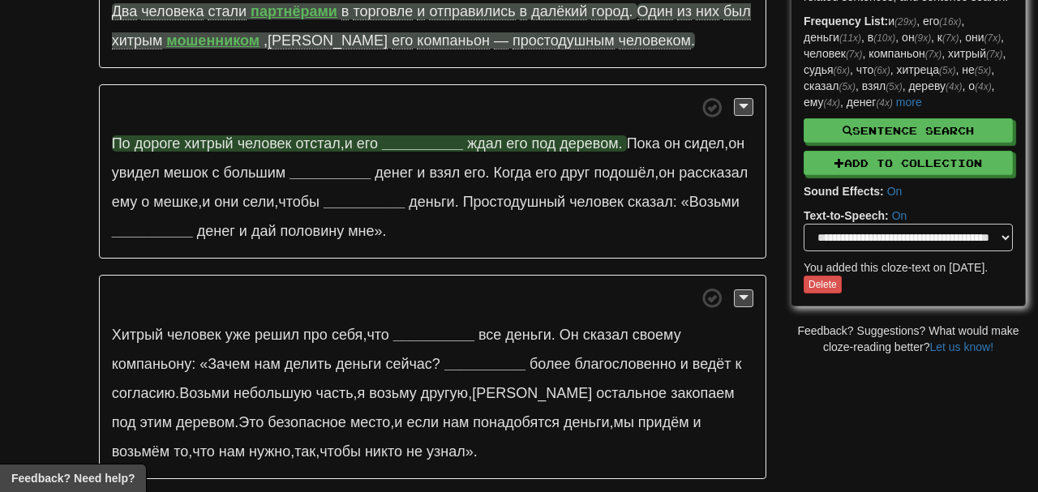
click at [433, 142] on strong "__________" at bounding box center [422, 143] width 81 height 16
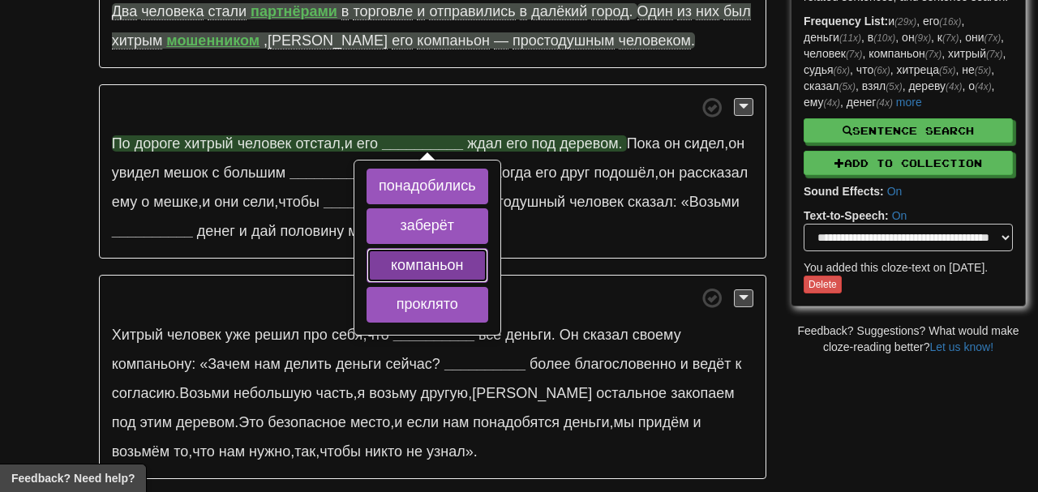
click at [441, 259] on button "компаньон" at bounding box center [428, 266] width 122 height 36
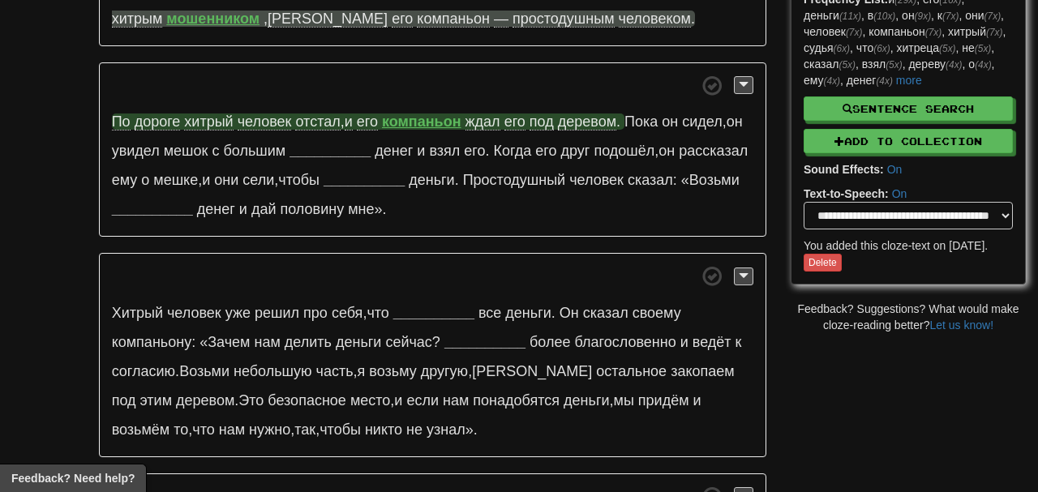
scroll to position [313, 0]
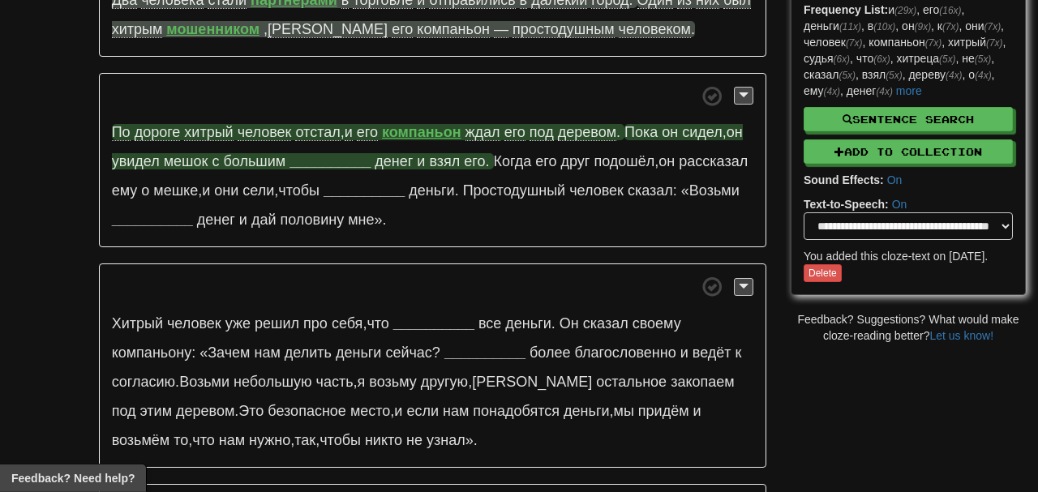
click at [308, 155] on strong "__________" at bounding box center [330, 161] width 81 height 16
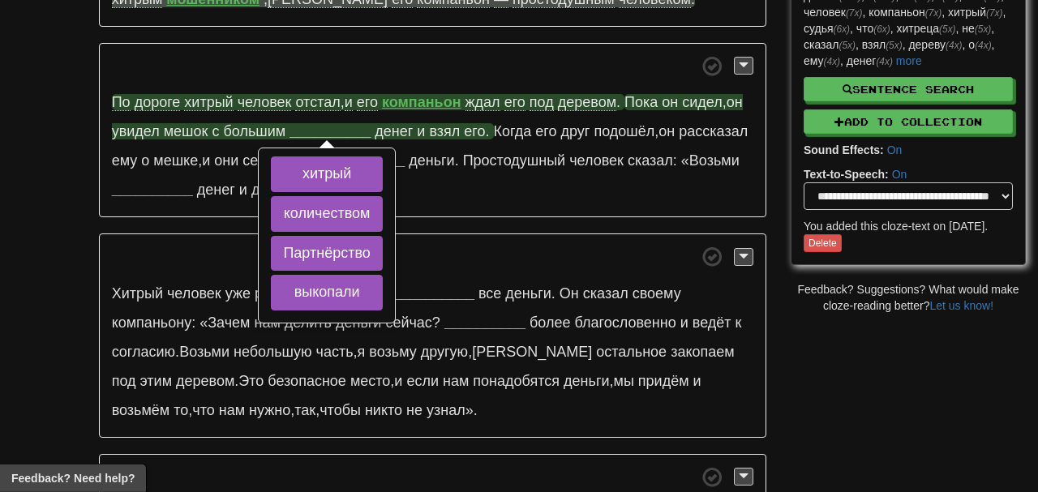
scroll to position [349, 0]
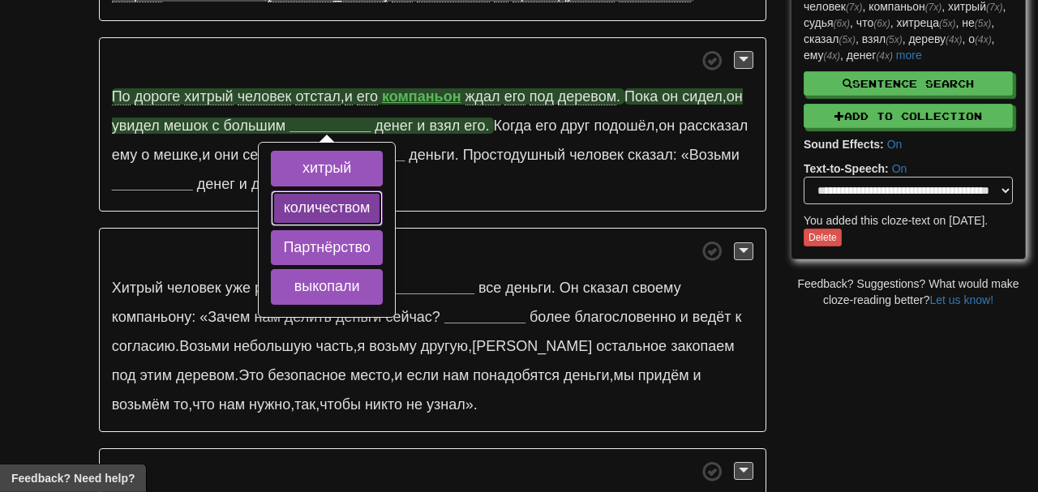
click at [320, 206] on button "количеством" at bounding box center [326, 209] width 111 height 36
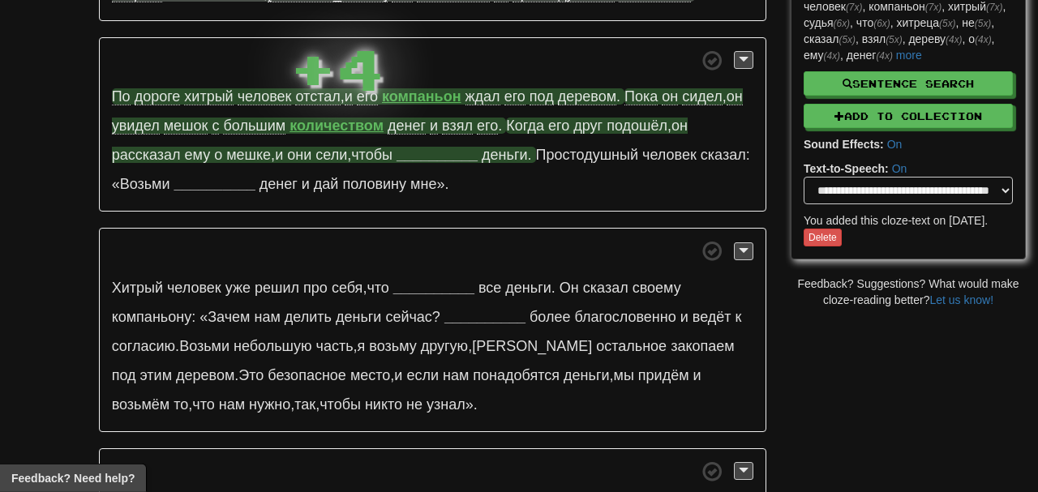
click at [450, 149] on p "По дороге хитрый человек отстал , и его компаньон ждал его под деревом . Пока о…" at bounding box center [433, 124] width 668 height 175
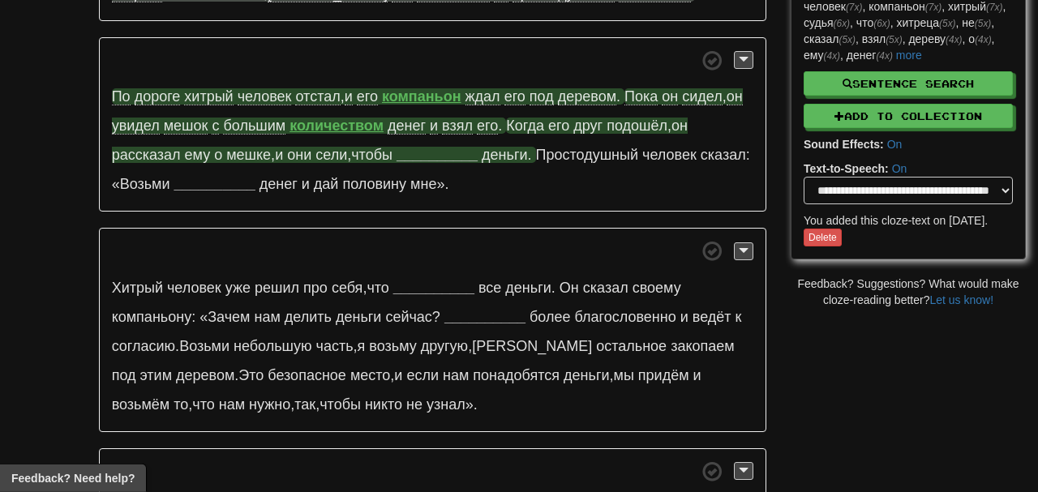
click at [450, 149] on strong "__________" at bounding box center [437, 155] width 81 height 16
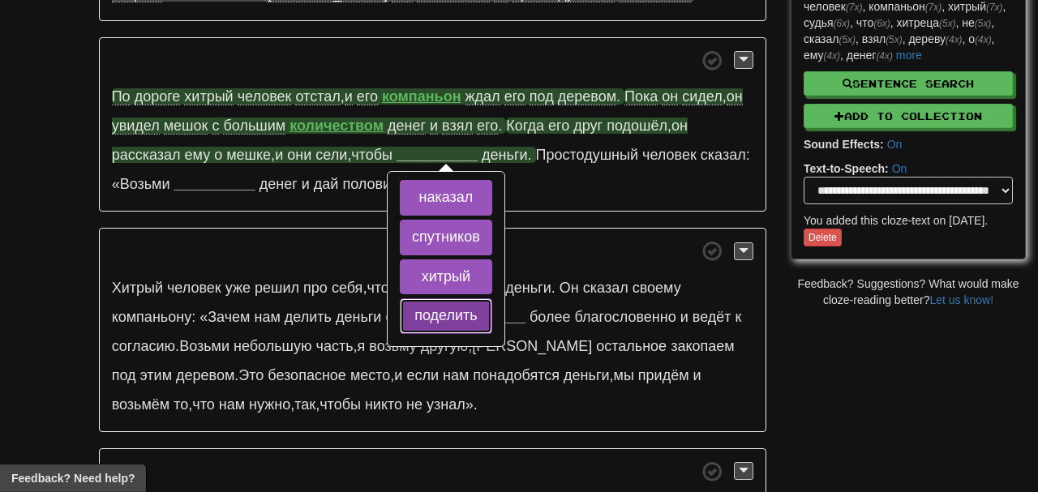
click at [452, 316] on button "поделить" at bounding box center [446, 316] width 92 height 36
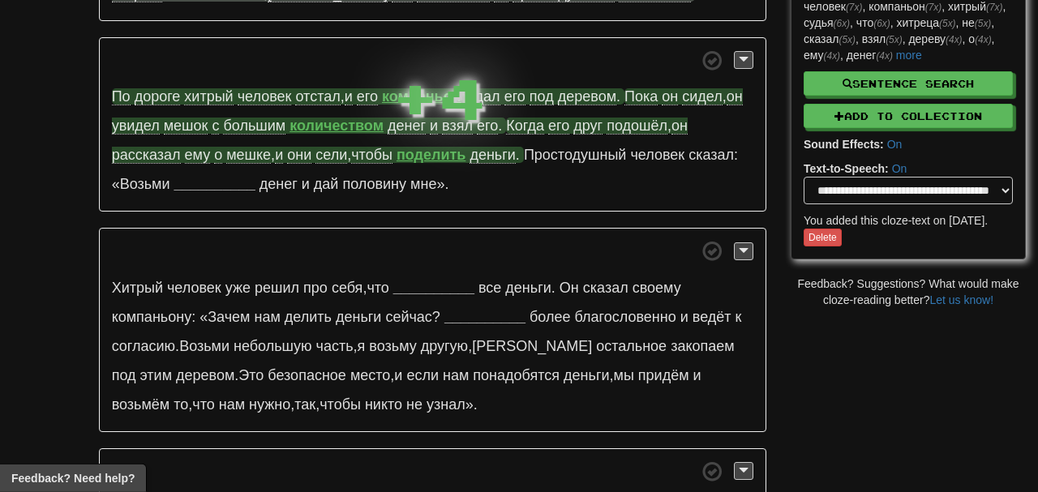
click at [445, 147] on strong "поделить" at bounding box center [431, 155] width 69 height 16
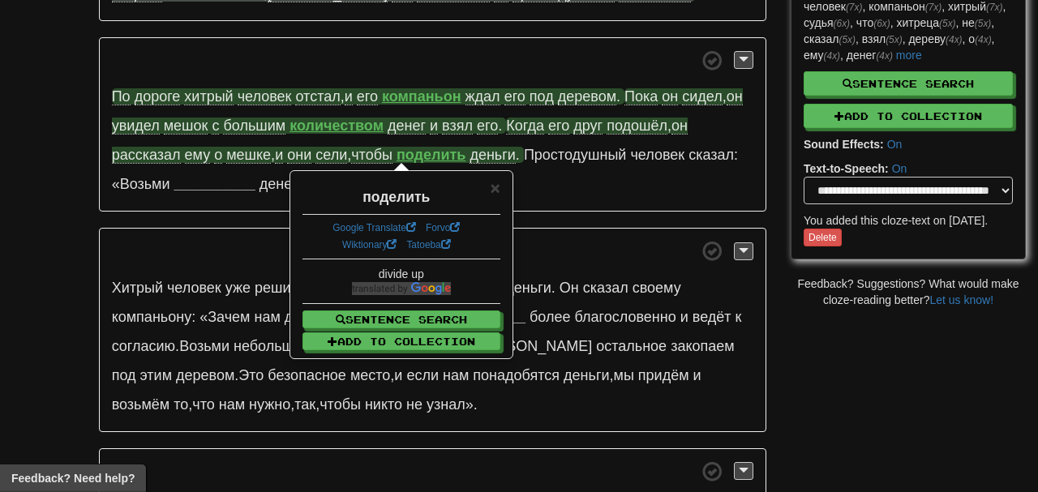
click at [567, 204] on p "По дороге хитрый человек отстал , и его компаньон ждал его под деревом . Пока о…" at bounding box center [433, 124] width 668 height 175
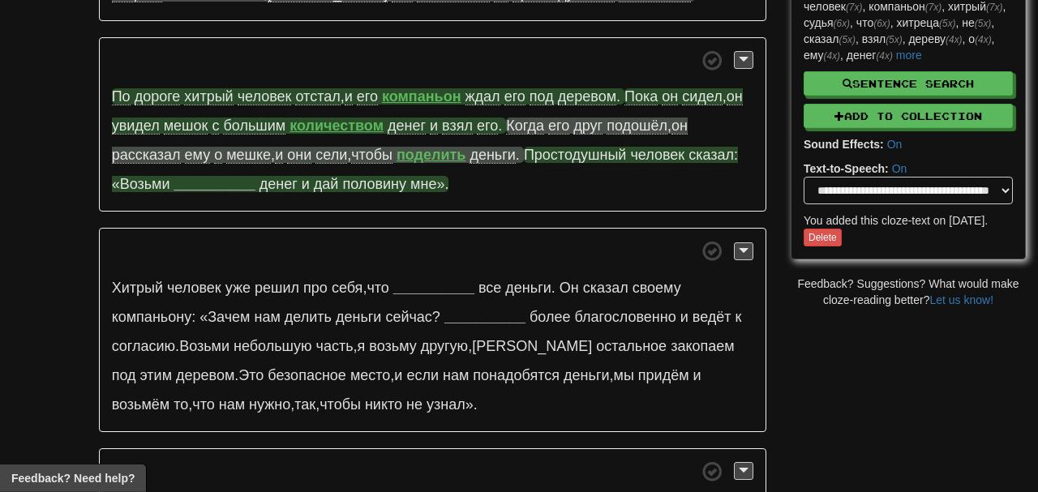
click at [204, 177] on strong "__________" at bounding box center [214, 184] width 81 height 16
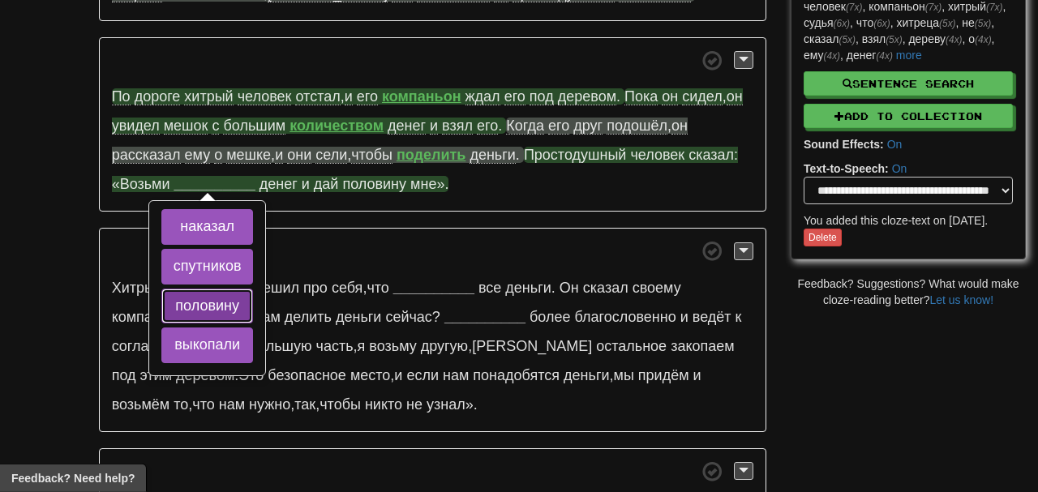
click at [244, 310] on button "половину" at bounding box center [207, 307] width 92 height 36
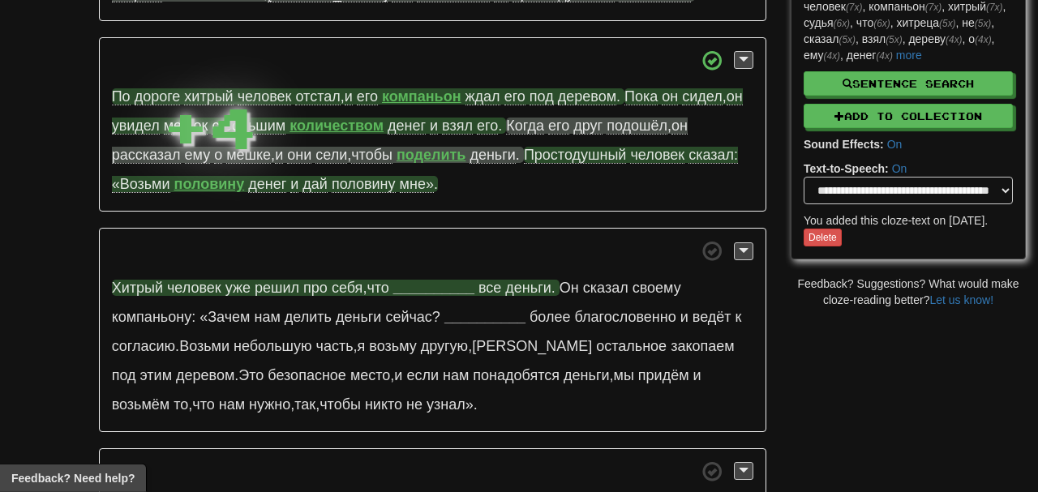
click at [429, 282] on strong "__________" at bounding box center [433, 288] width 81 height 16
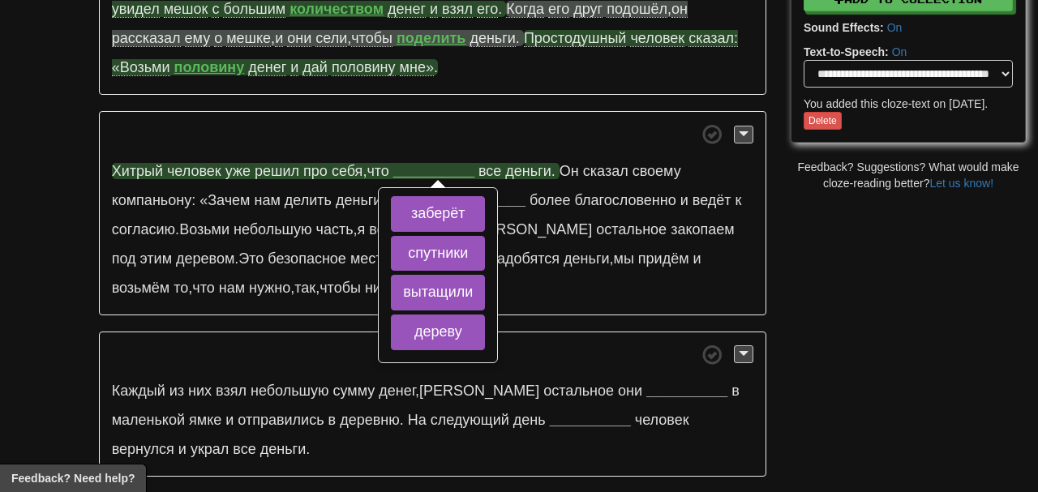
scroll to position [480, 0]
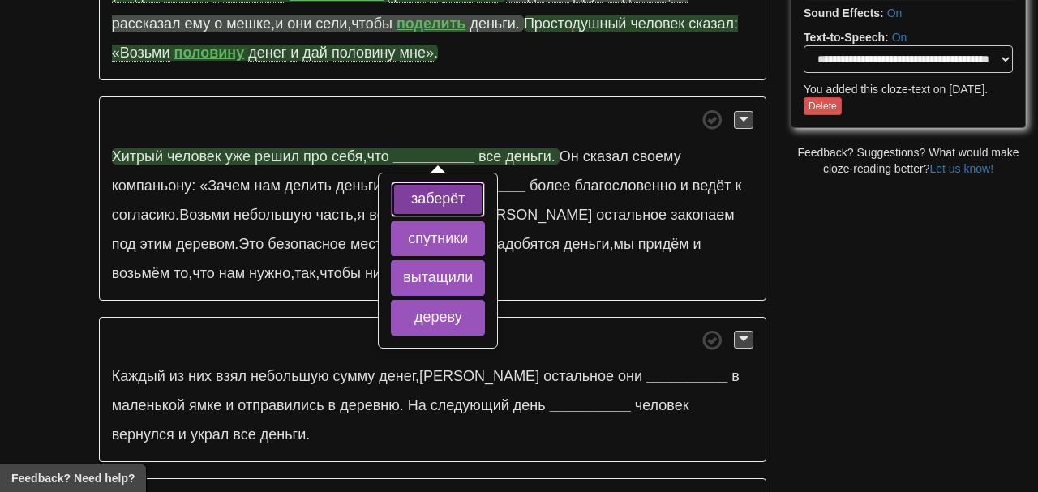
click at [469, 197] on button "заберёт" at bounding box center [438, 200] width 94 height 36
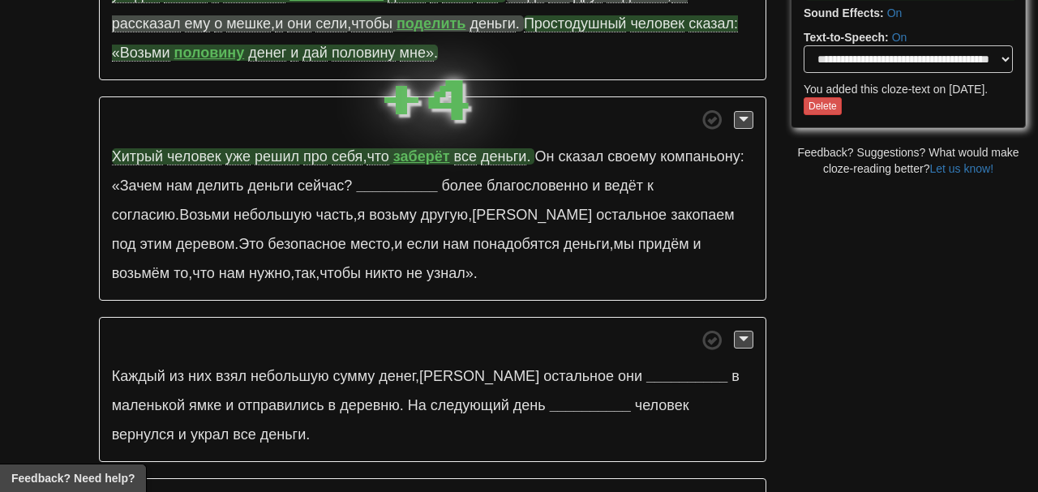
click at [437, 152] on strong "заберёт" at bounding box center [421, 156] width 57 height 16
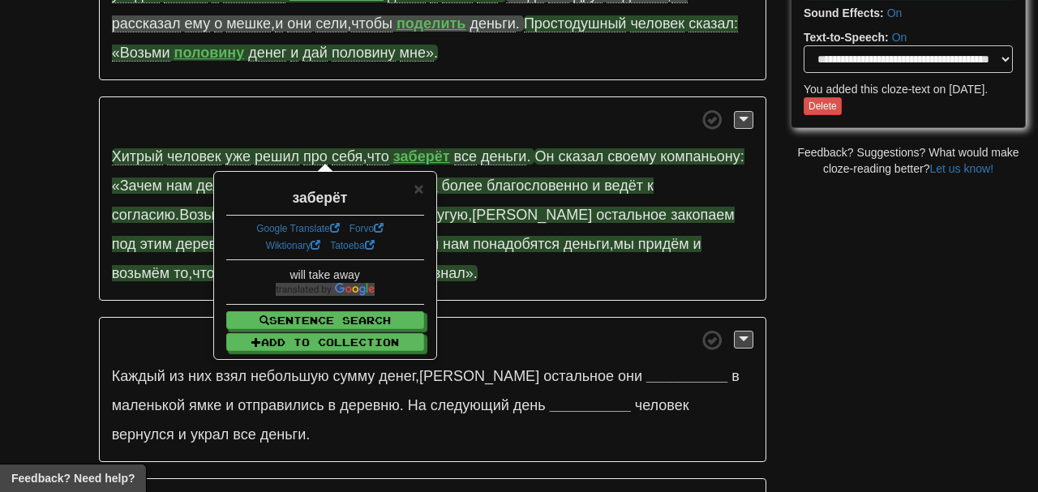
click at [542, 152] on span "Он" at bounding box center [544, 156] width 19 height 16
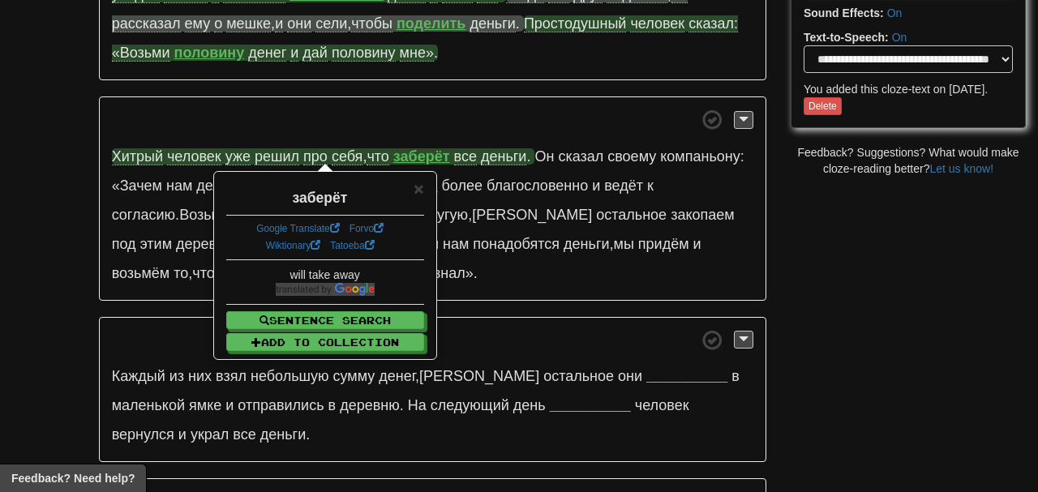
click at [574, 111] on span at bounding box center [433, 120] width 642 height 20
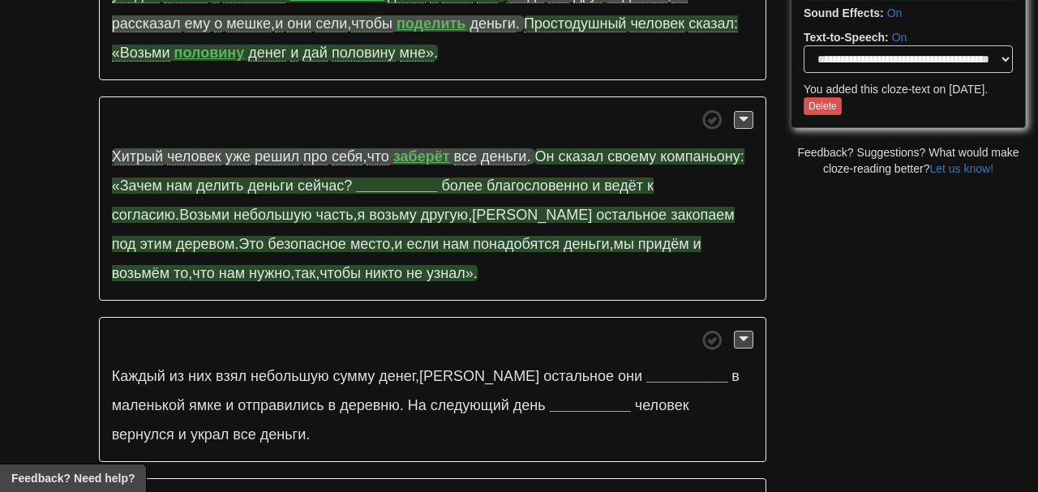
click at [411, 183] on strong "__________" at bounding box center [396, 186] width 81 height 16
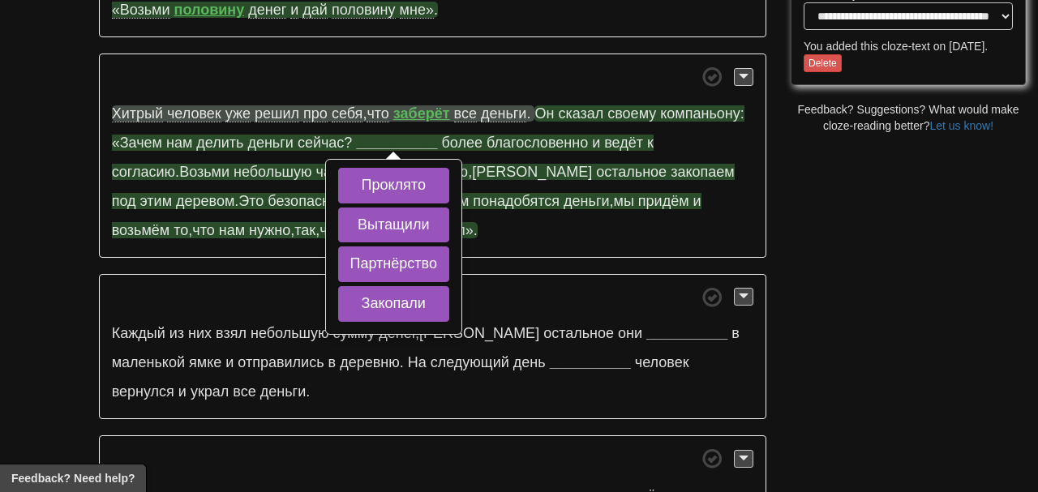
scroll to position [524, 0]
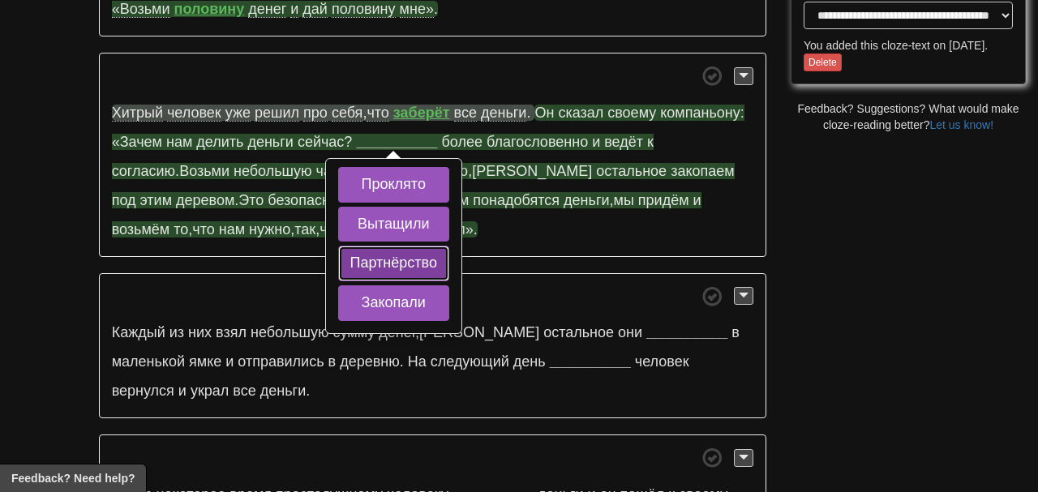
click at [440, 260] on button "Партнёрство" at bounding box center [393, 264] width 111 height 36
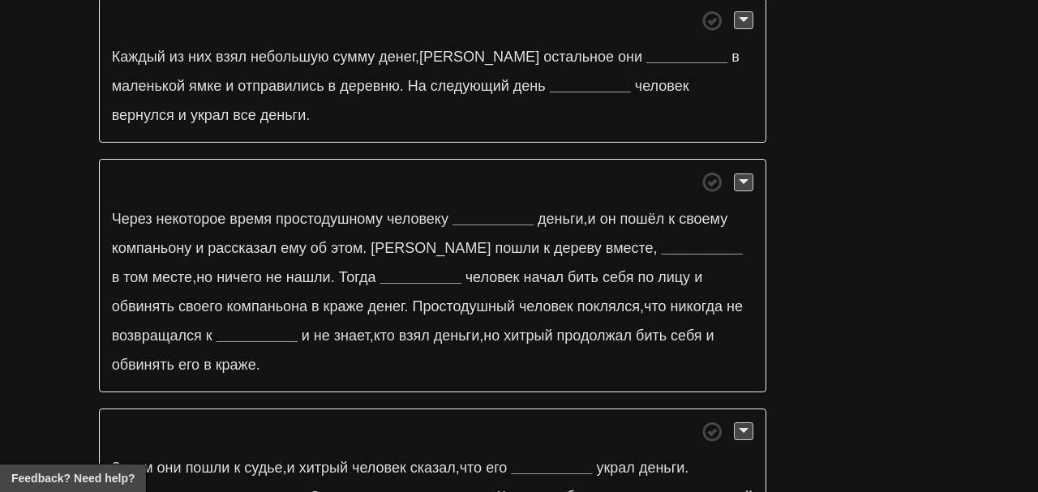
scroll to position [803, 0]
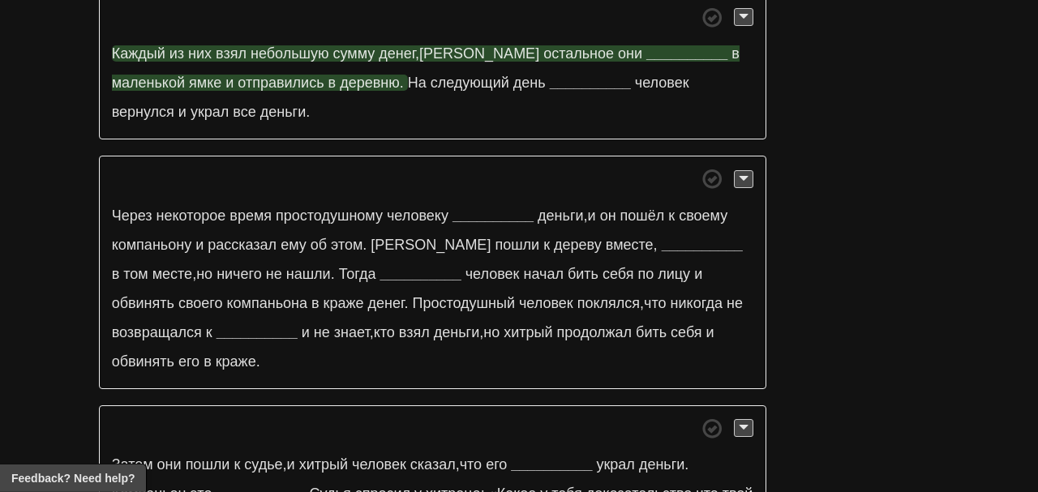
click at [646, 50] on strong "__________" at bounding box center [686, 53] width 81 height 16
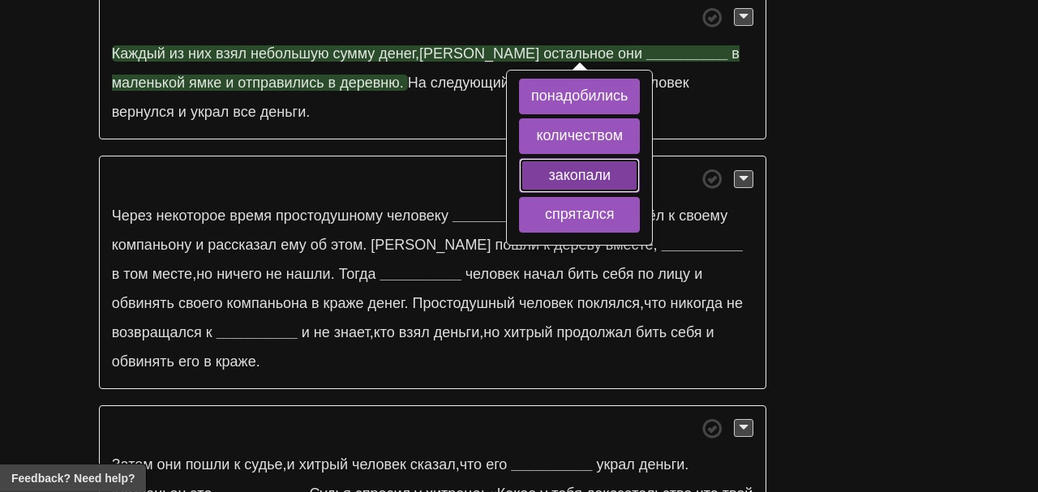
click at [624, 173] on button "закопали" at bounding box center [580, 176] width 122 height 36
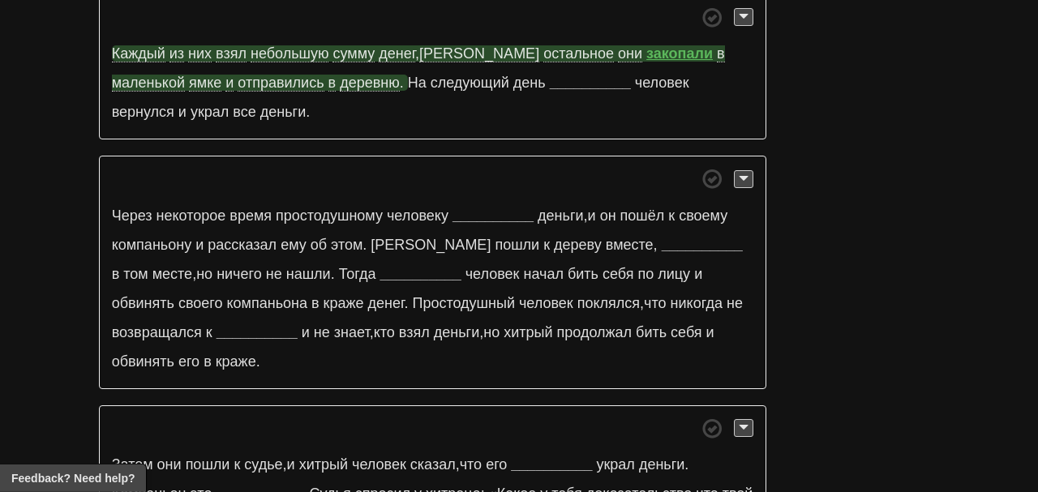
click at [716, 60] on p "Каждый из них взял небольшую сумму денег , а остальное они закопали в маленькой…" at bounding box center [433, 67] width 668 height 146
click at [221, 75] on span "ямке" at bounding box center [205, 83] width 32 height 17
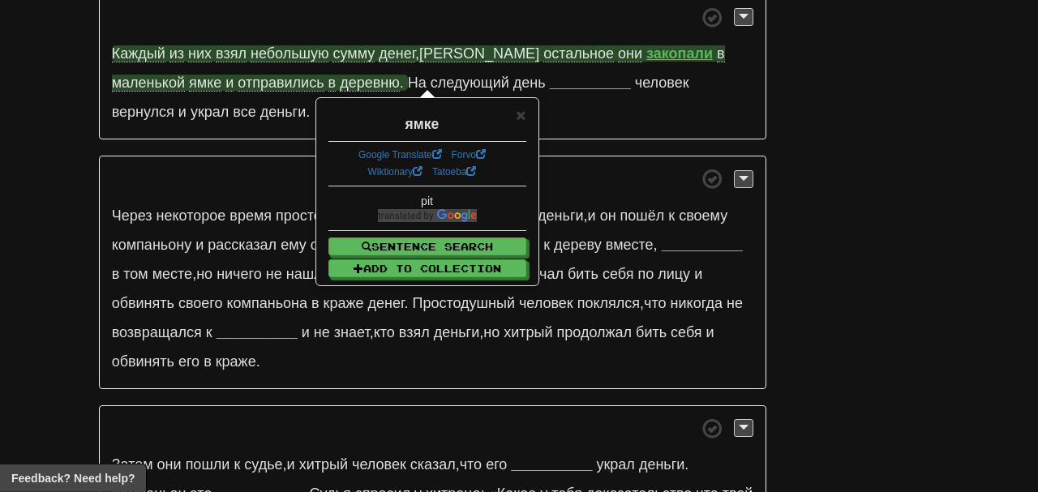
click at [834, 132] on div "/ Cloze-Reading Хитрый торговец и его простодушный компаньон Reset Хитрый торго…" at bounding box center [519, 226] width 1038 height 1976
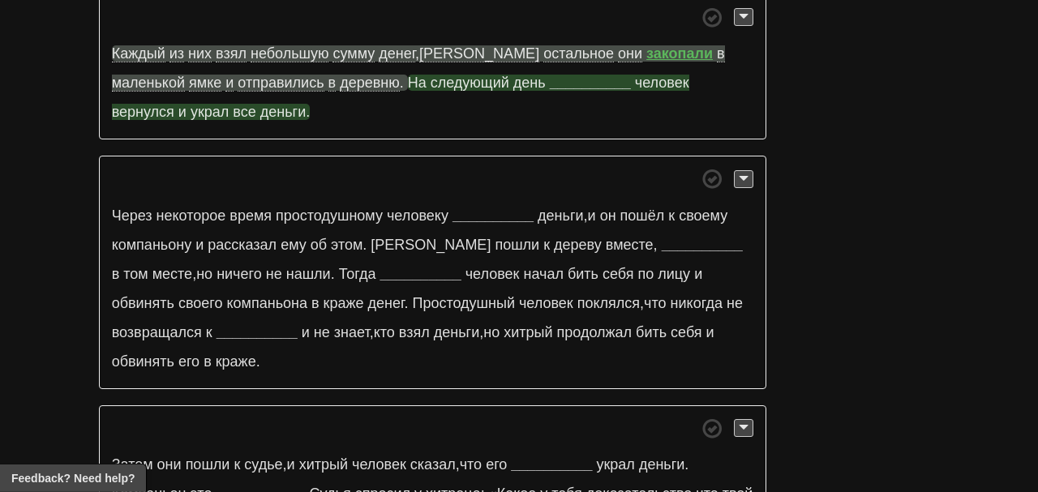
click at [550, 76] on strong "__________" at bounding box center [590, 83] width 81 height 16
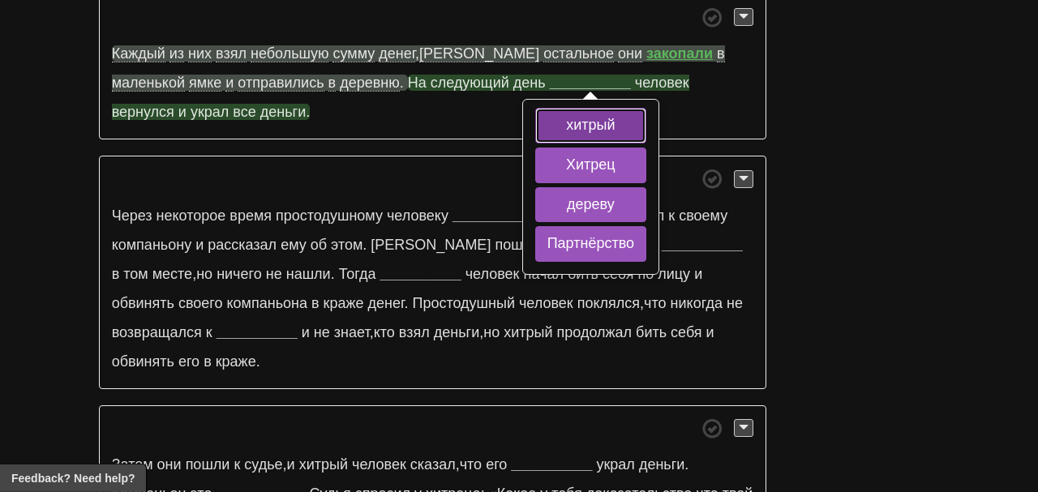
click at [535, 117] on button "хитрый" at bounding box center [590, 126] width 111 height 36
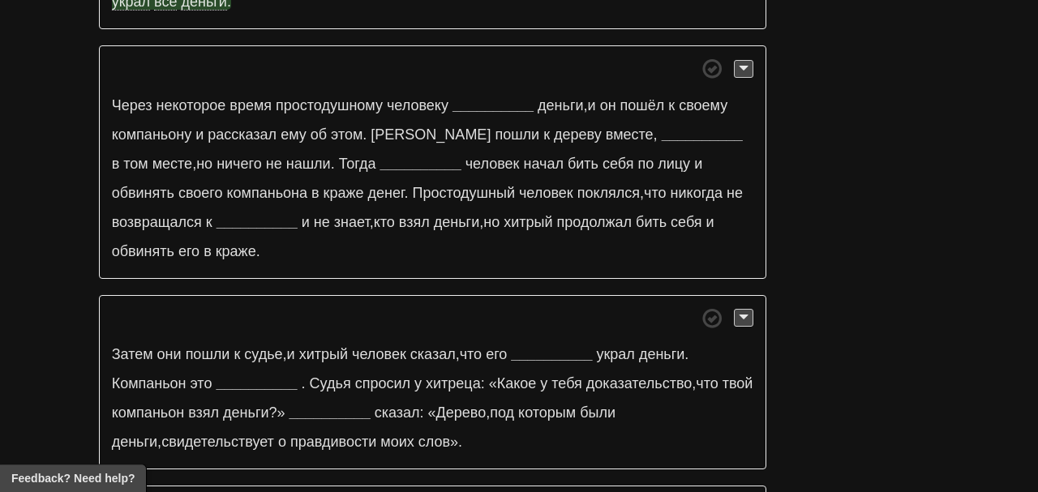
scroll to position [916, 0]
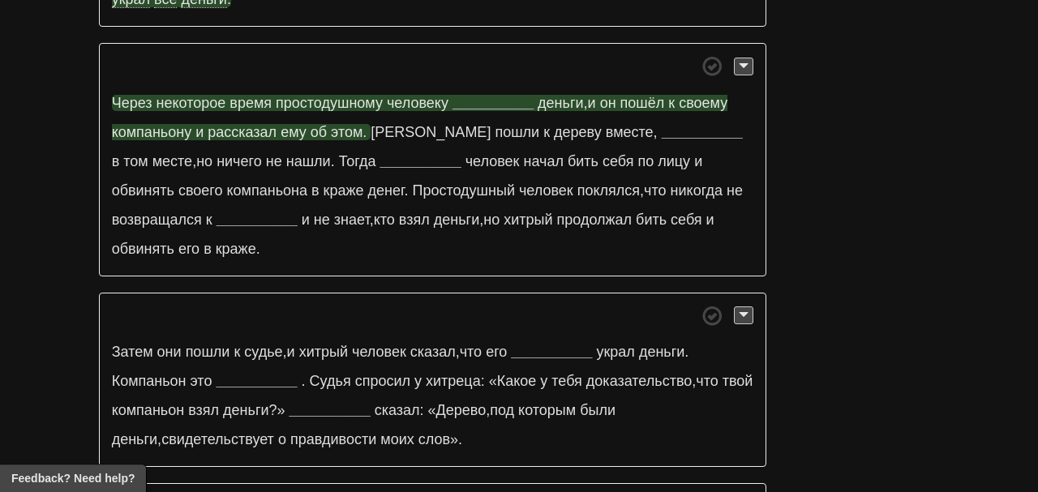
click at [508, 95] on strong "__________" at bounding box center [493, 103] width 81 height 16
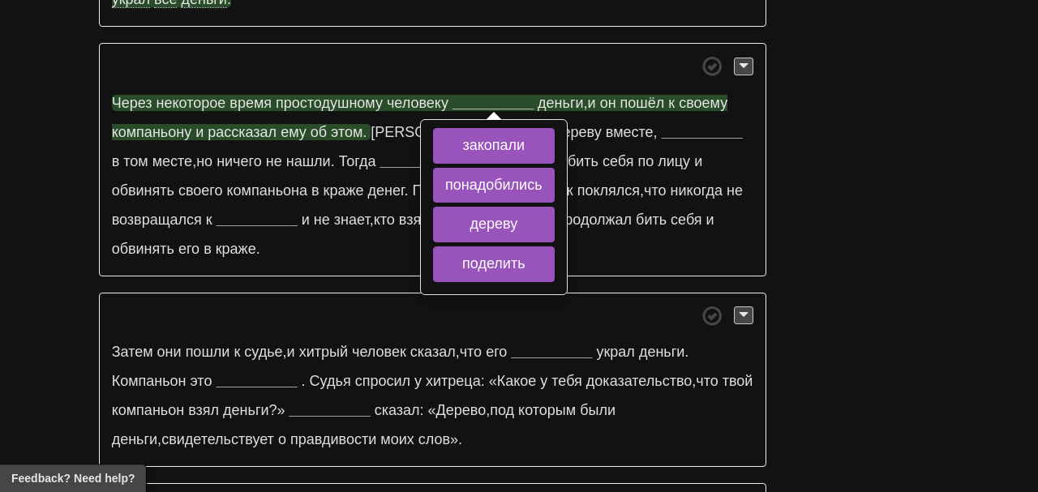
click at [508, 95] on strong "__________" at bounding box center [493, 103] width 81 height 16
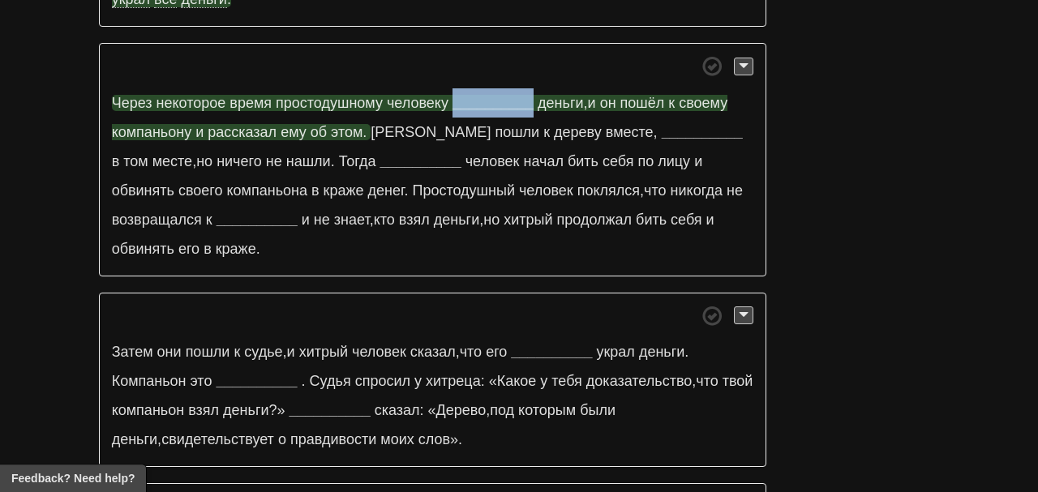
click at [508, 95] on strong "__________" at bounding box center [493, 103] width 81 height 16
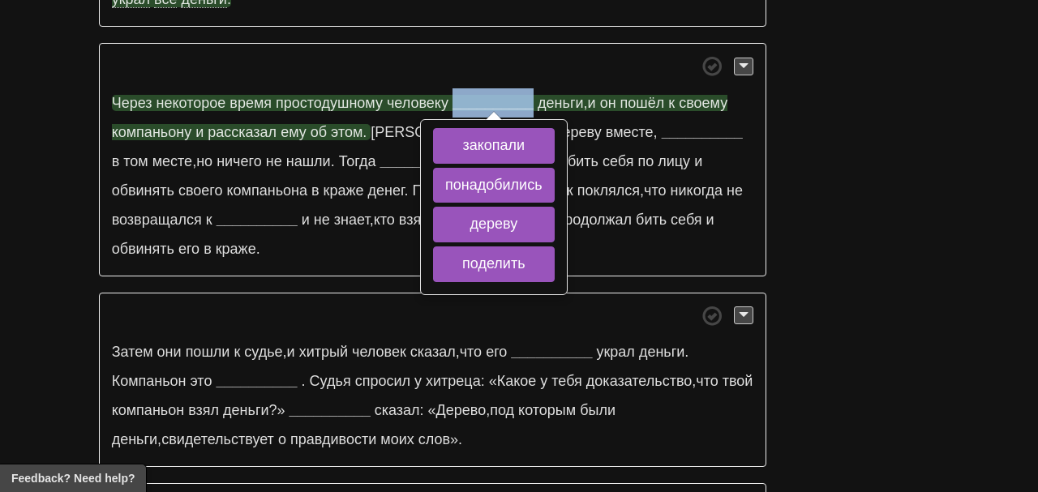
click at [508, 95] on strong "__________" at bounding box center [493, 103] width 81 height 16
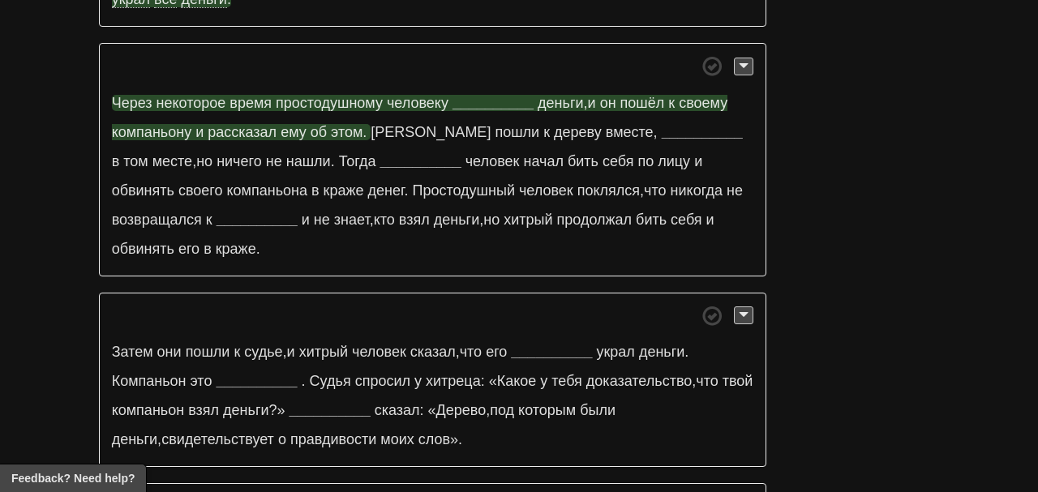
click at [508, 95] on strong "__________" at bounding box center [493, 103] width 81 height 16
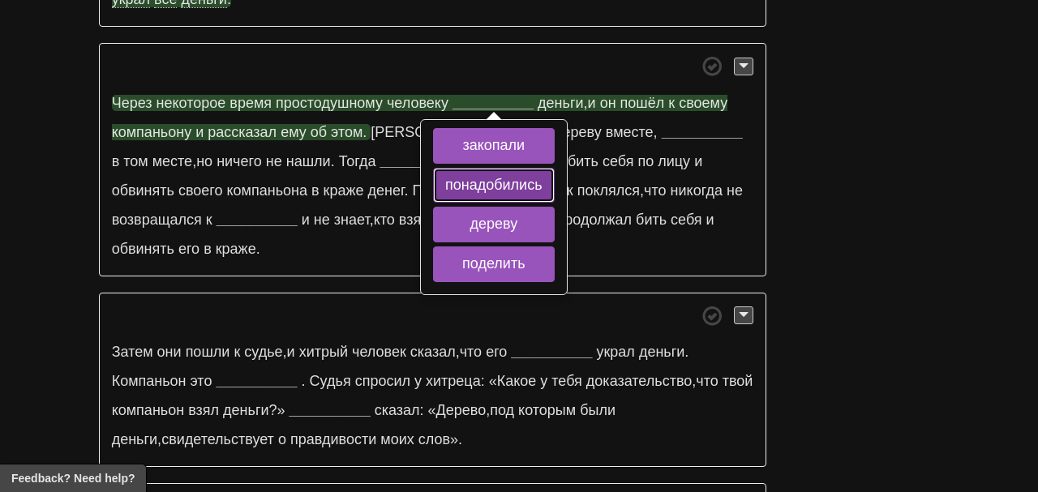
click at [538, 168] on button "понадобились" at bounding box center [494, 186] width 122 height 36
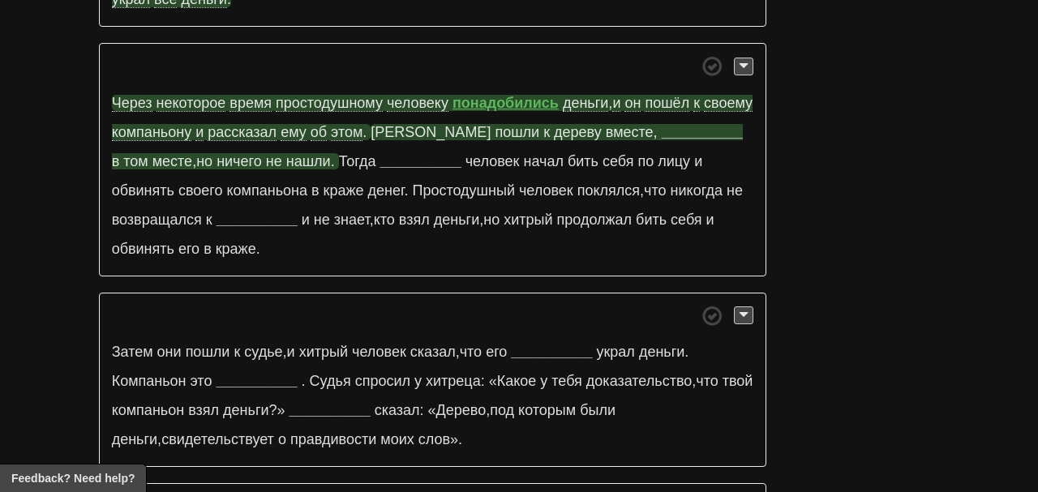
click at [671, 124] on strong "__________" at bounding box center [702, 132] width 81 height 16
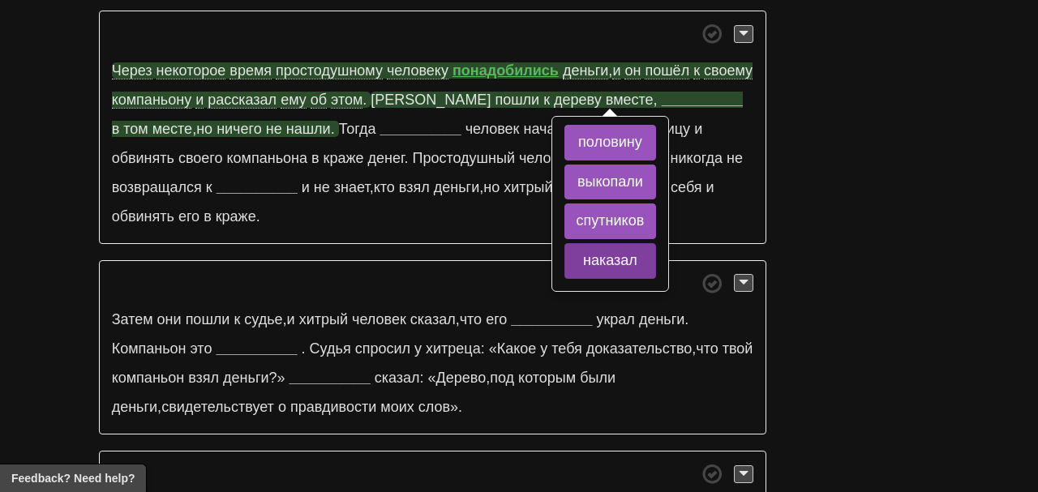
scroll to position [947, 0]
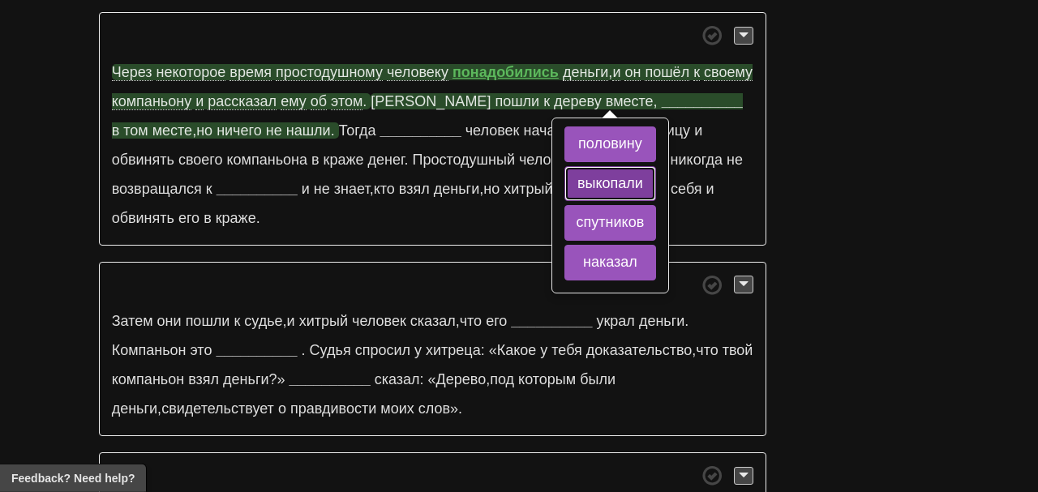
click at [643, 166] on button "выкопали" at bounding box center [611, 184] width 92 height 36
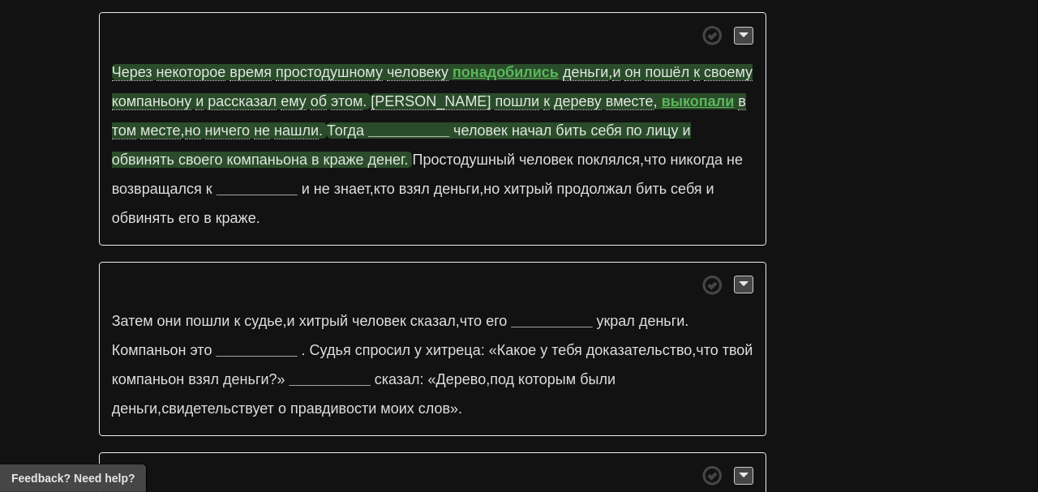
click at [376, 122] on strong "__________" at bounding box center [408, 130] width 81 height 16
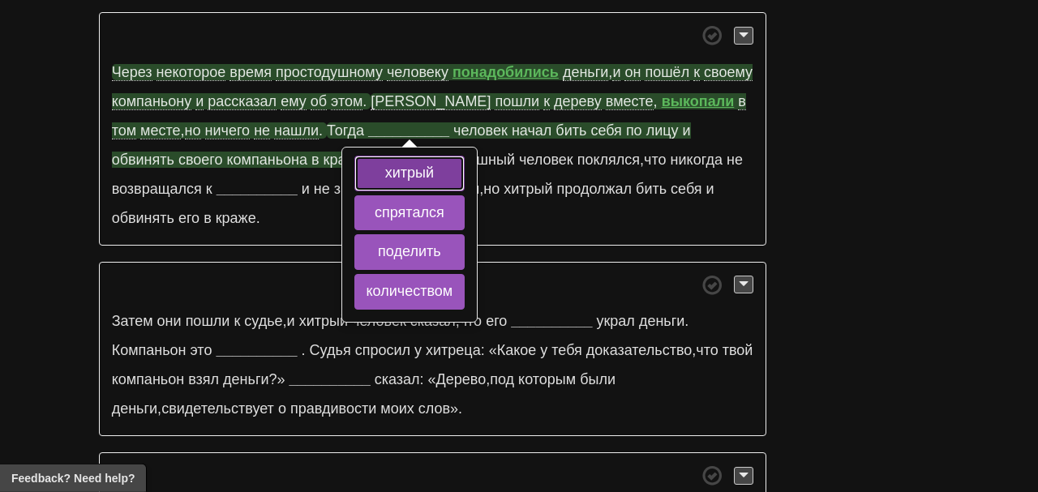
click at [372, 156] on button "хитрый" at bounding box center [409, 174] width 111 height 36
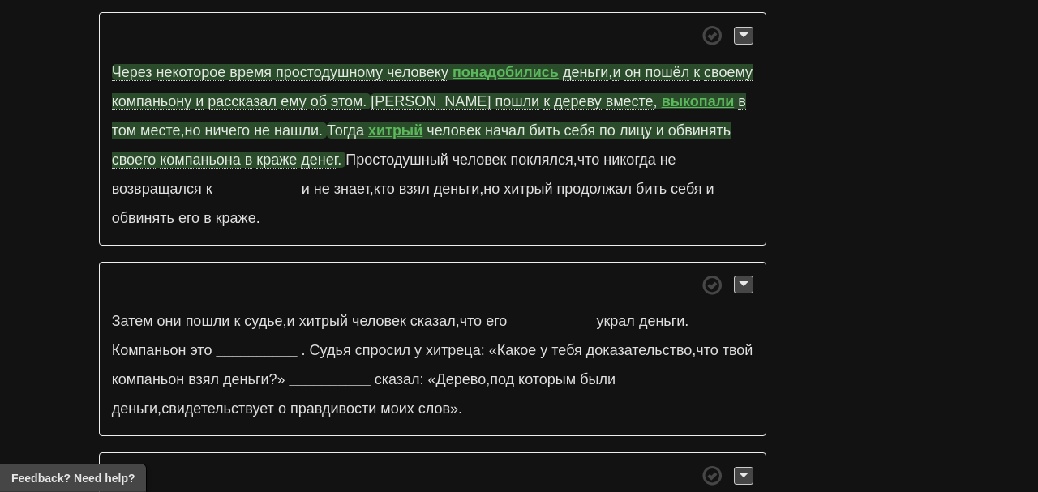
click at [668, 122] on span "обвинять" at bounding box center [699, 130] width 62 height 17
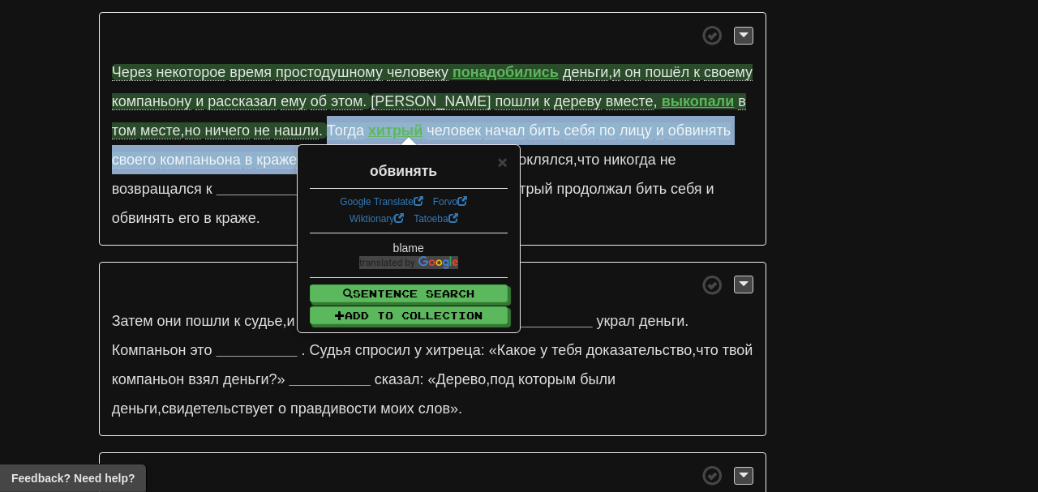
drag, startPoint x: 303, startPoint y: 92, endPoint x: 342, endPoint y: 128, distance: 52.8
click at [342, 128] on span "Тогда хитрый человек начал бить себя по лицу и обвинять своего компаньона в кра…" at bounding box center [421, 145] width 619 height 46
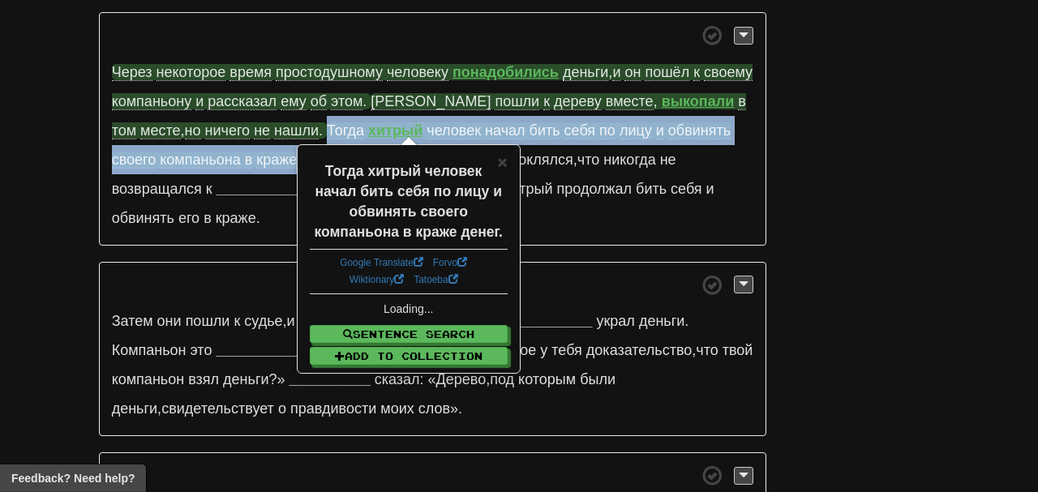
scroll to position [947, 0]
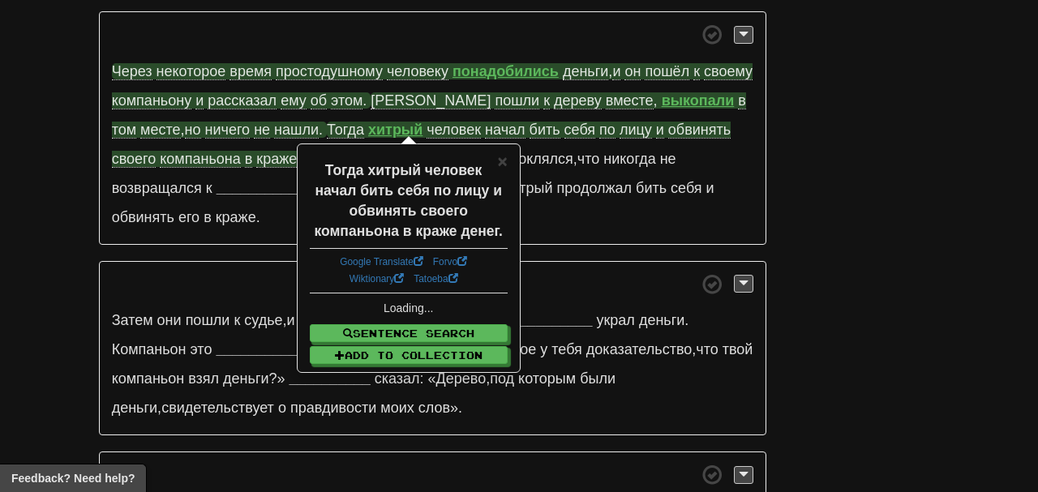
click at [342, 128] on span "Тогда хитрый человек начал бить себя по лицу и обвинять своего компаньона в кра…" at bounding box center [421, 145] width 619 height 46
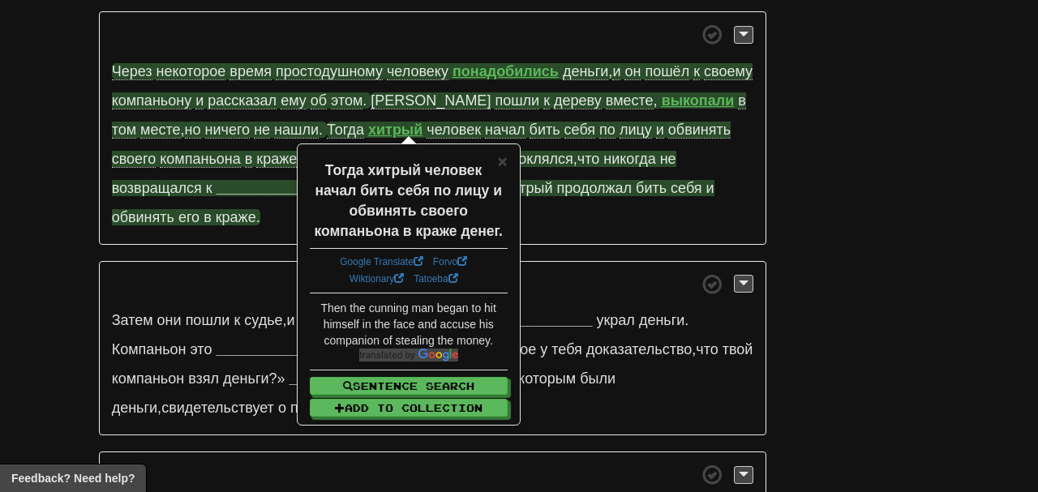
click at [112, 209] on span "обвинять" at bounding box center [143, 217] width 62 height 16
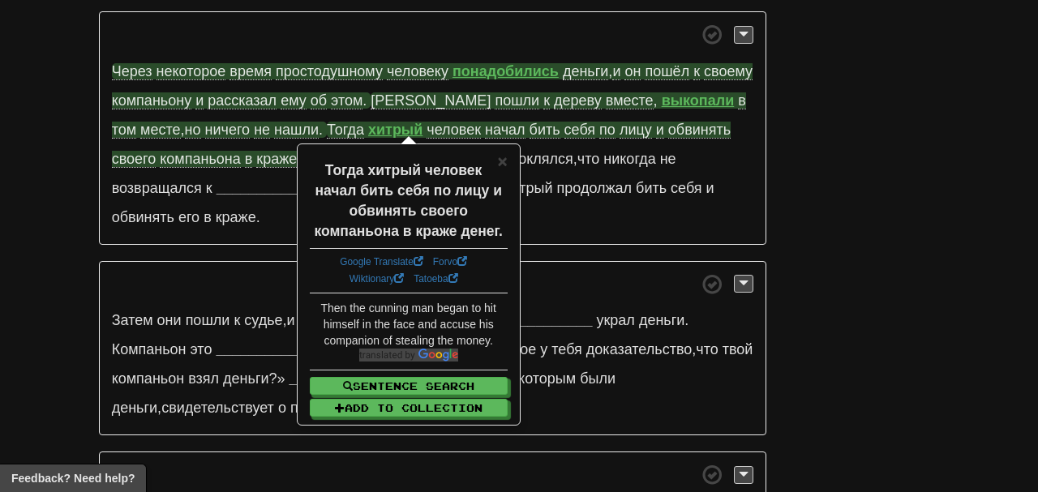
click at [74, 174] on div "/ Cloze-Reading Хитрый торговец и его простодушный компаньон Reset Хитрый торго…" at bounding box center [519, 82] width 1038 height 1976
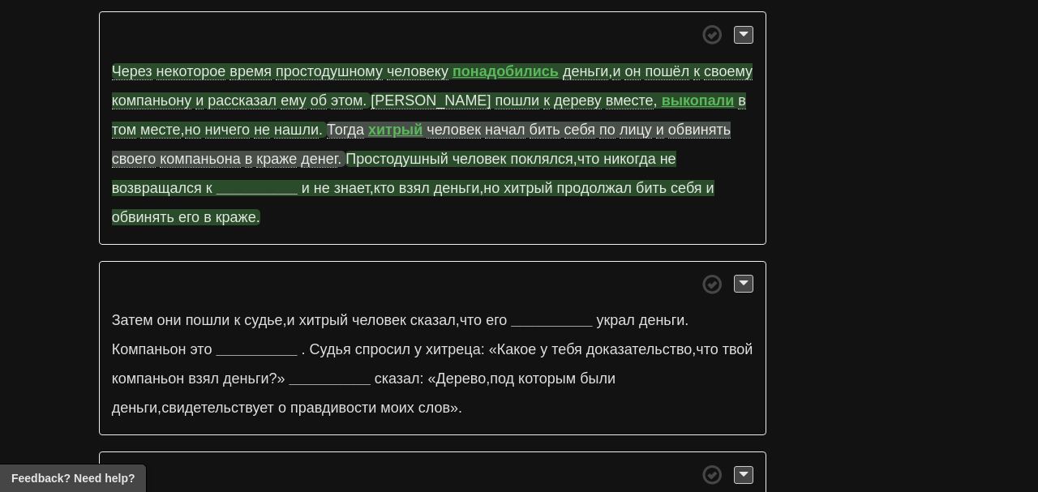
click at [280, 180] on strong "__________" at bounding box center [257, 188] width 81 height 16
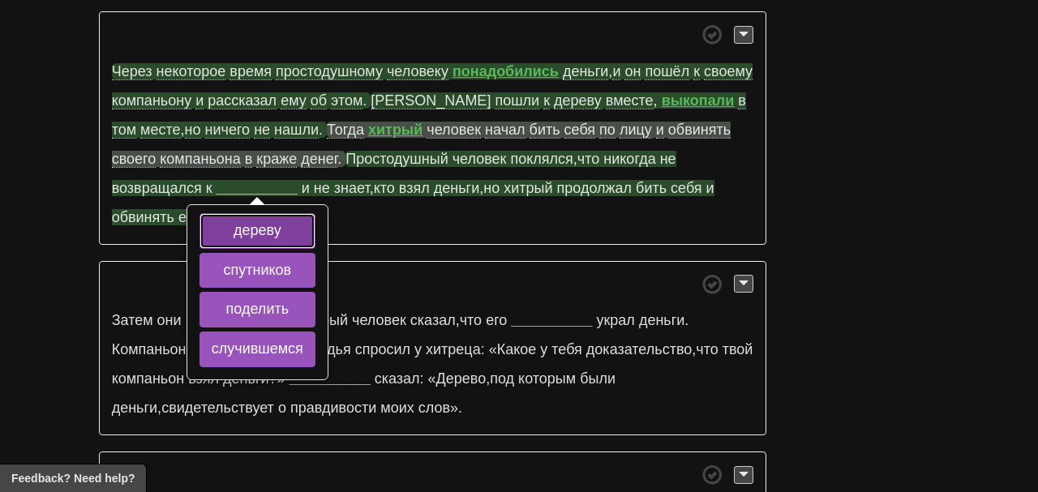
click at [264, 213] on button "дереву" at bounding box center [258, 231] width 116 height 36
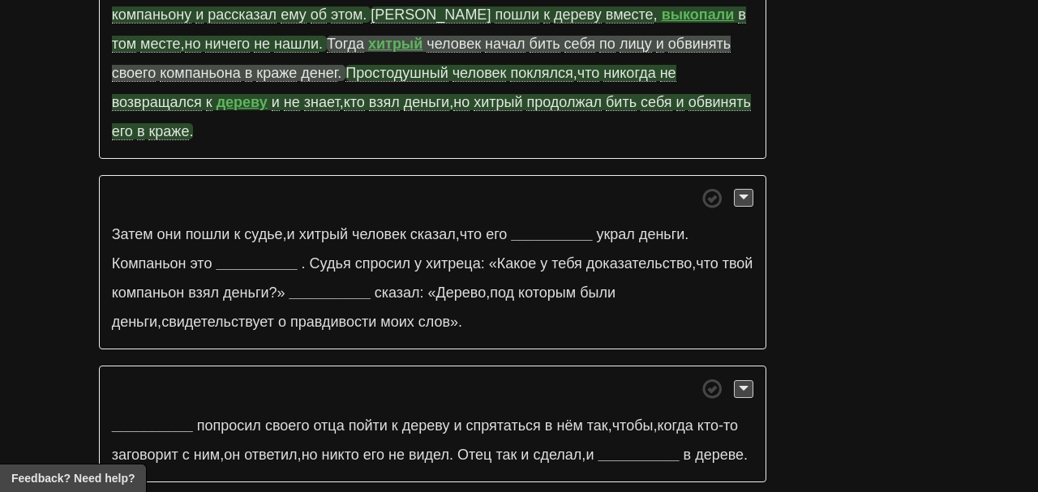
scroll to position [1045, 0]
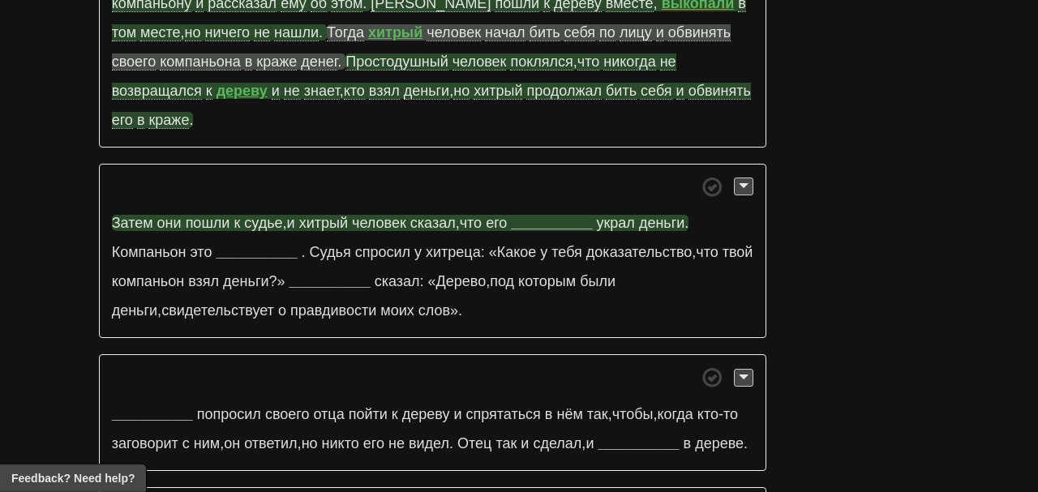
click at [554, 215] on strong "__________" at bounding box center [551, 223] width 81 height 16
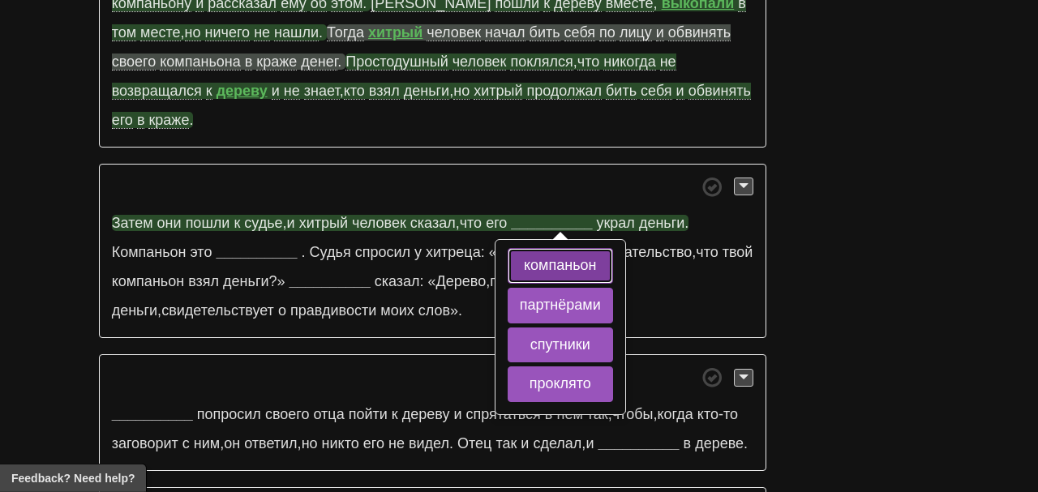
click at [544, 248] on button "компаньон" at bounding box center [560, 266] width 105 height 36
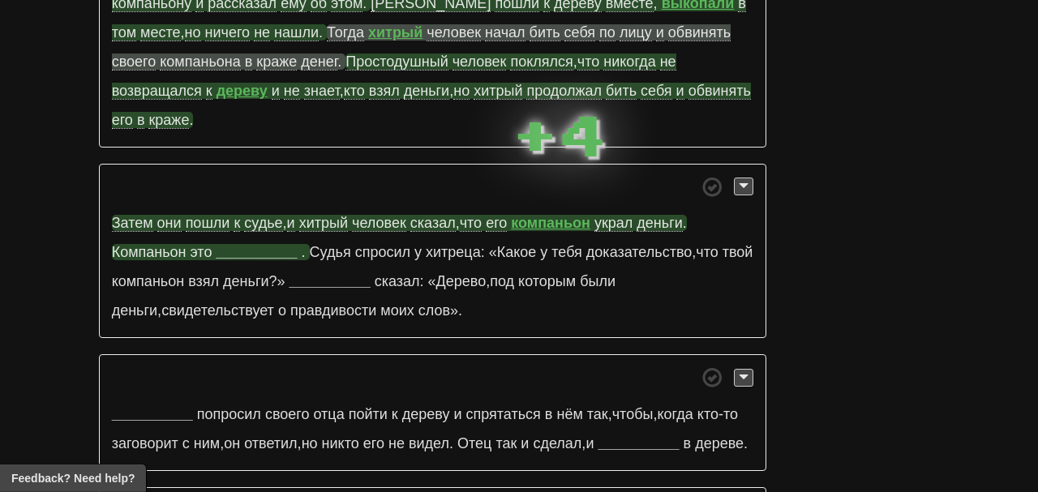
click at [267, 244] on strong "__________" at bounding box center [256, 252] width 81 height 16
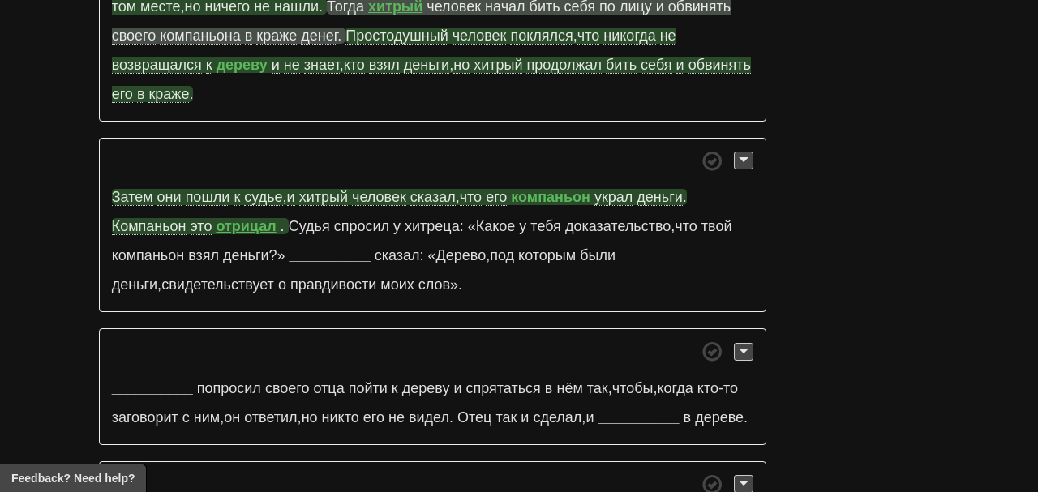
scroll to position [1077, 0]
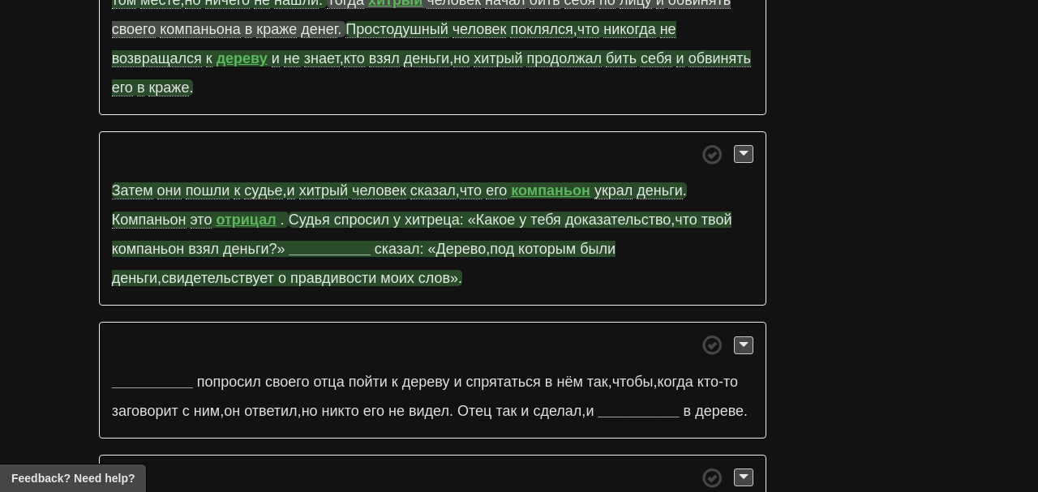
click at [438, 212] on span "хитреца:" at bounding box center [434, 220] width 59 height 16
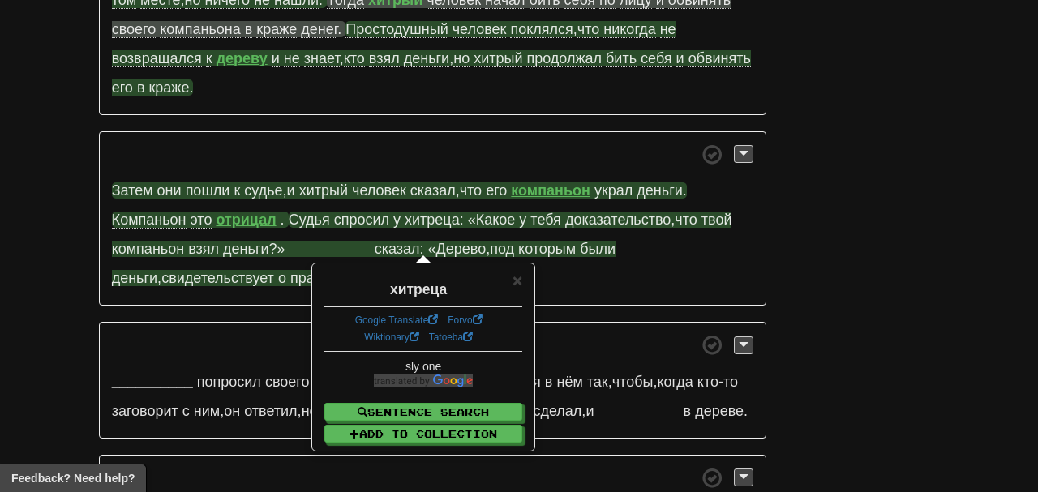
click at [417, 131] on p "Затем они пошли к судье , и хитрый человек сказал , что его компаньон украл ден…" at bounding box center [433, 218] width 668 height 175
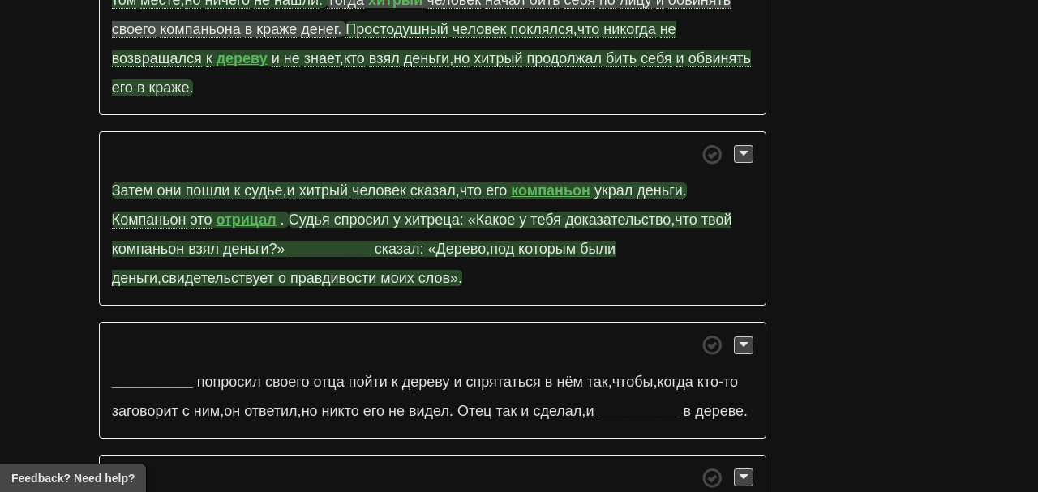
click at [327, 241] on strong "__________" at bounding box center [330, 249] width 81 height 16
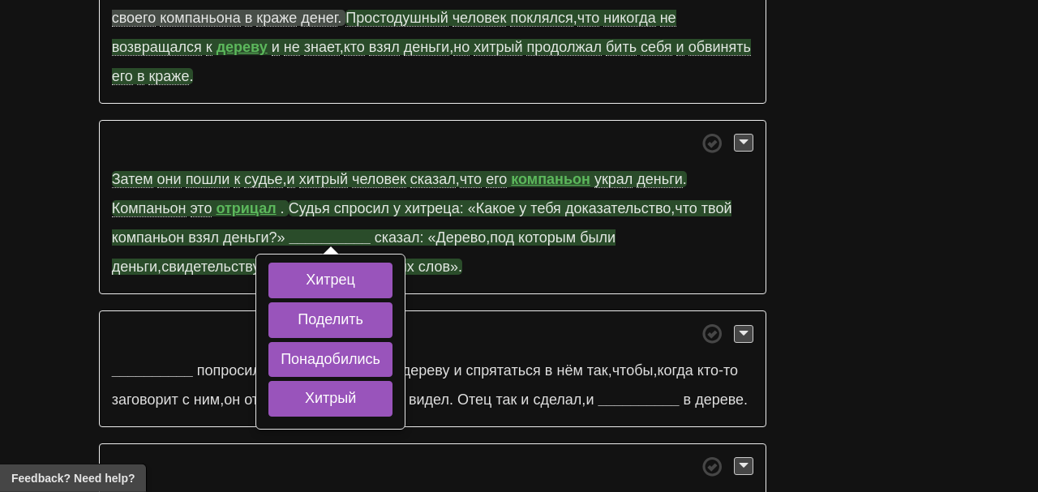
scroll to position [1093, 0]
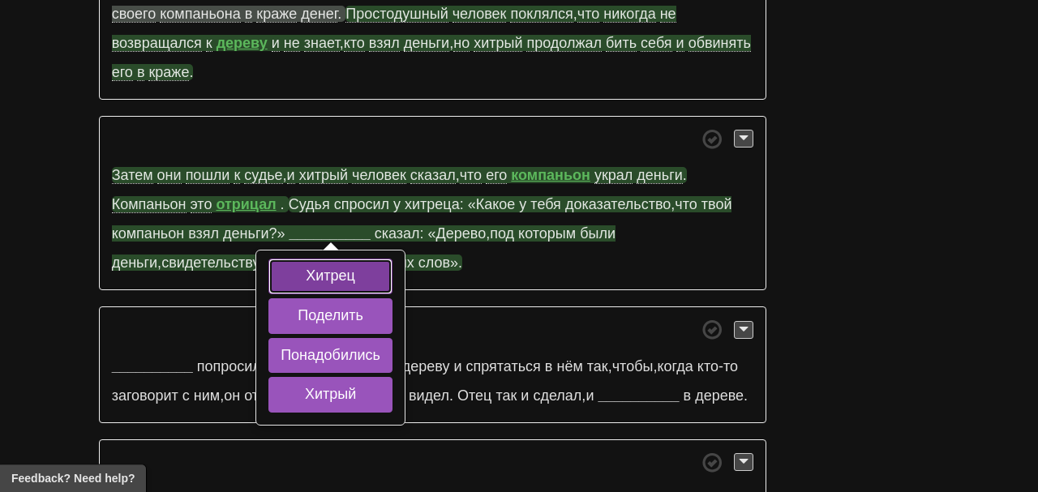
click at [328, 259] on button "Хитрец" at bounding box center [330, 277] width 124 height 36
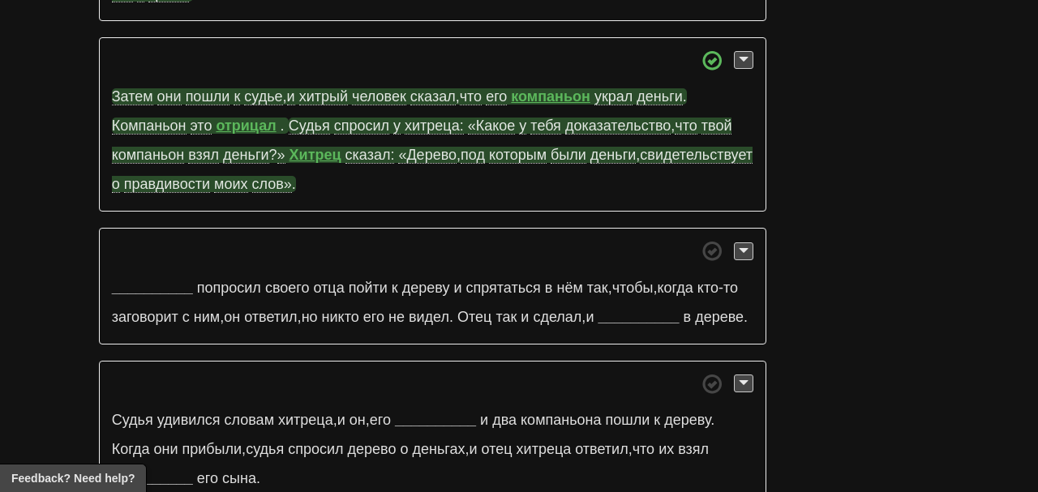
scroll to position [1183, 0]
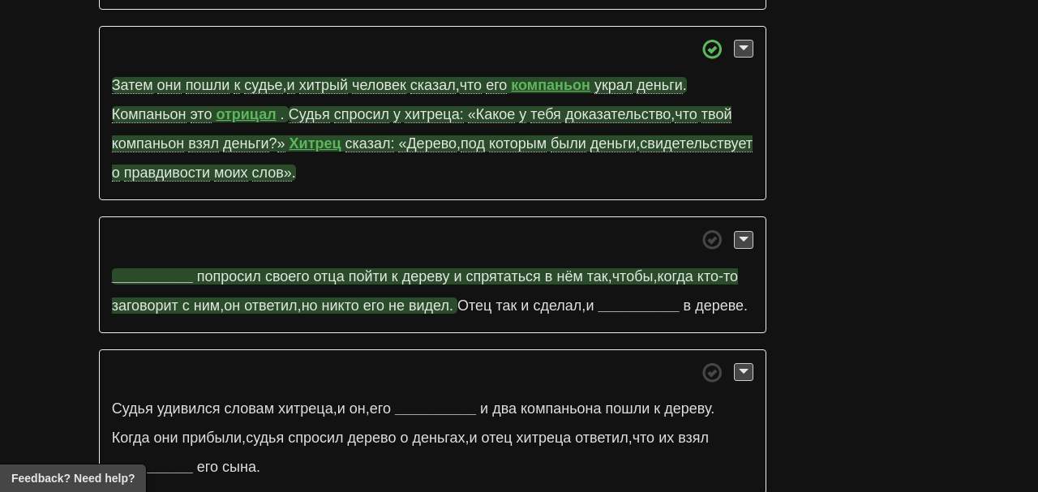
click at [171, 268] on strong "__________" at bounding box center [152, 276] width 81 height 16
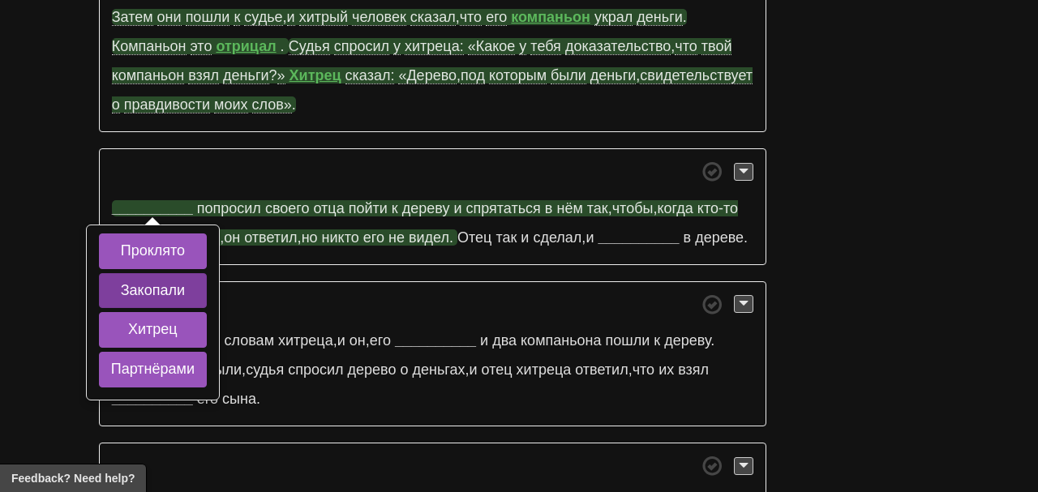
scroll to position [1264, 0]
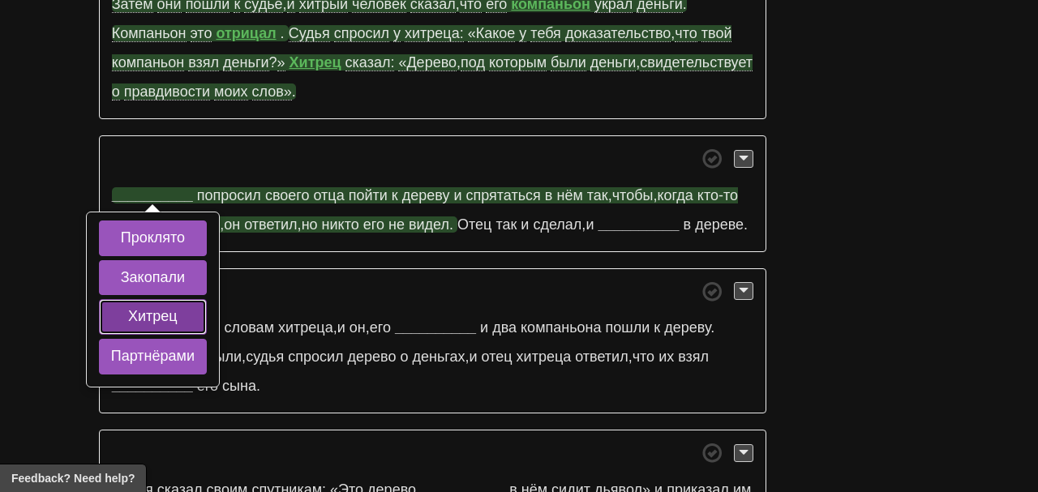
click at [167, 299] on button "Хитрец" at bounding box center [153, 317] width 108 height 36
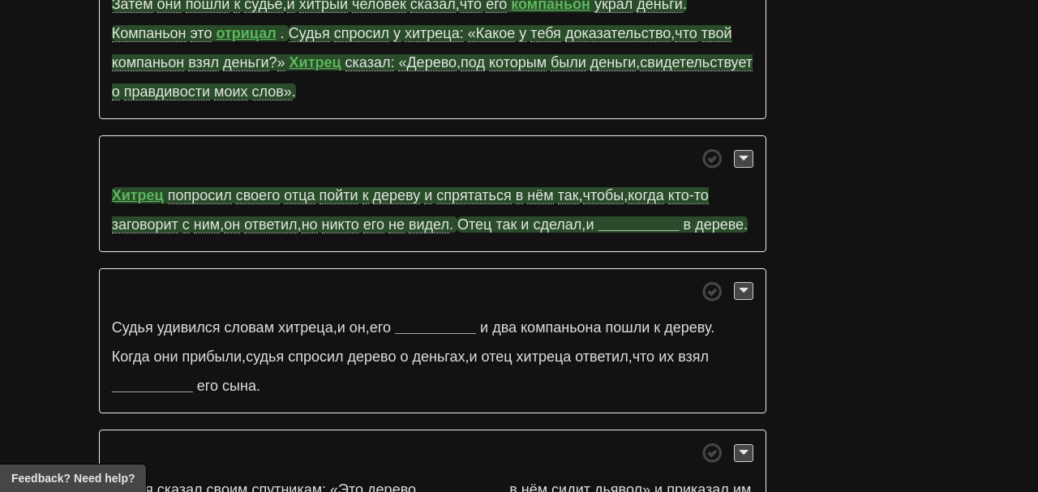
click at [674, 217] on strong "__________" at bounding box center [638, 225] width 81 height 16
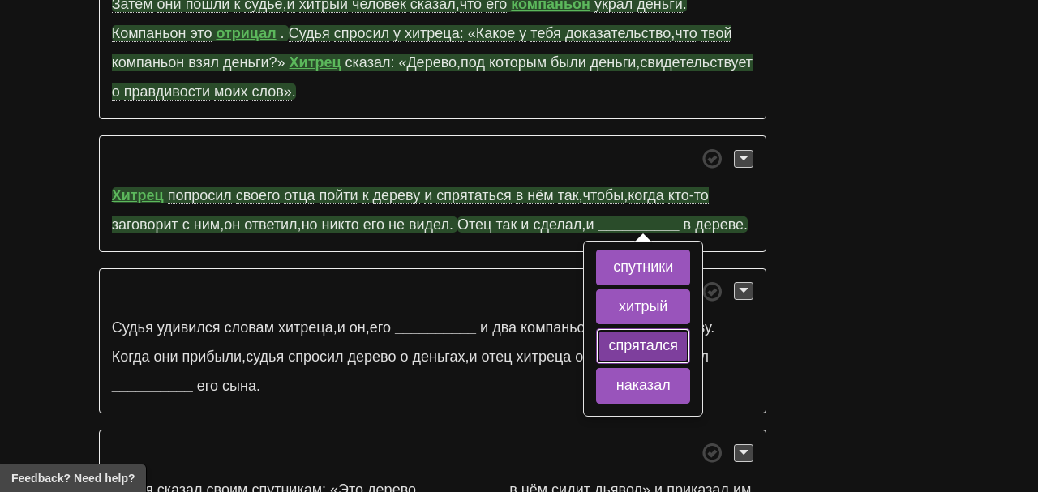
click at [653, 329] on button "спрятался" at bounding box center [643, 347] width 94 height 36
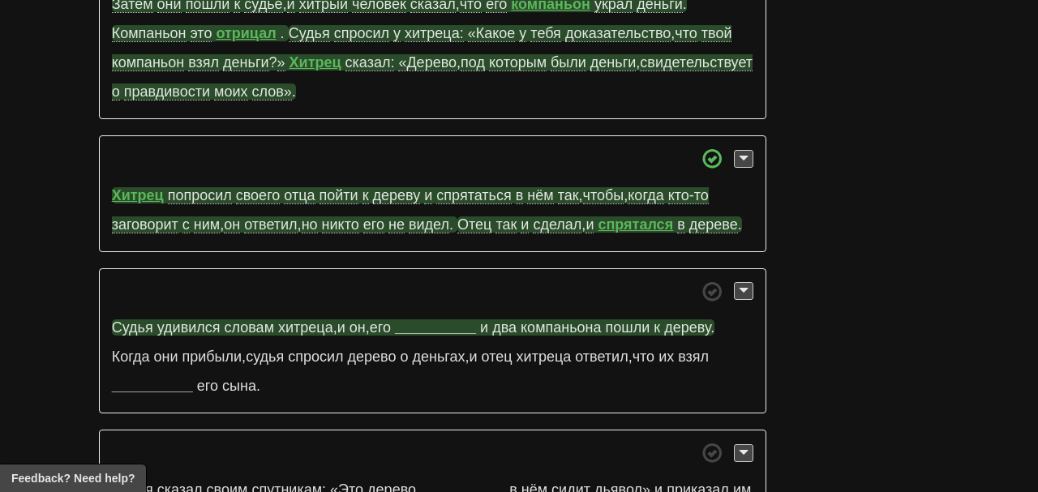
click at [462, 320] on strong "__________" at bounding box center [435, 328] width 81 height 16
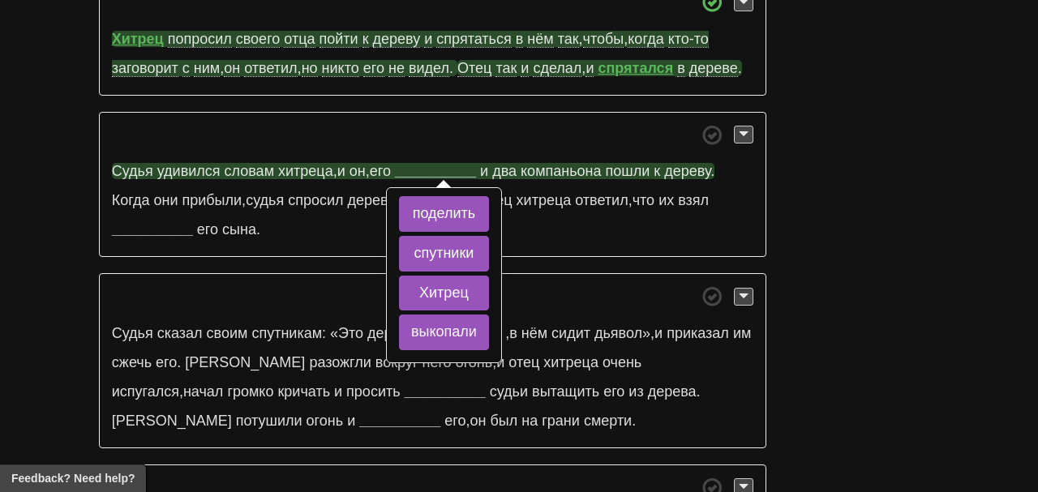
scroll to position [1421, 0]
click at [429, 235] on button "спутники" at bounding box center [444, 253] width 90 height 36
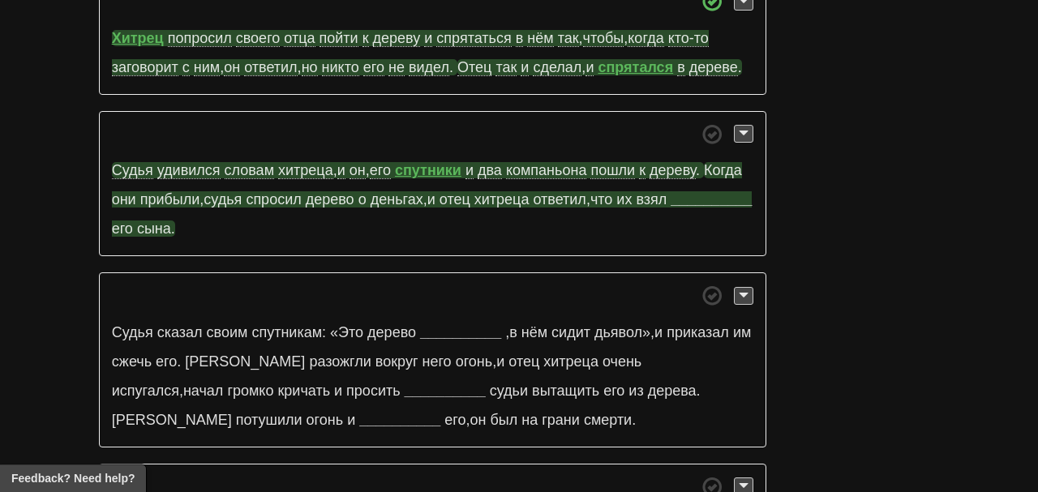
click at [671, 196] on strong "__________" at bounding box center [711, 199] width 81 height 16
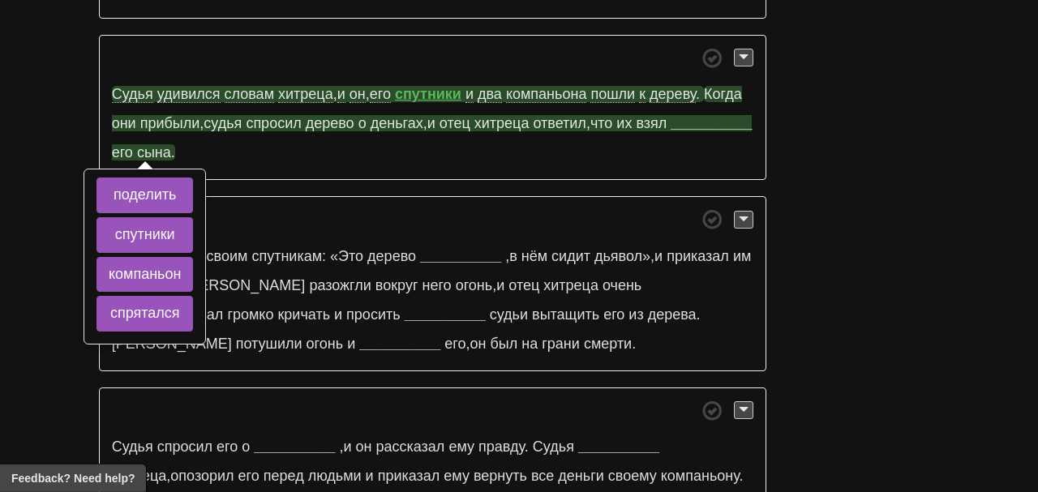
scroll to position [1503, 0]
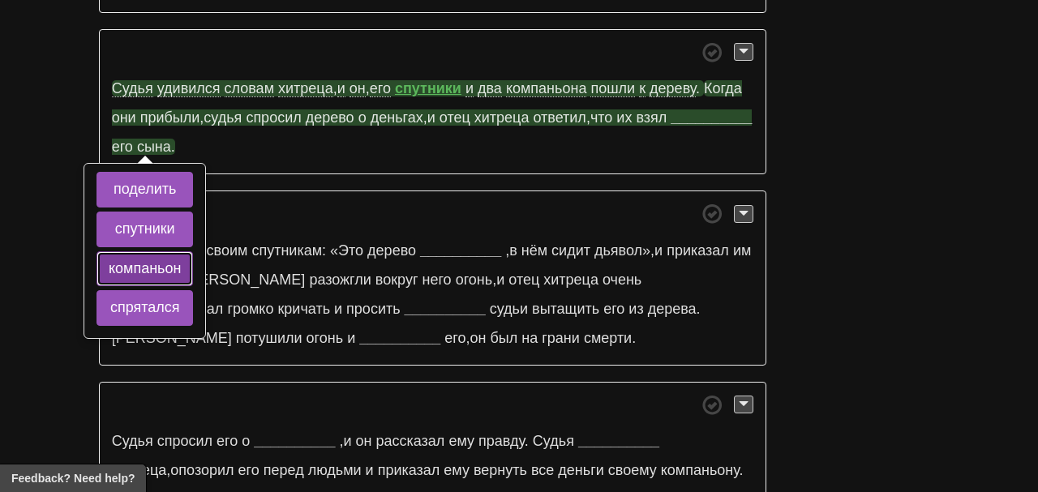
click at [140, 251] on button "компаньон" at bounding box center [145, 269] width 97 height 36
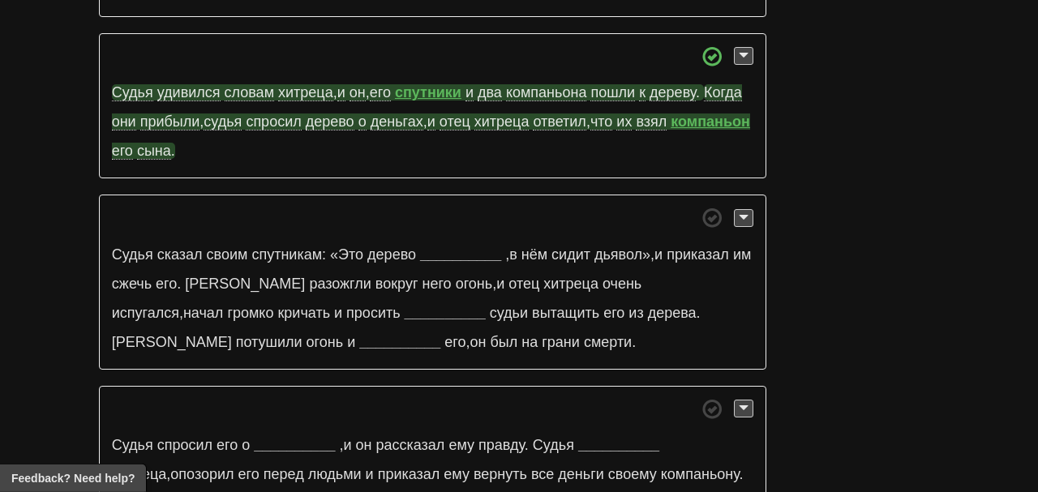
scroll to position [1498, 0]
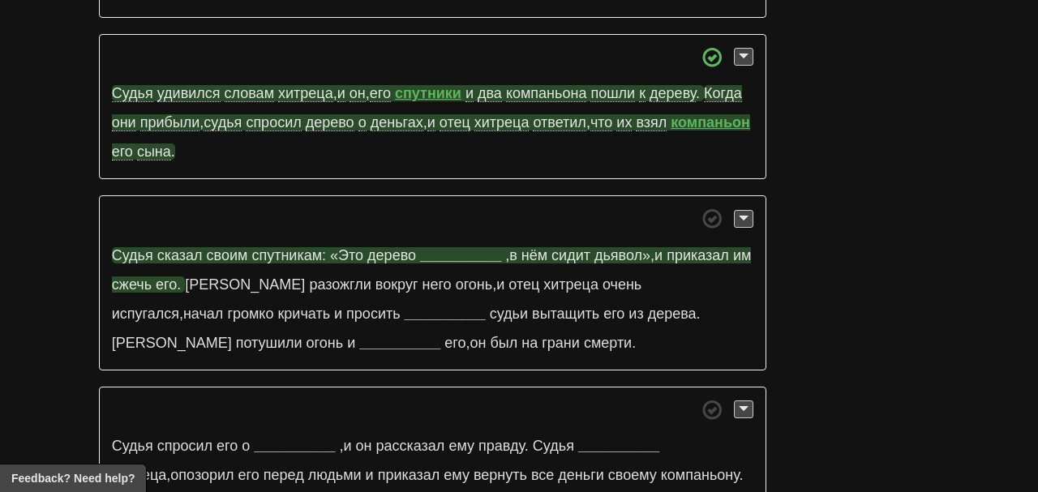
click at [466, 247] on strong "__________" at bounding box center [460, 255] width 81 height 16
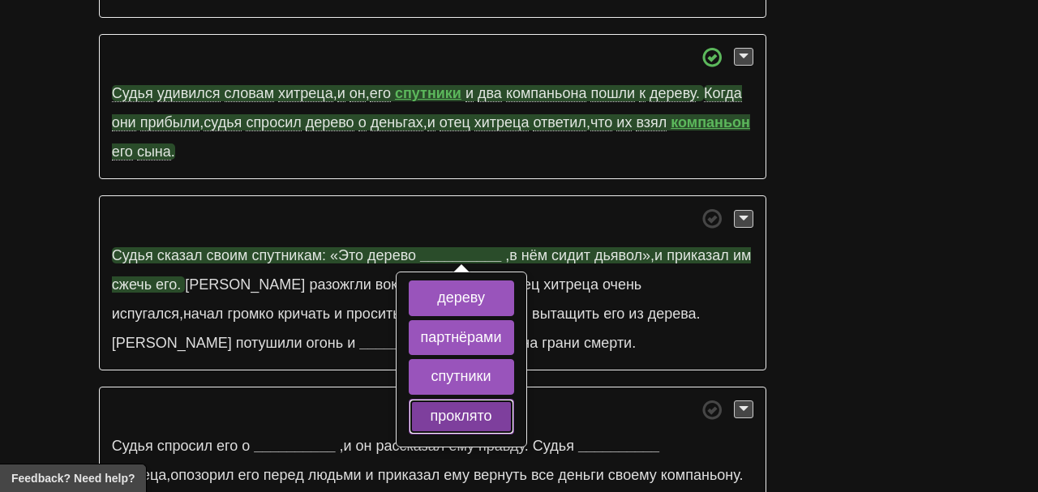
click at [466, 399] on button "проклято" at bounding box center [461, 417] width 105 height 36
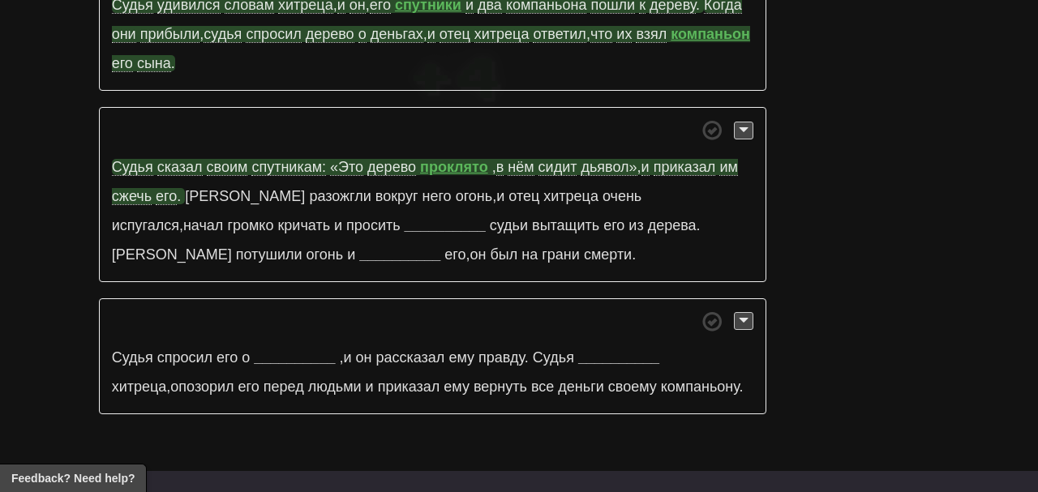
scroll to position [1593, 0]
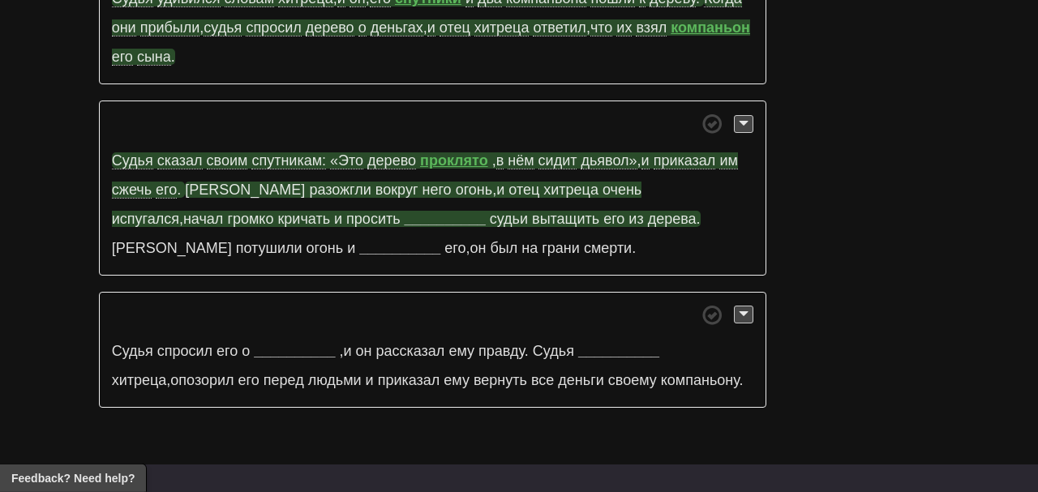
click at [405, 211] on strong "__________" at bounding box center [445, 219] width 81 height 16
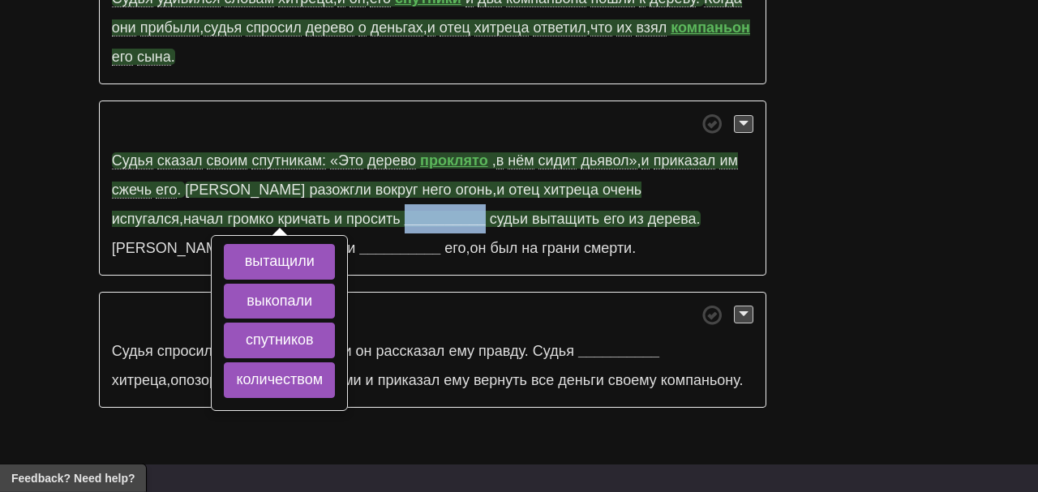
click at [405, 211] on strong "__________" at bounding box center [445, 219] width 81 height 16
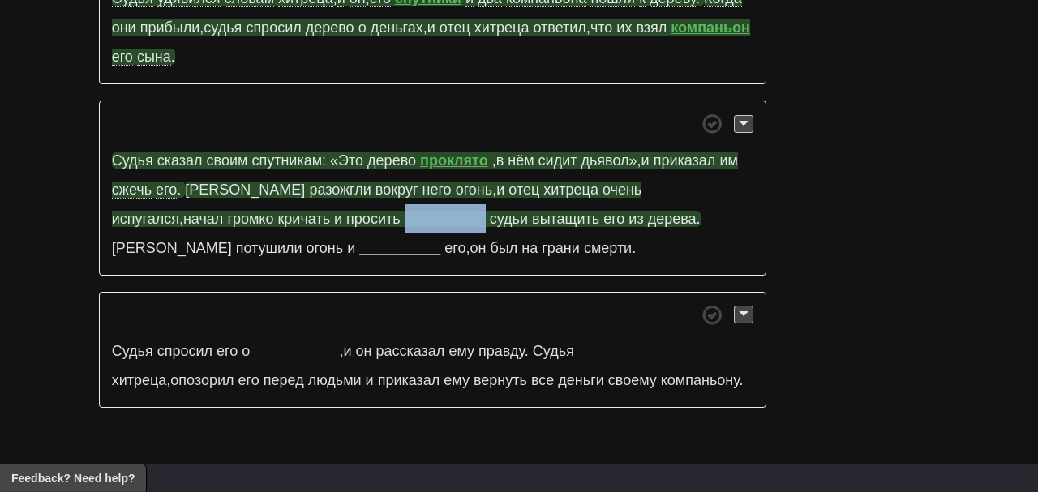
scroll to position [1594, 0]
click at [405, 210] on strong "__________" at bounding box center [445, 218] width 81 height 16
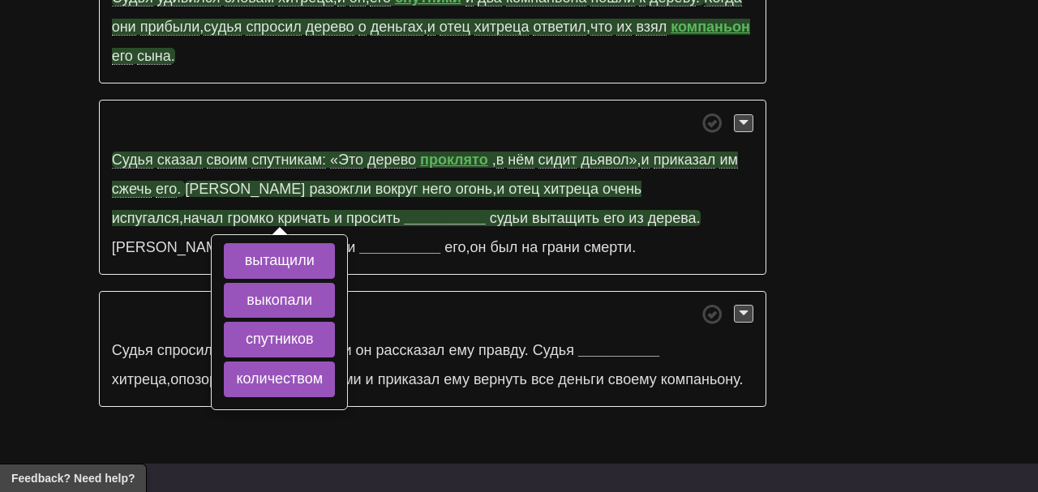
click at [309, 181] on span "разожгли" at bounding box center [340, 189] width 62 height 16
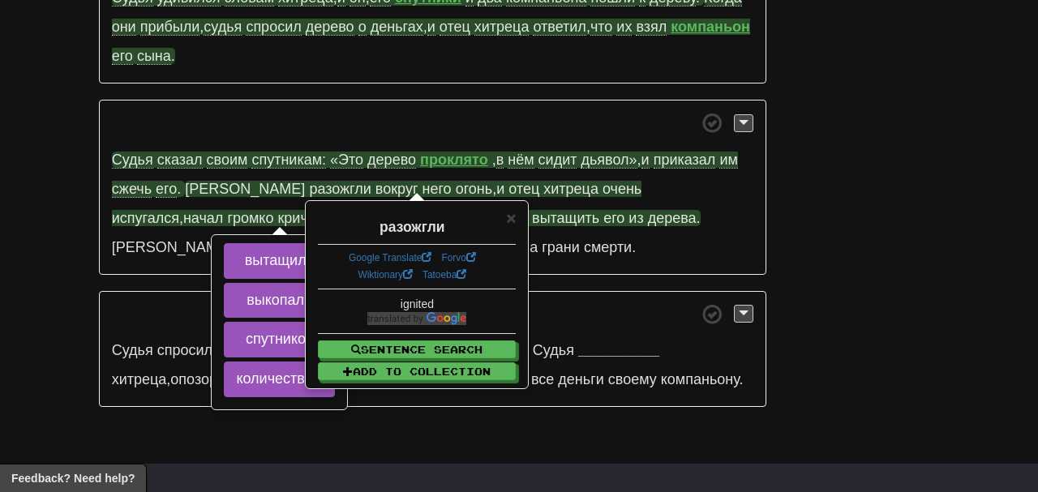
click at [277, 210] on span "кричать" at bounding box center [303, 218] width 53 height 16
click at [513, 216] on span "×" at bounding box center [511, 217] width 10 height 19
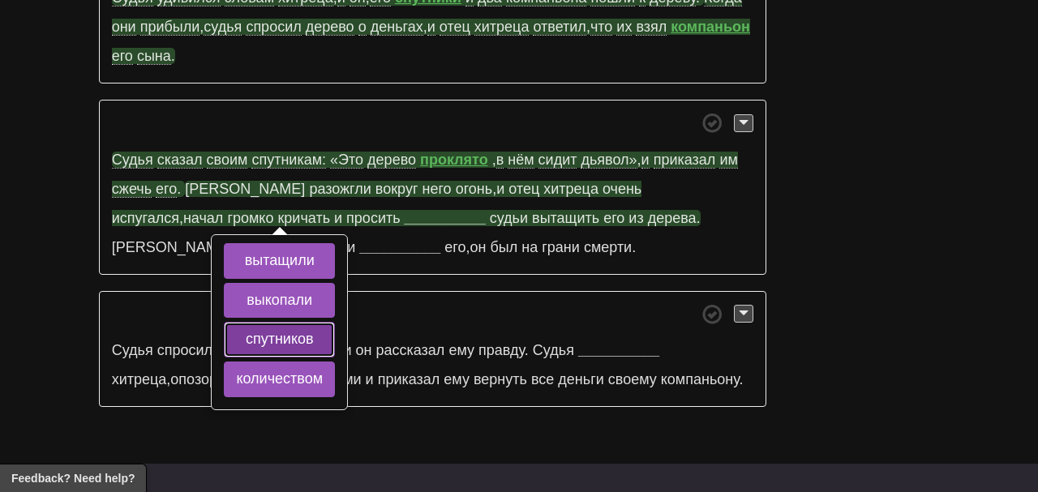
click at [258, 322] on button "спутников" at bounding box center [279, 340] width 111 height 36
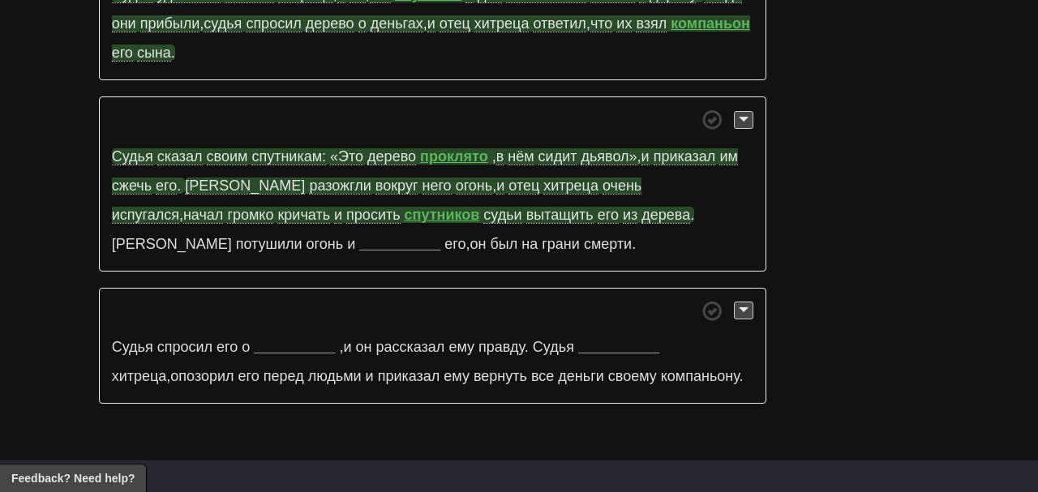
scroll to position [1600, 0]
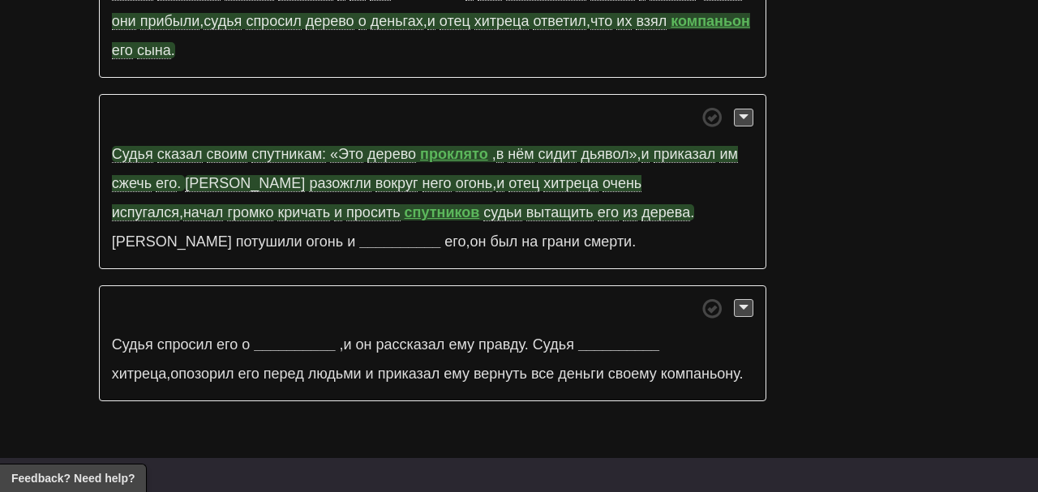
click at [526, 204] on span "вытащить" at bounding box center [559, 212] width 67 height 17
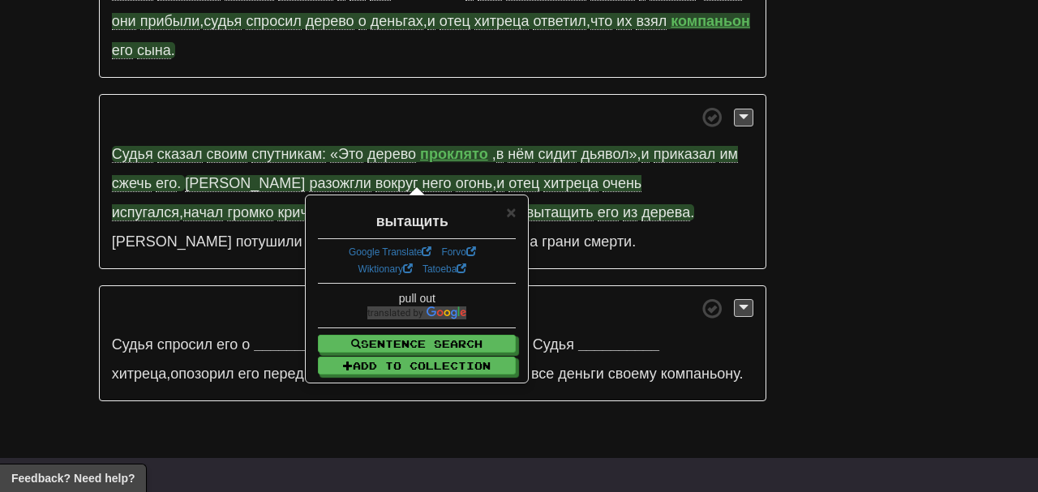
click at [142, 231] on p "Судья сказал своим спутникам: «Это дерево проклято , в нём сидит дьявол» , и пр…" at bounding box center [433, 181] width 668 height 175
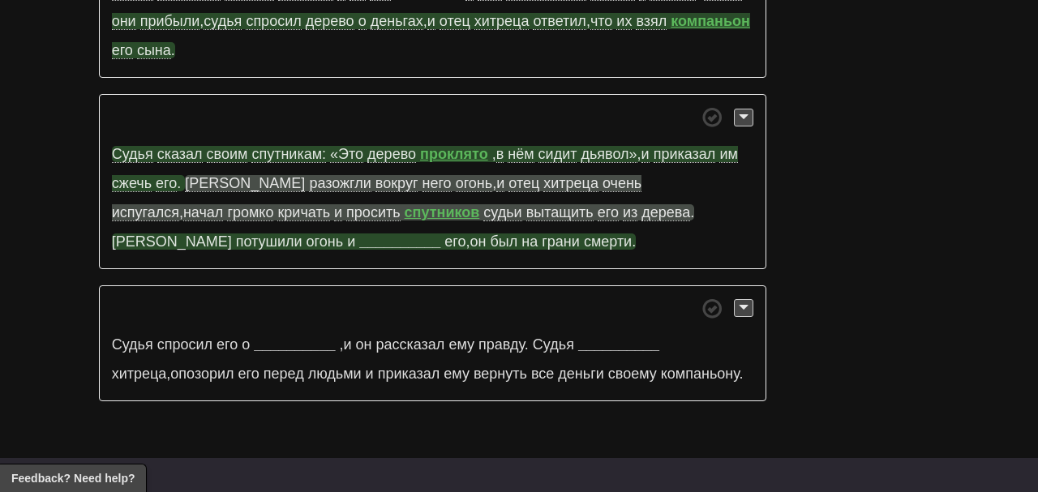
click at [359, 234] on strong "__________" at bounding box center [399, 242] width 81 height 16
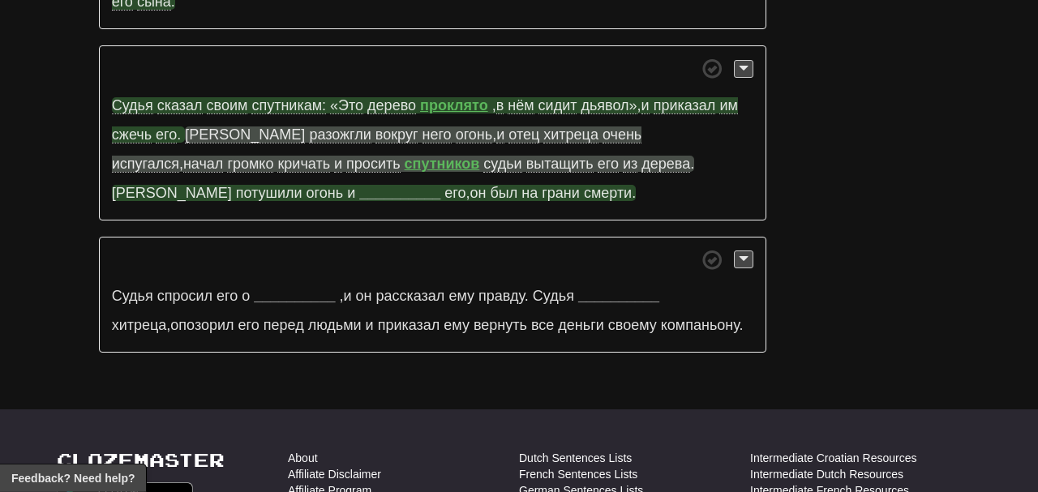
scroll to position [1654, 0]
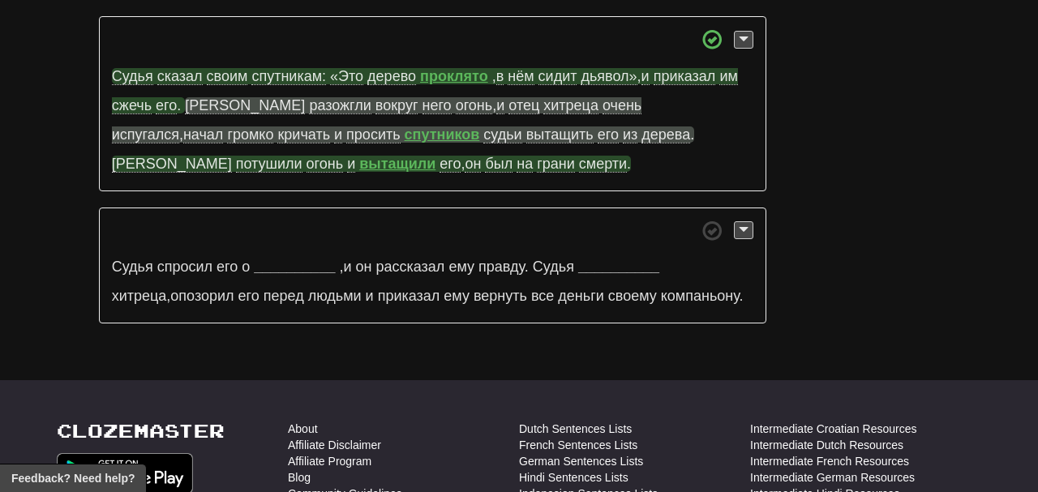
scroll to position [1686, 0]
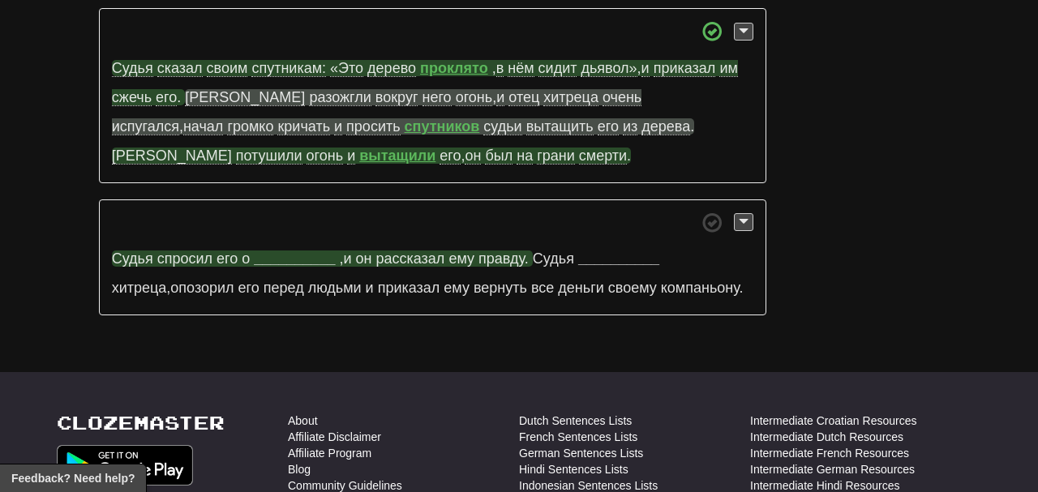
click at [278, 251] on strong "__________" at bounding box center [294, 259] width 81 height 16
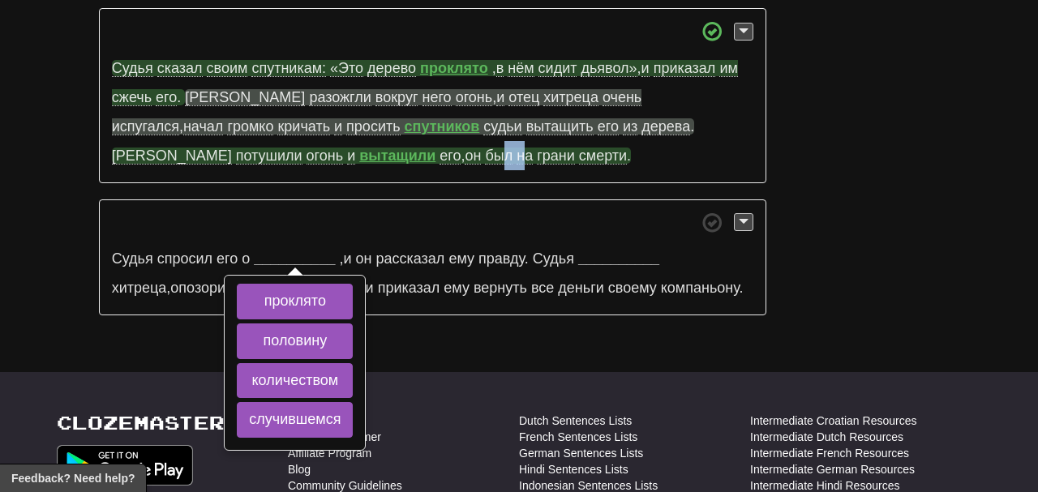
drag, startPoint x: 257, startPoint y: 139, endPoint x: 278, endPoint y: 113, distance: 33.4
click at [278, 113] on p "Судья сказал своим спутникам: «Это дерево проклято , в нём сидит дьявол» , и пр…" at bounding box center [433, 95] width 668 height 175
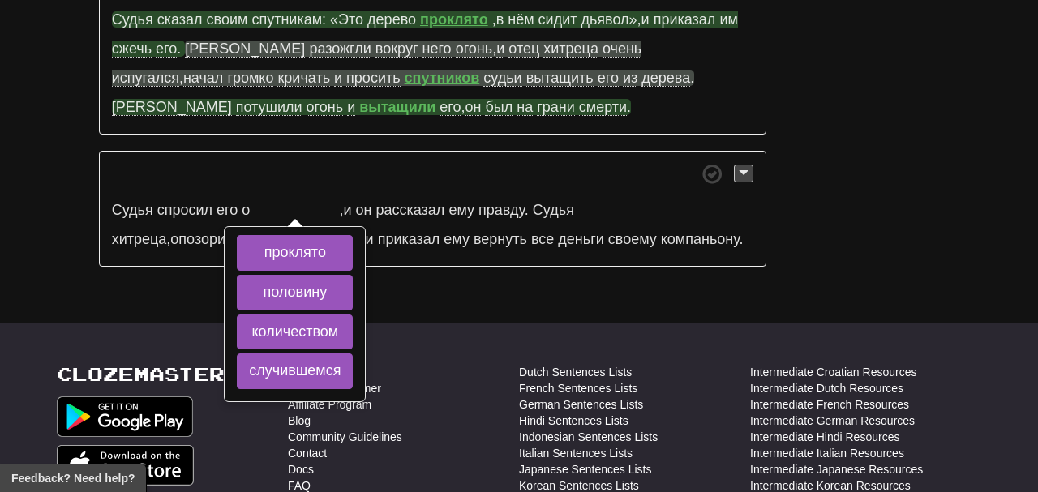
scroll to position [1758, 0]
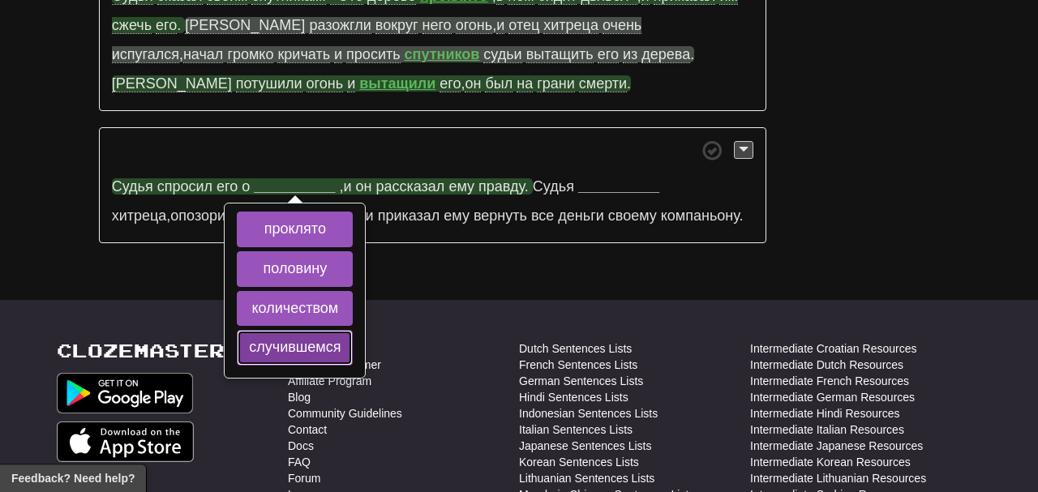
click at [286, 330] on button "случившемся" at bounding box center [295, 348] width 116 height 36
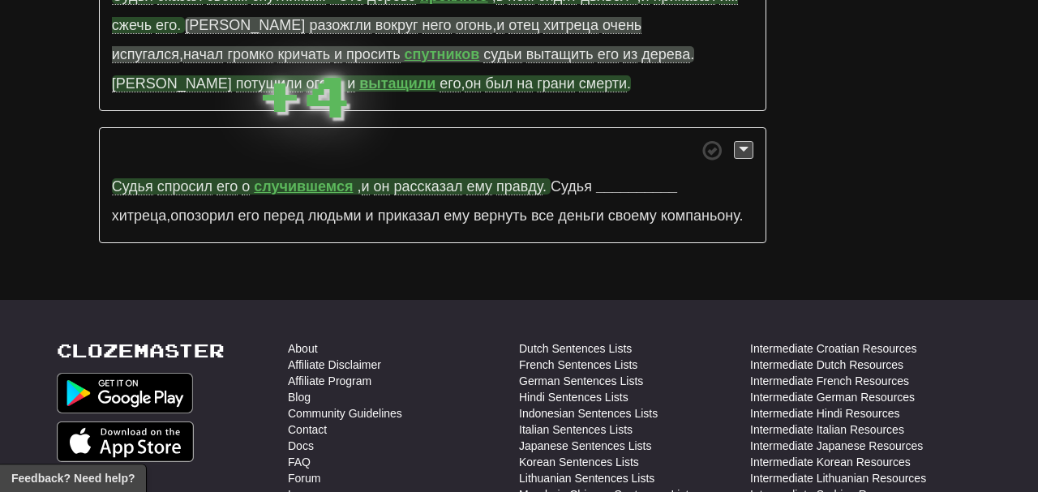
click at [281, 178] on strong "случившемся" at bounding box center [303, 186] width 99 height 16
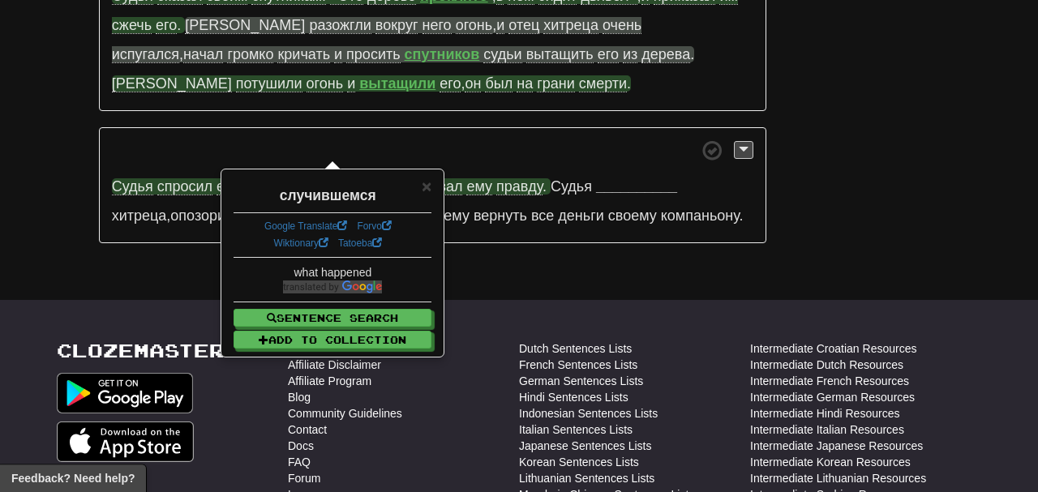
click at [288, 128] on p "Судья спросил его о случившемся , и он рассказал ему правду . Судья __________ …" at bounding box center [433, 185] width 668 height 117
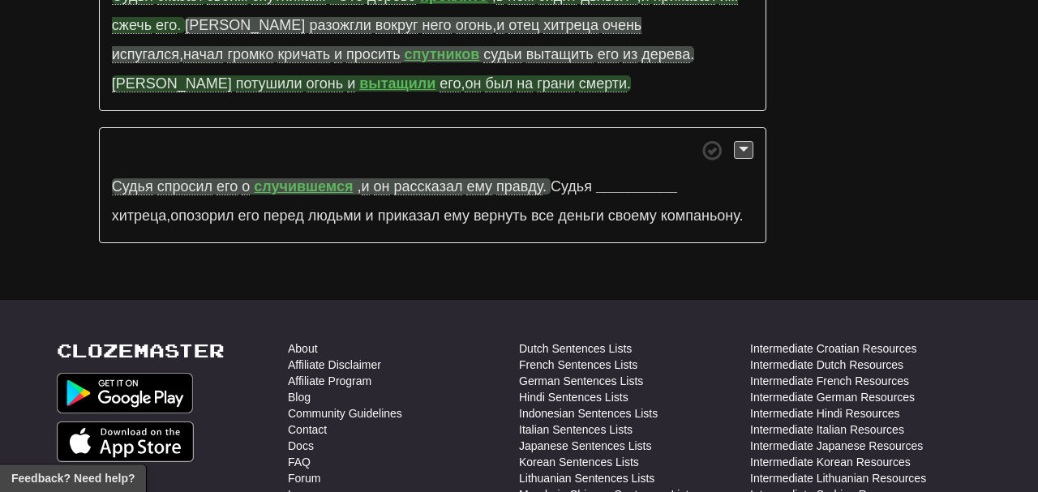
click at [651, 163] on p "Судья спросил его о случившемся , и он рассказал ему правду . Судья __________ …" at bounding box center [433, 185] width 668 height 117
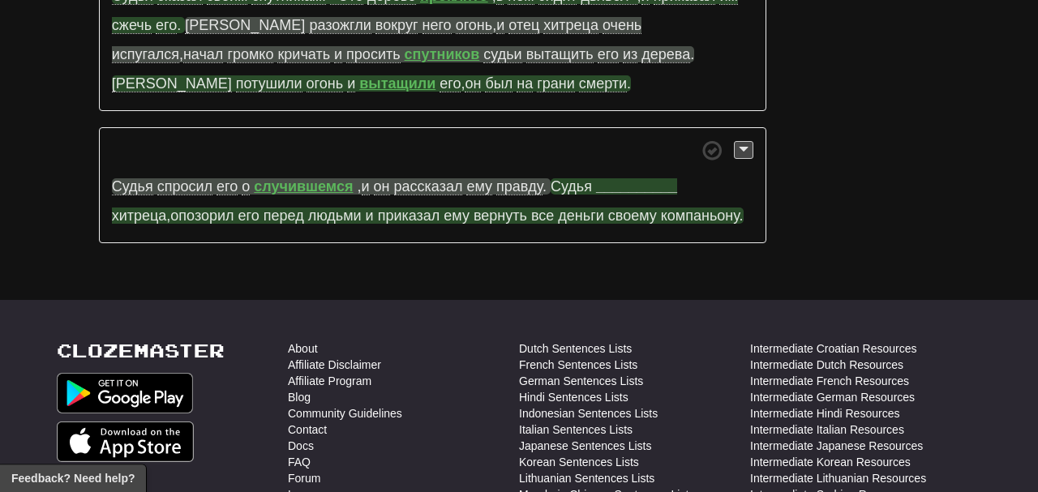
click at [639, 178] on strong "__________" at bounding box center [636, 186] width 81 height 16
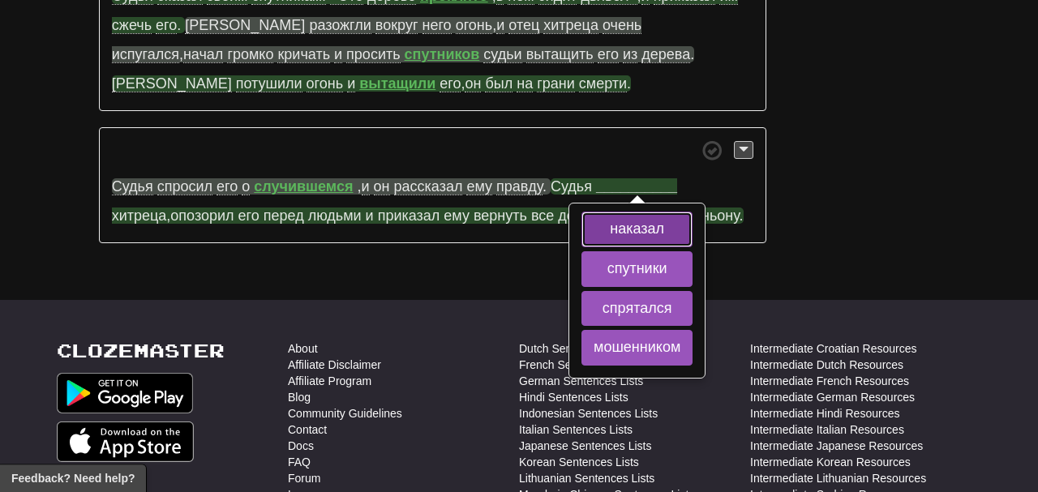
click at [617, 212] on button "наказал" at bounding box center [637, 230] width 111 height 36
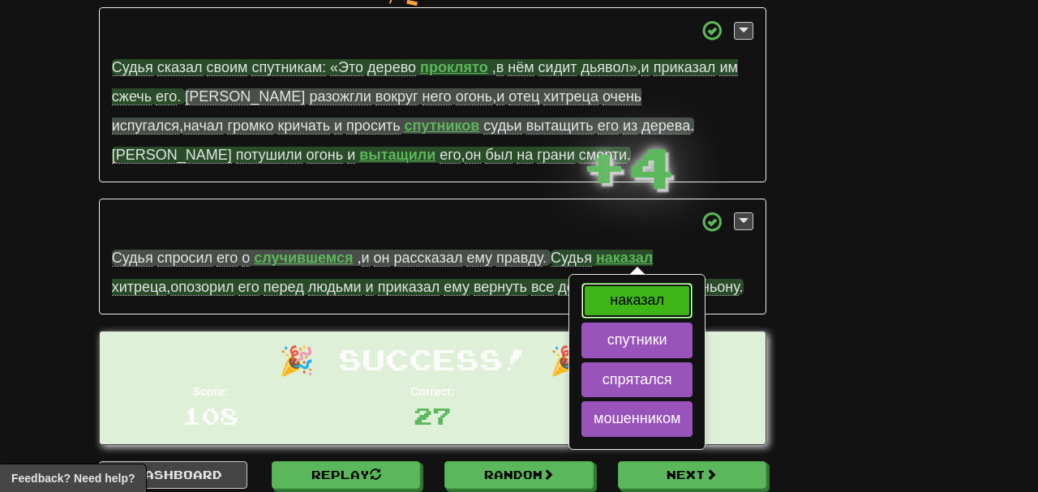
scroll to position [1668, 0]
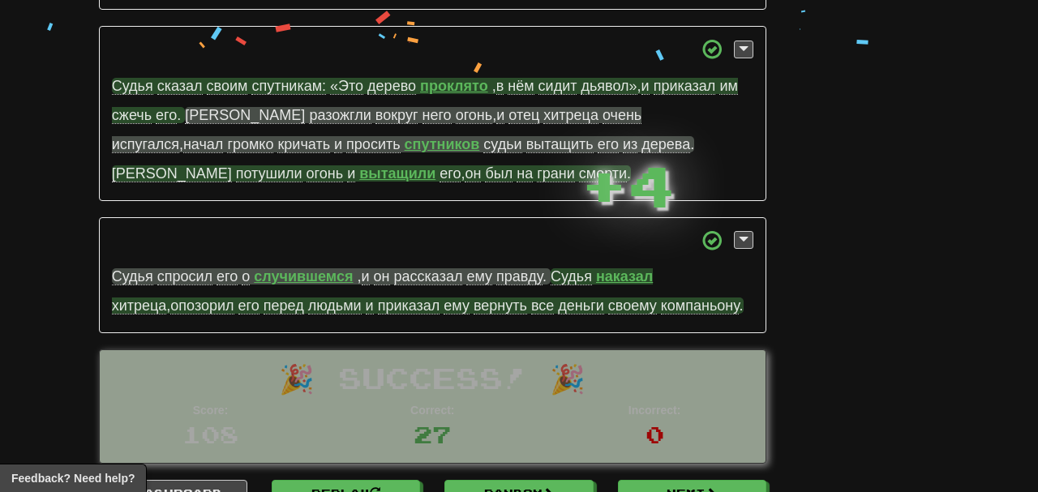
click at [617, 268] on strong "наказал" at bounding box center [624, 276] width 57 height 16
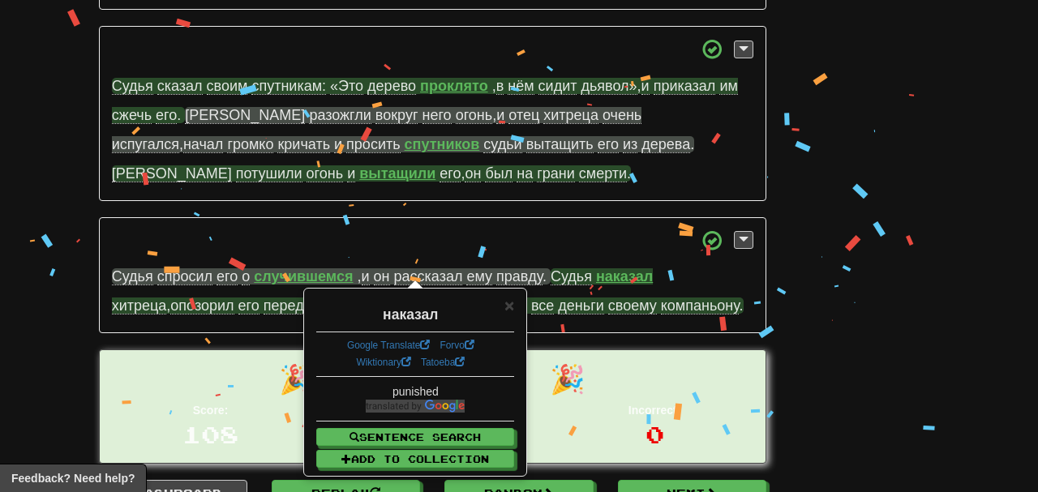
click at [594, 218] on p "Судья спросил его о случившемся , и он рассказал ему правду . Судья наказал хит…" at bounding box center [433, 275] width 668 height 117
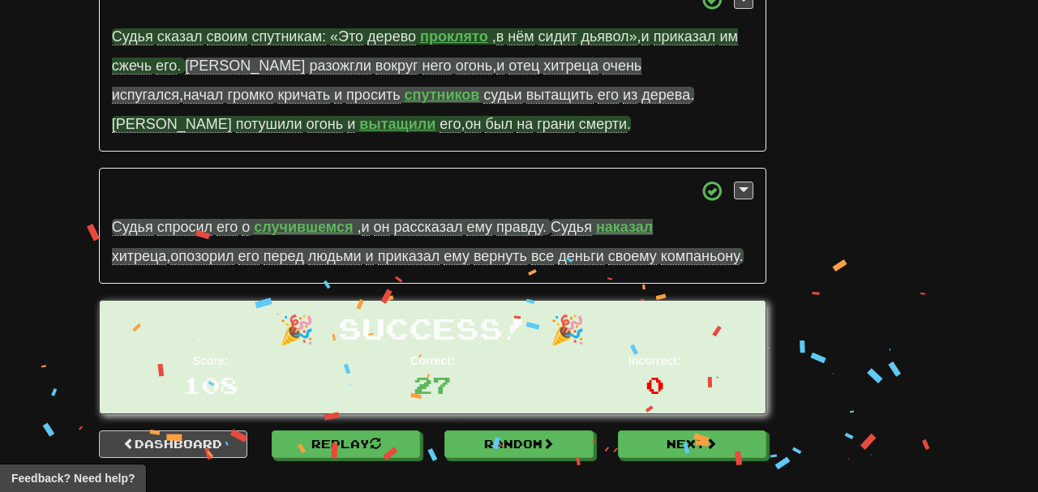
scroll to position [1720, 0]
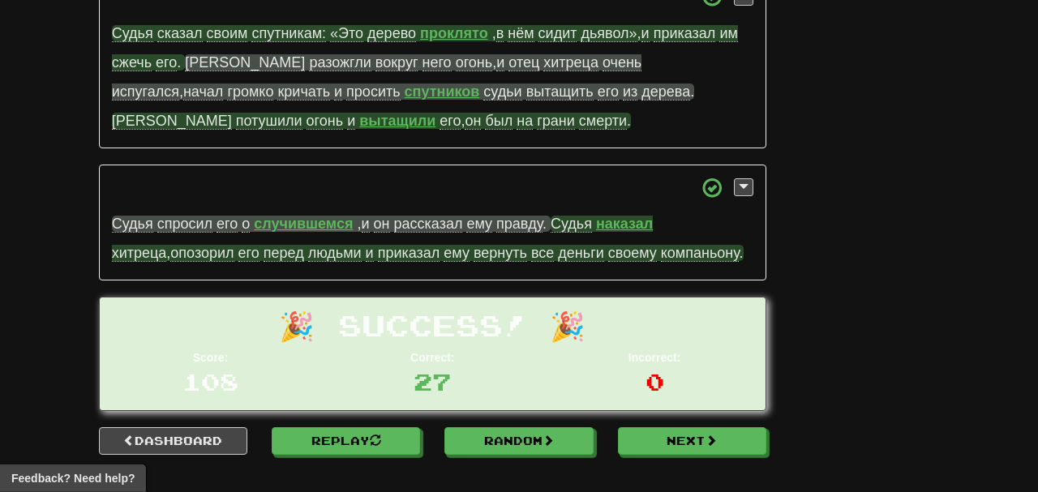
click at [170, 245] on span "опозорил" at bounding box center [201, 253] width 63 height 17
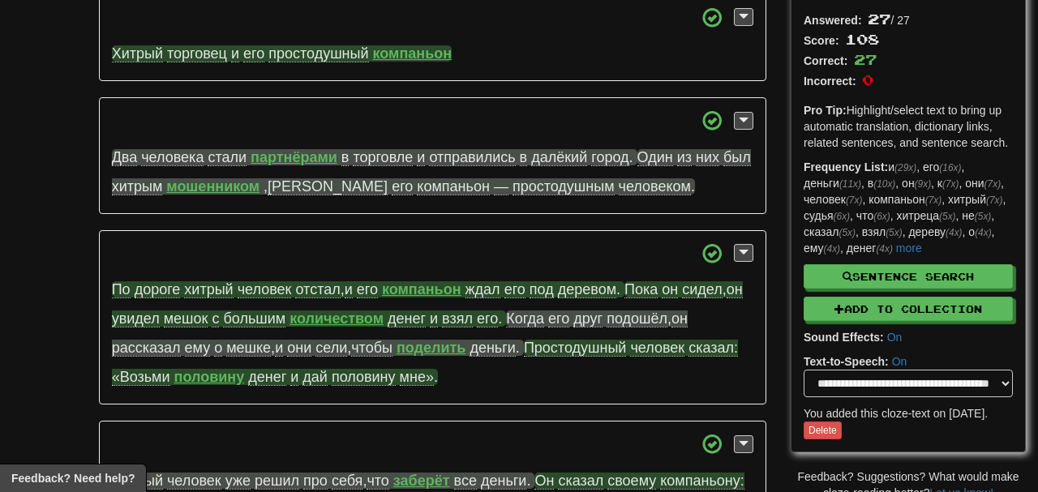
scroll to position [0, 0]
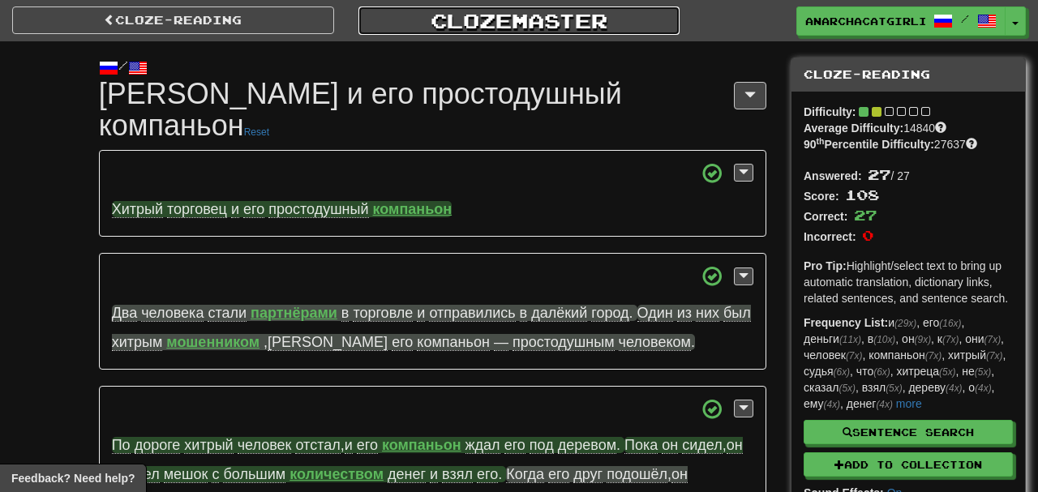
click at [514, 32] on link "Clozemaster" at bounding box center [520, 20] width 322 height 28
